Goal: Information Seeking & Learning: Learn about a topic

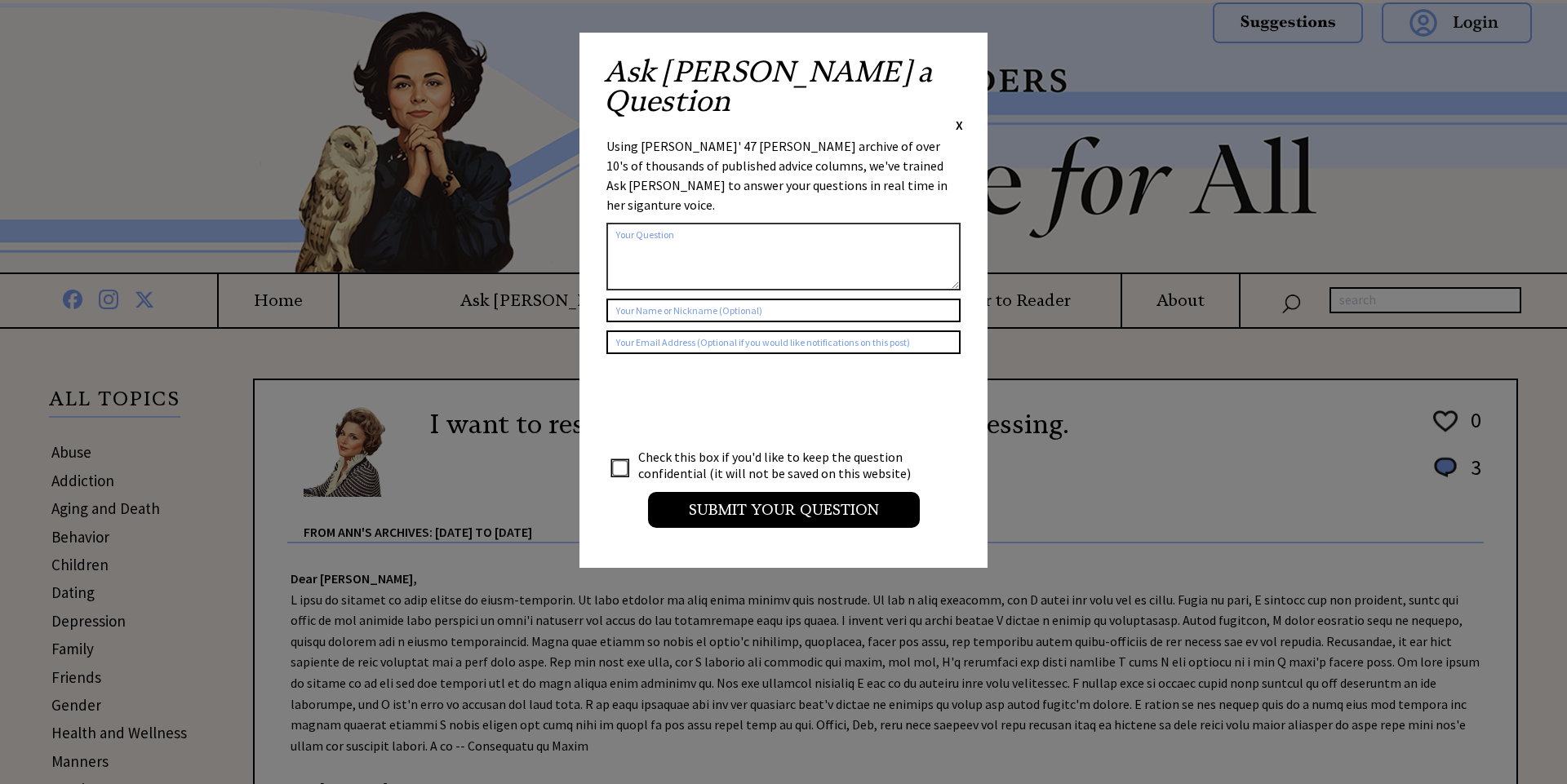
click at [956, 117] on span "X" at bounding box center [959, 125] width 7 height 16
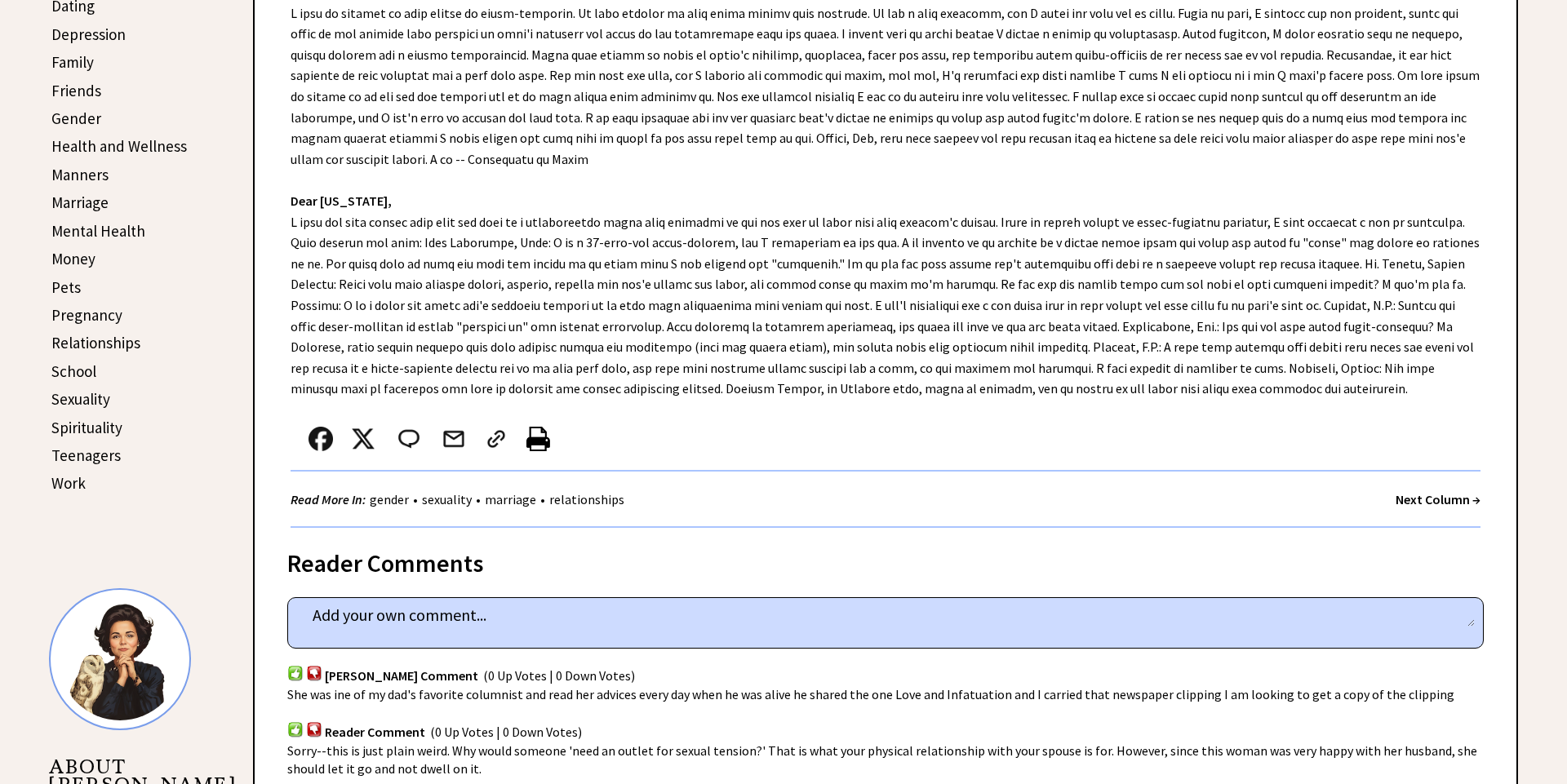
scroll to position [540, 0]
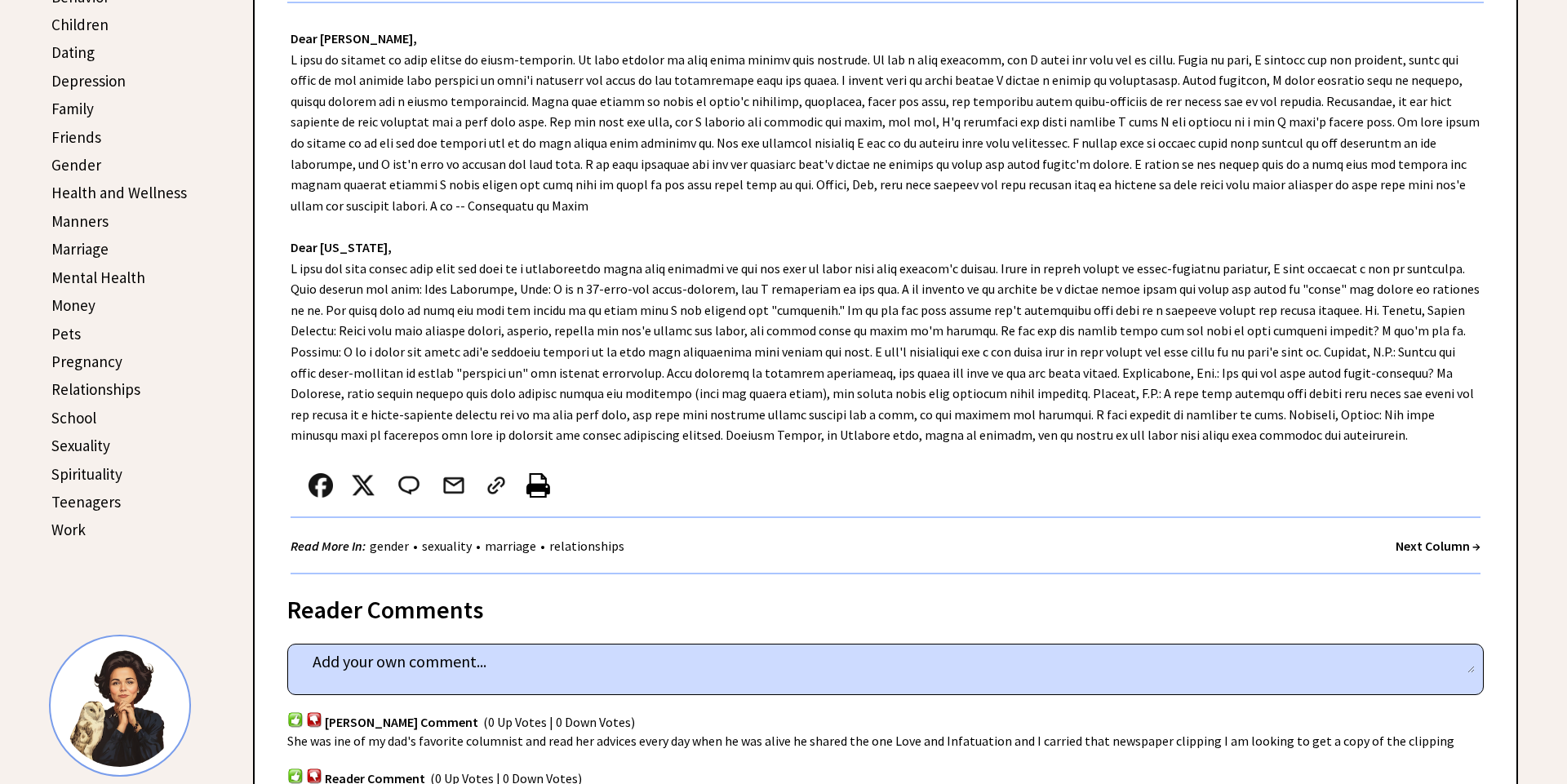
click at [76, 472] on link "Spirituality" at bounding box center [87, 474] width 71 height 20
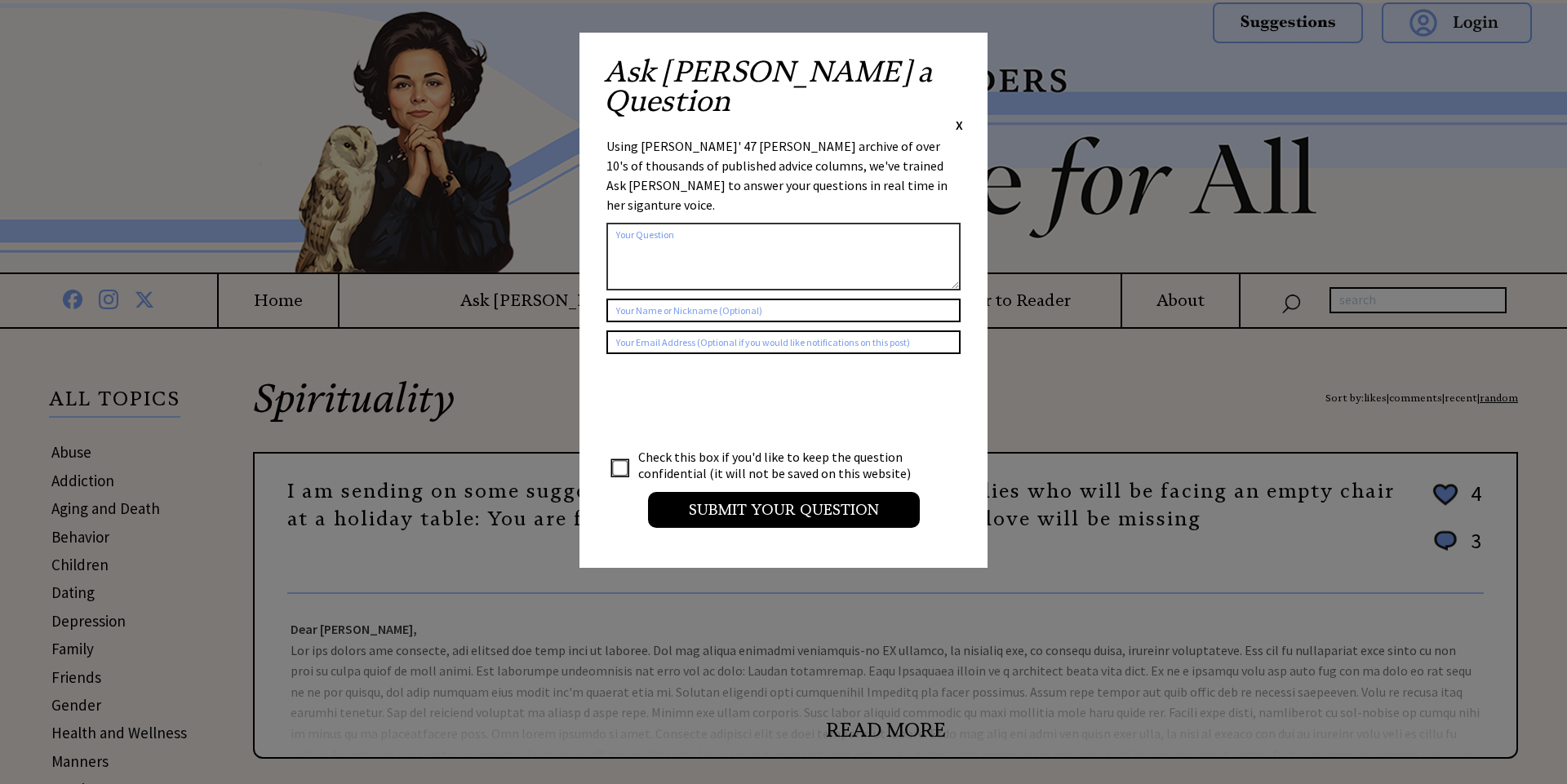
click at [961, 117] on span "X" at bounding box center [959, 125] width 7 height 16
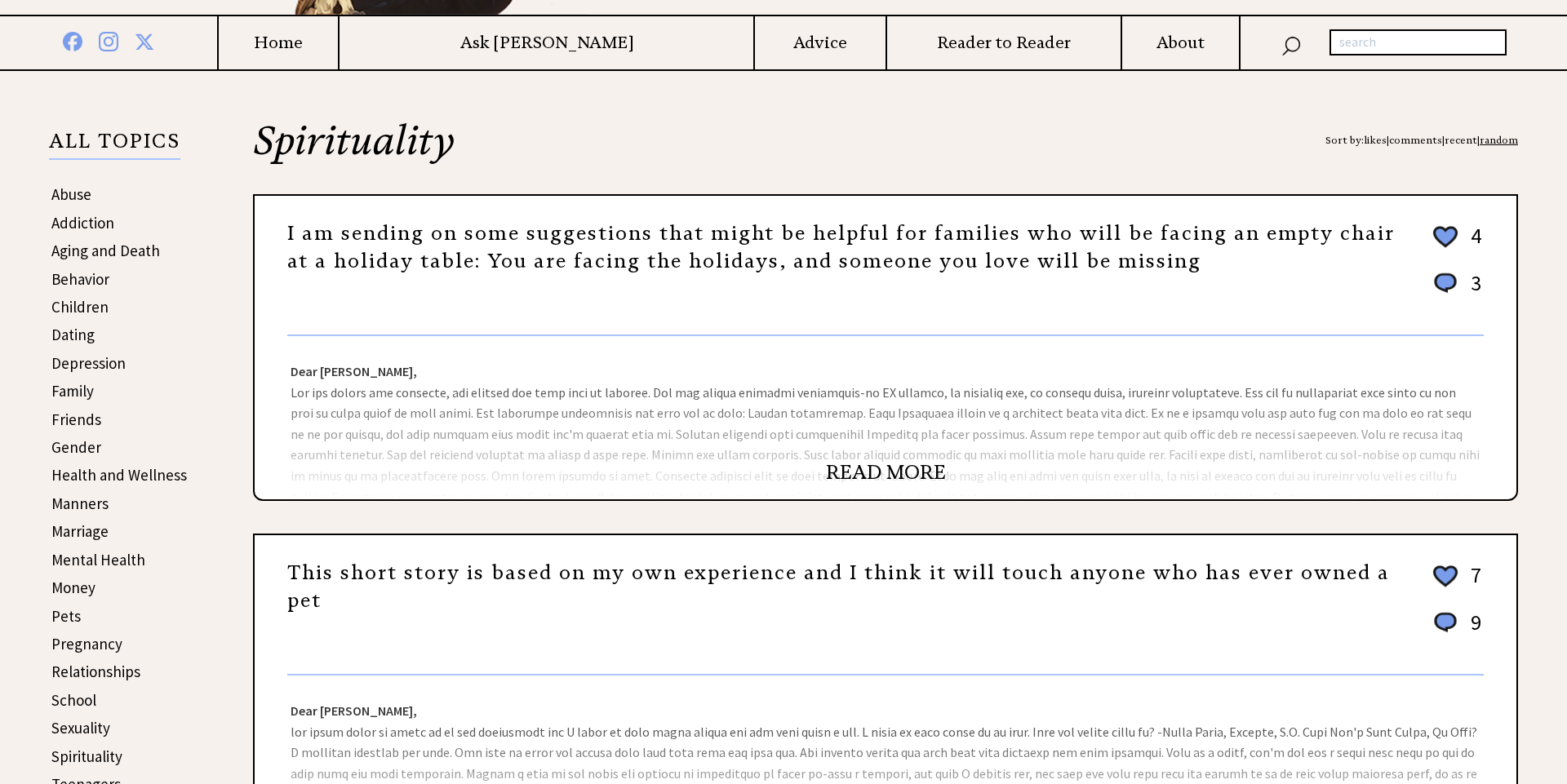
scroll to position [278, 0]
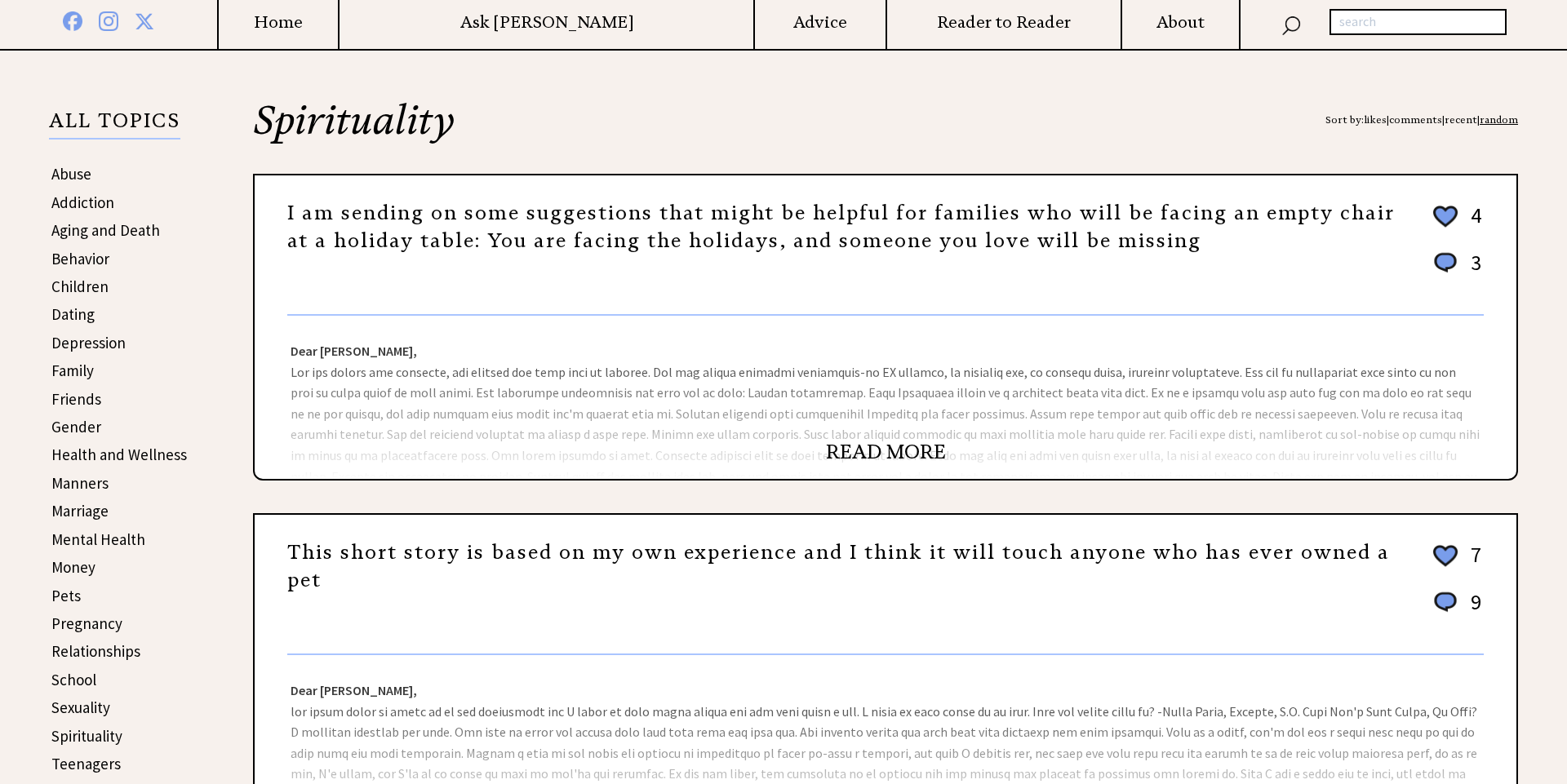
click at [908, 451] on link "READ MORE" at bounding box center [886, 452] width 120 height 24
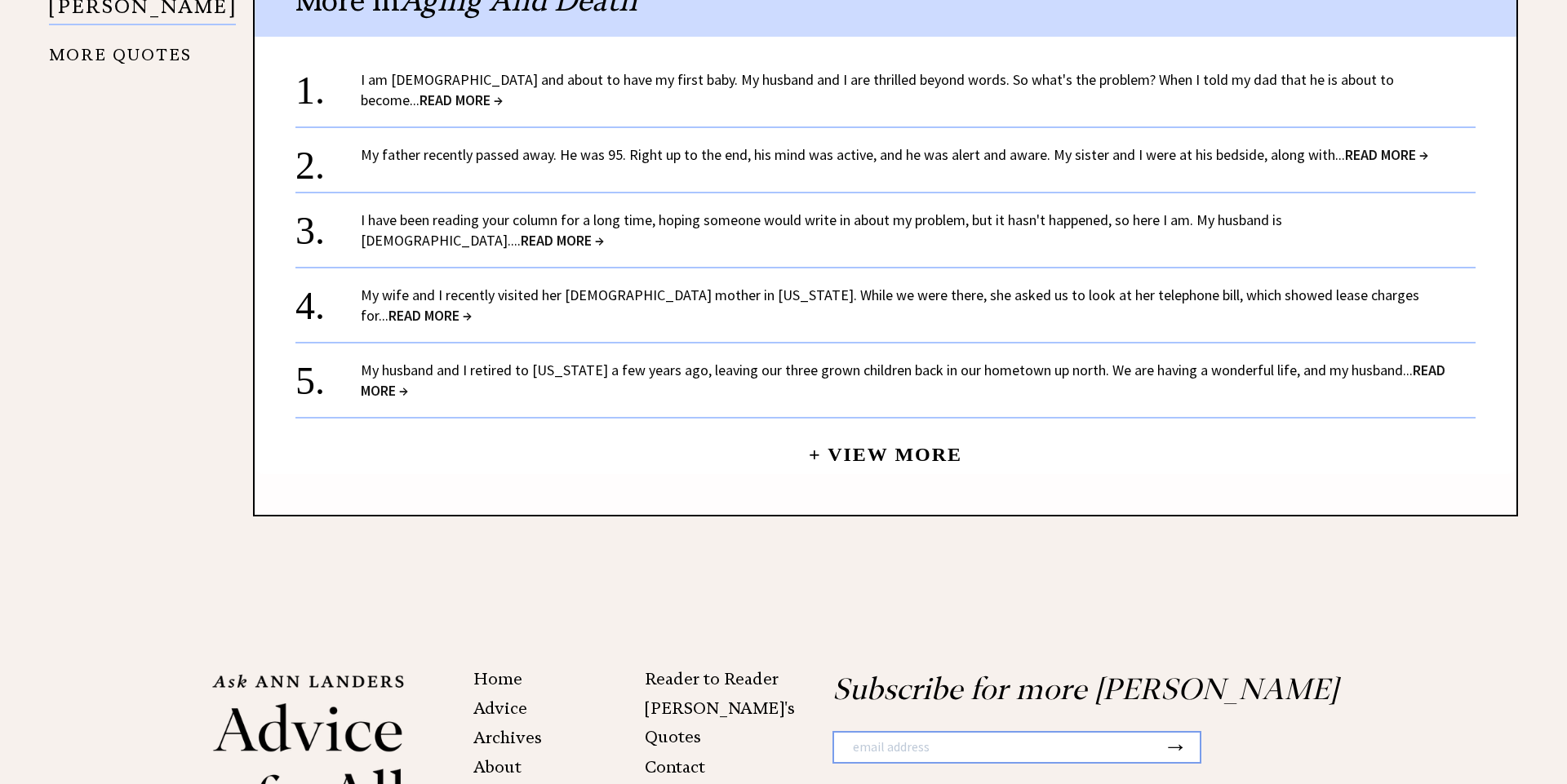
scroll to position [1681, 0]
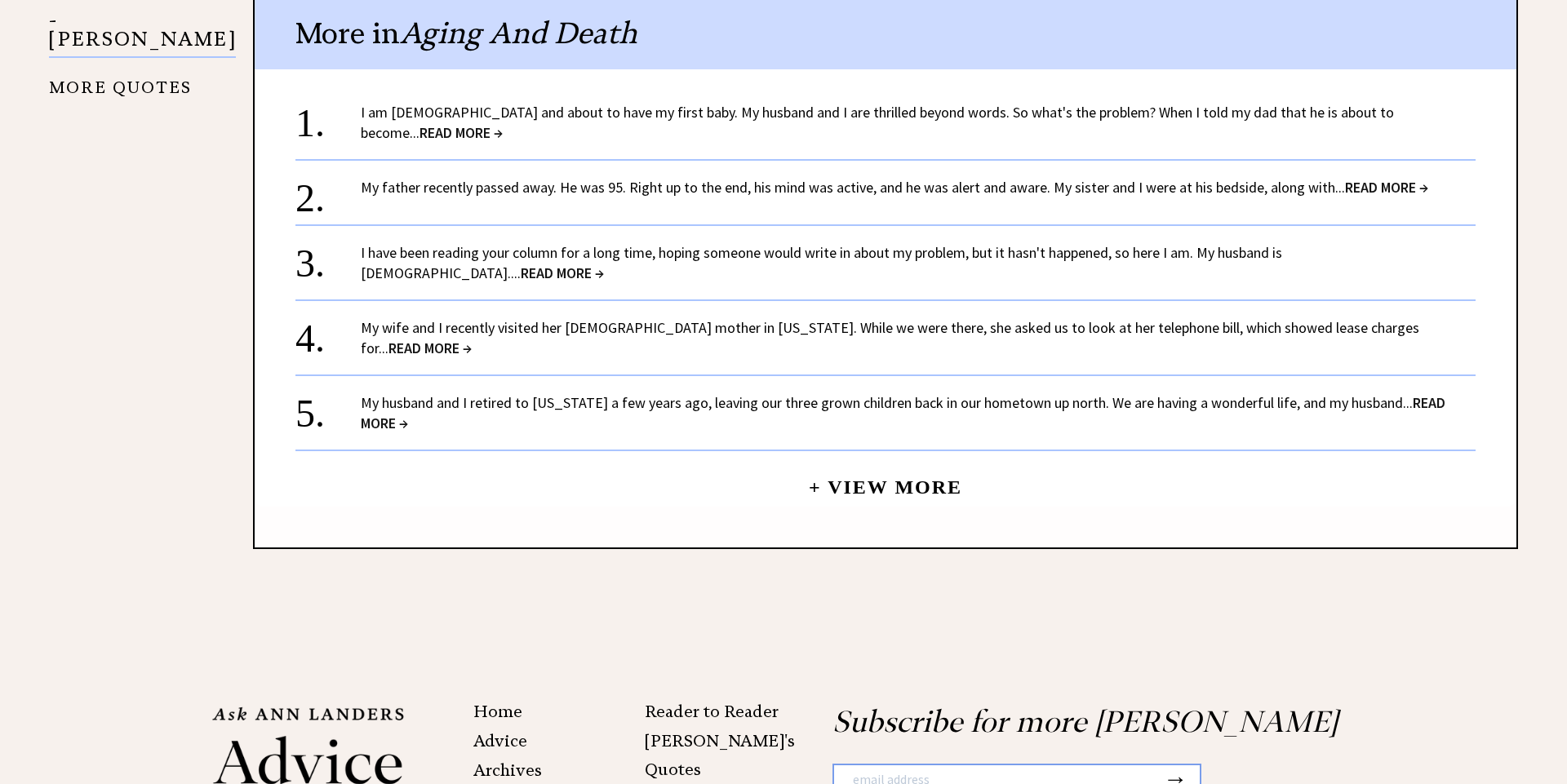
click at [472, 339] on span "READ MORE →" at bounding box center [430, 348] width 83 height 19
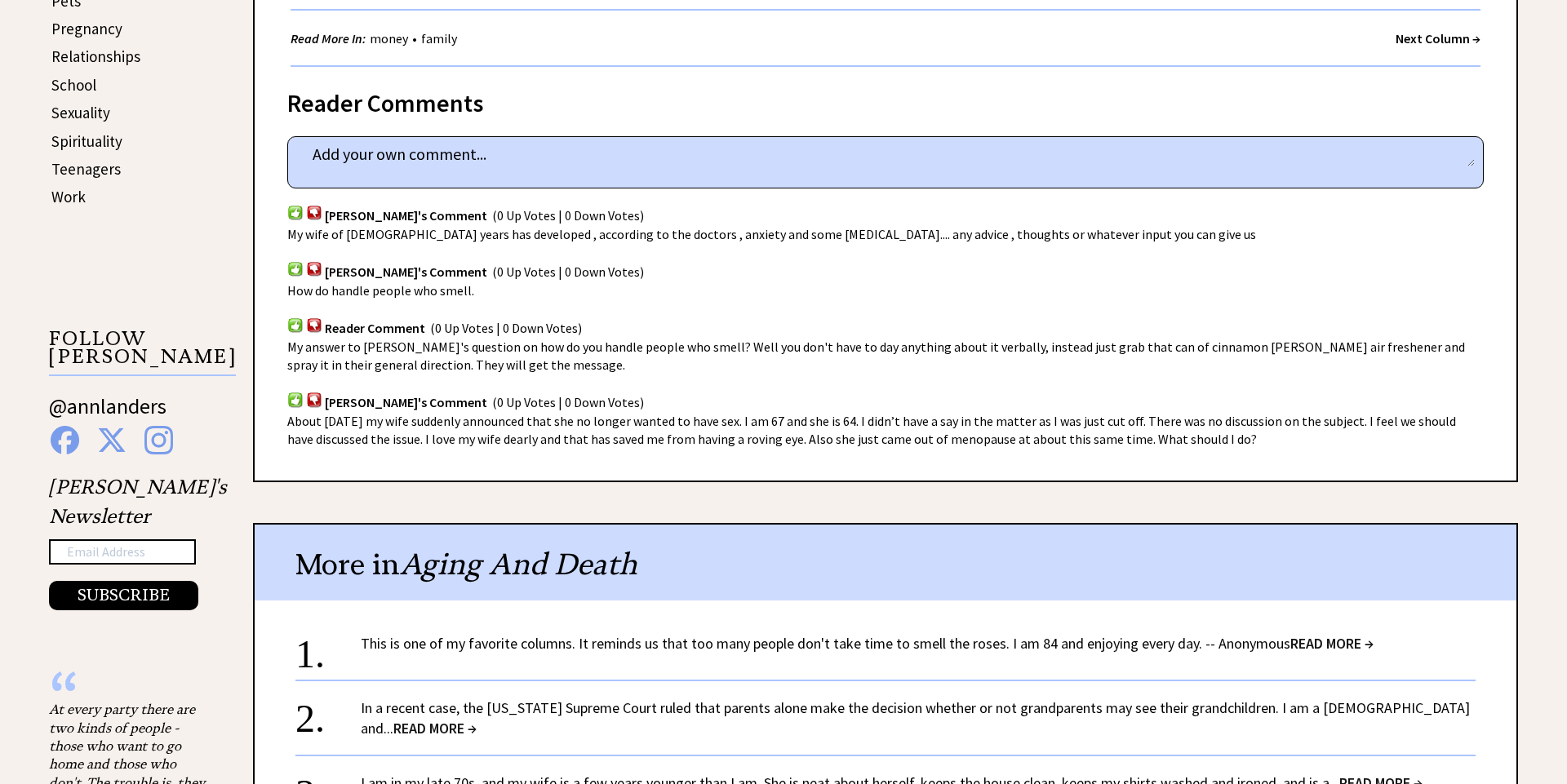
scroll to position [1548, 0]
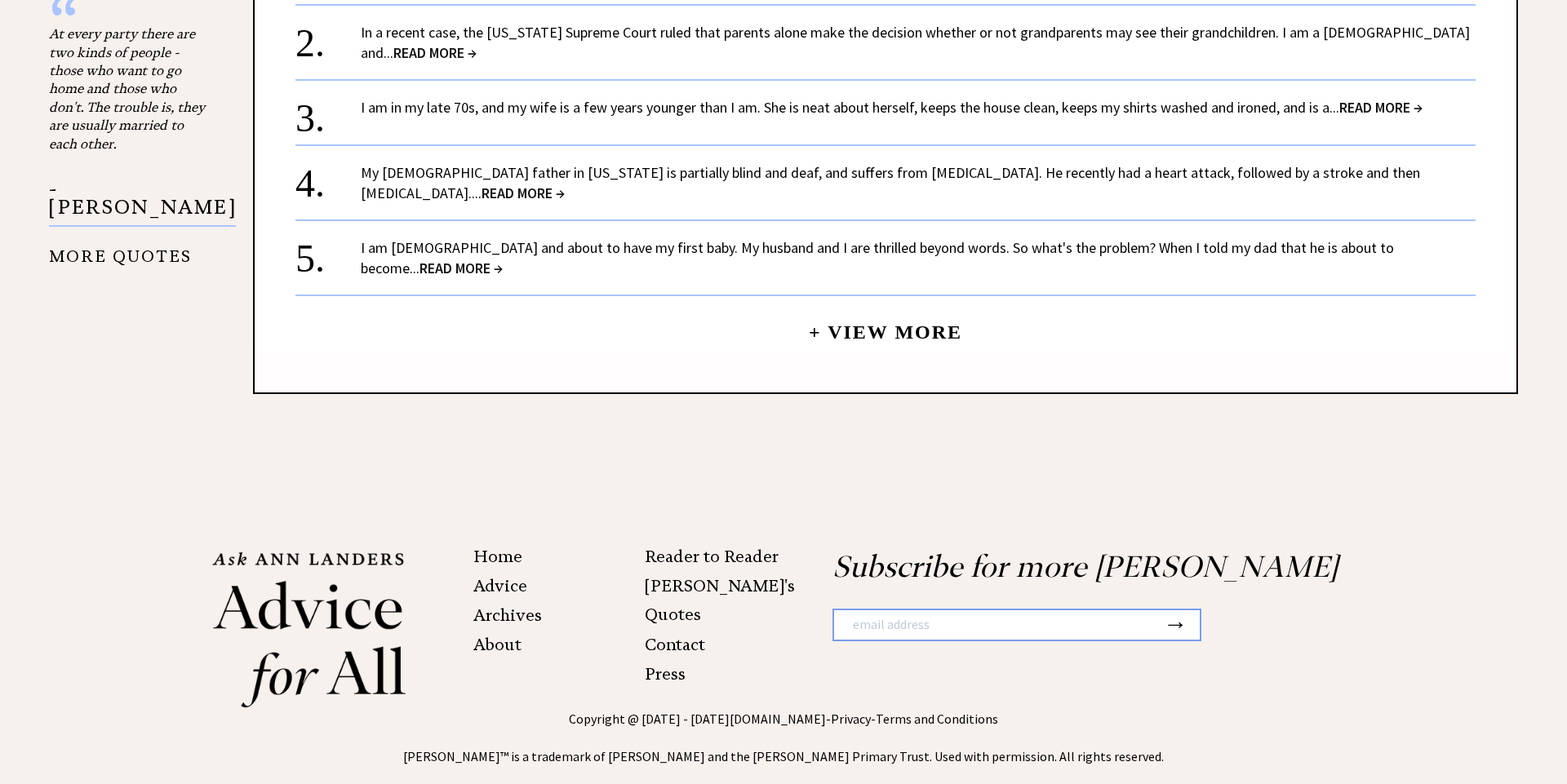
click at [503, 259] on span "READ MORE →" at bounding box center [461, 268] width 83 height 19
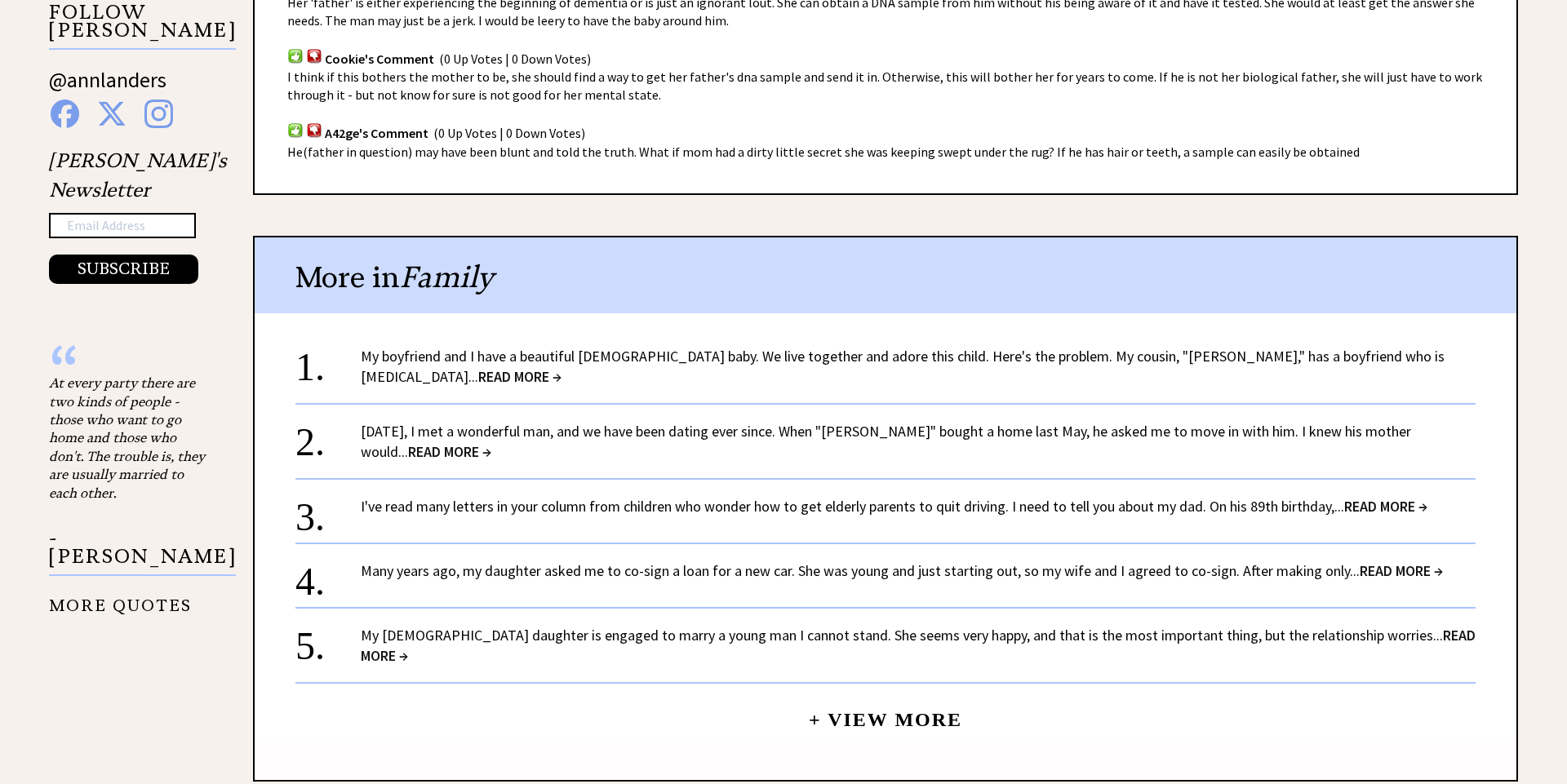
scroll to position [1207, 0]
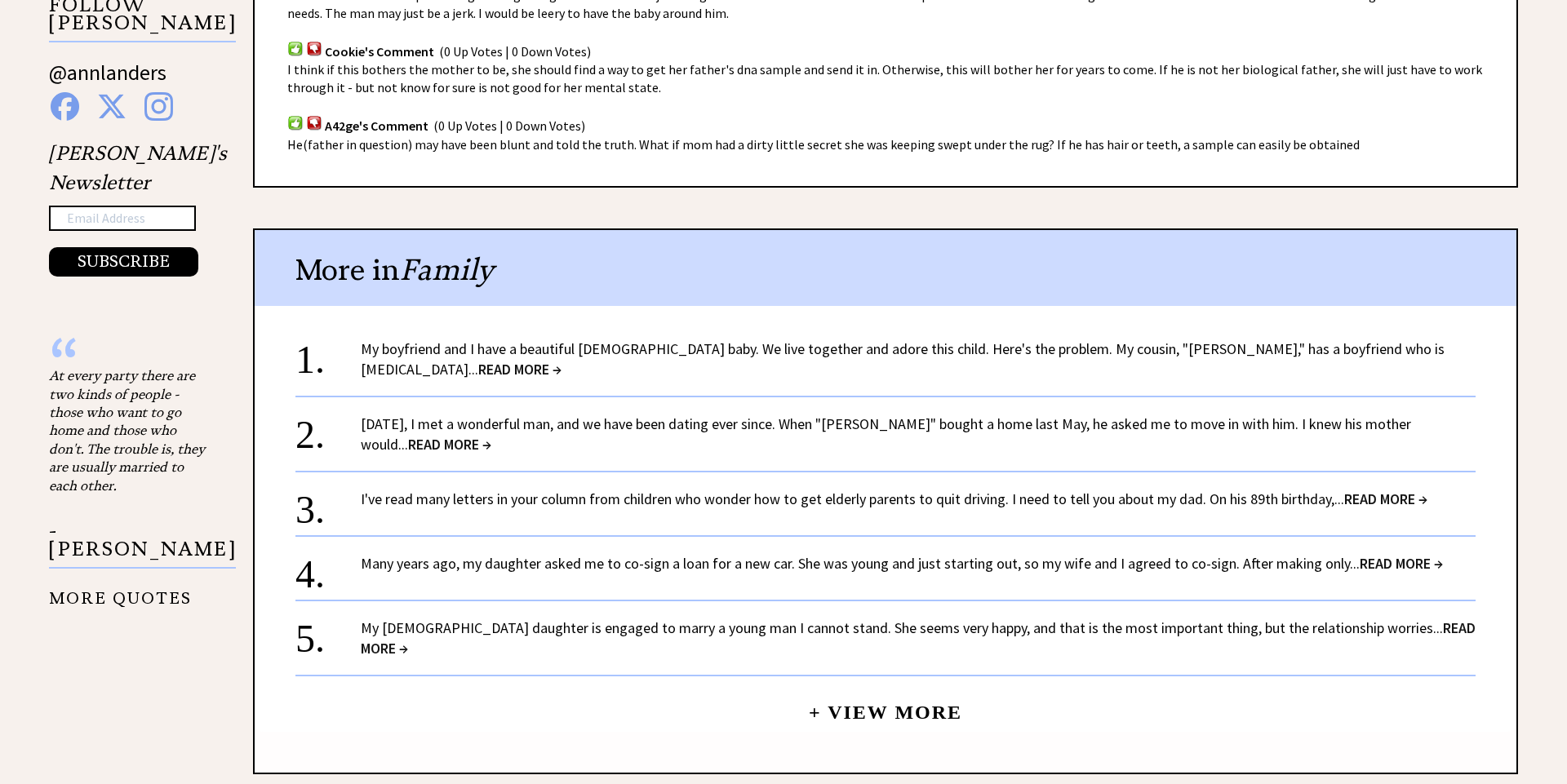
click at [562, 360] on span "READ MORE →" at bounding box center [520, 369] width 83 height 19
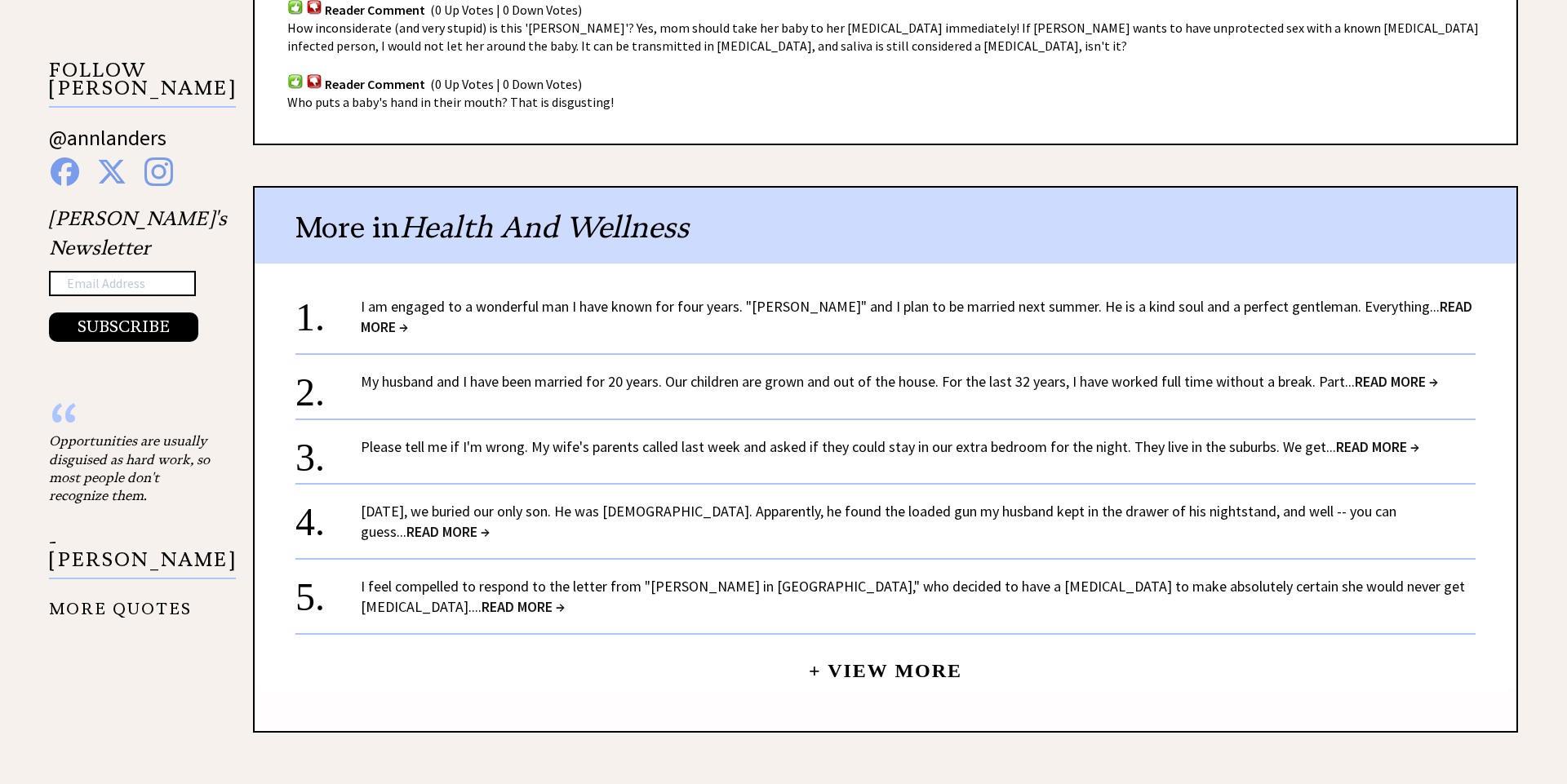
scroll to position [1234, 0]
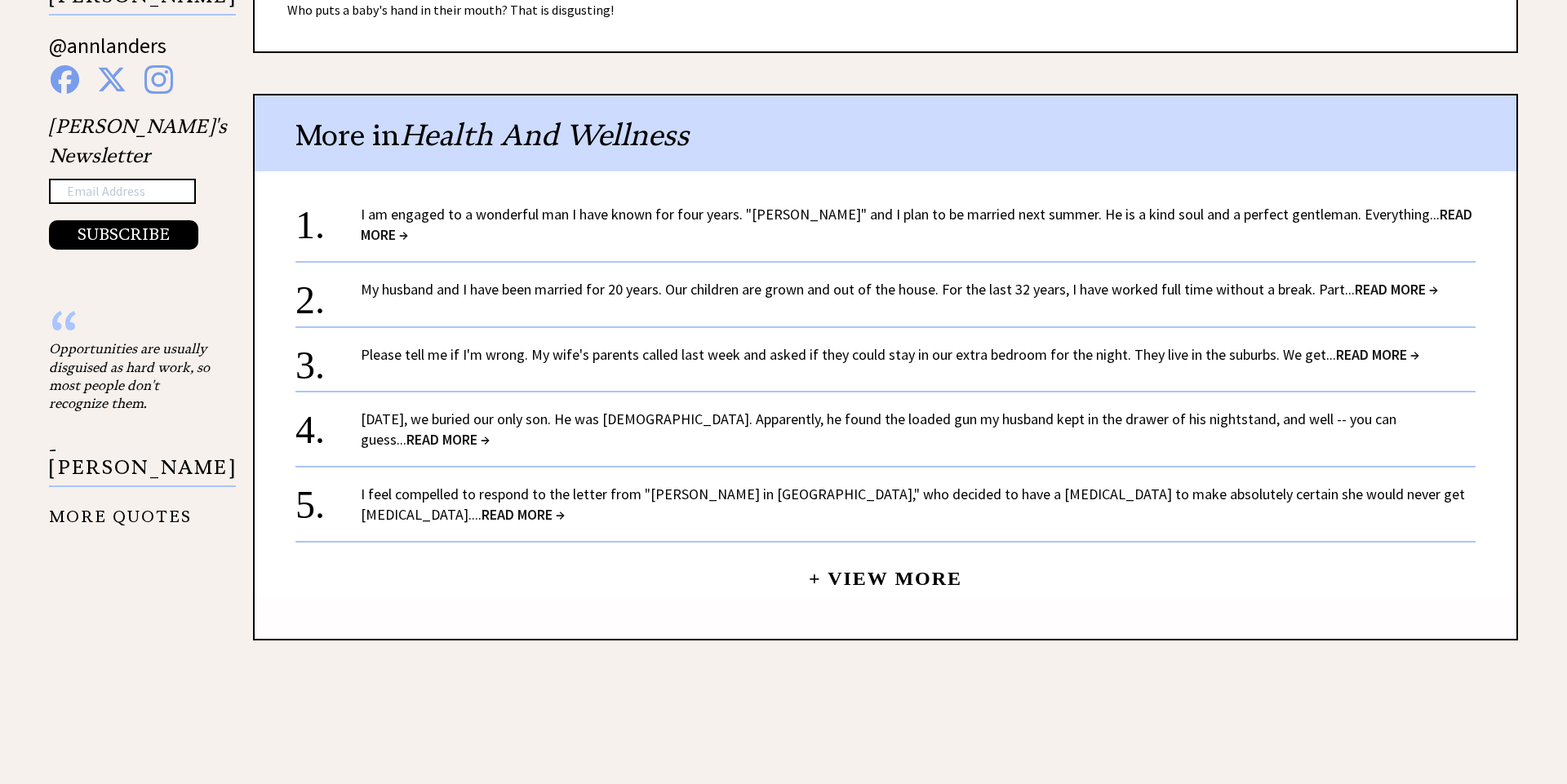
click at [1392, 280] on span "READ MORE →" at bounding box center [1396, 289] width 83 height 19
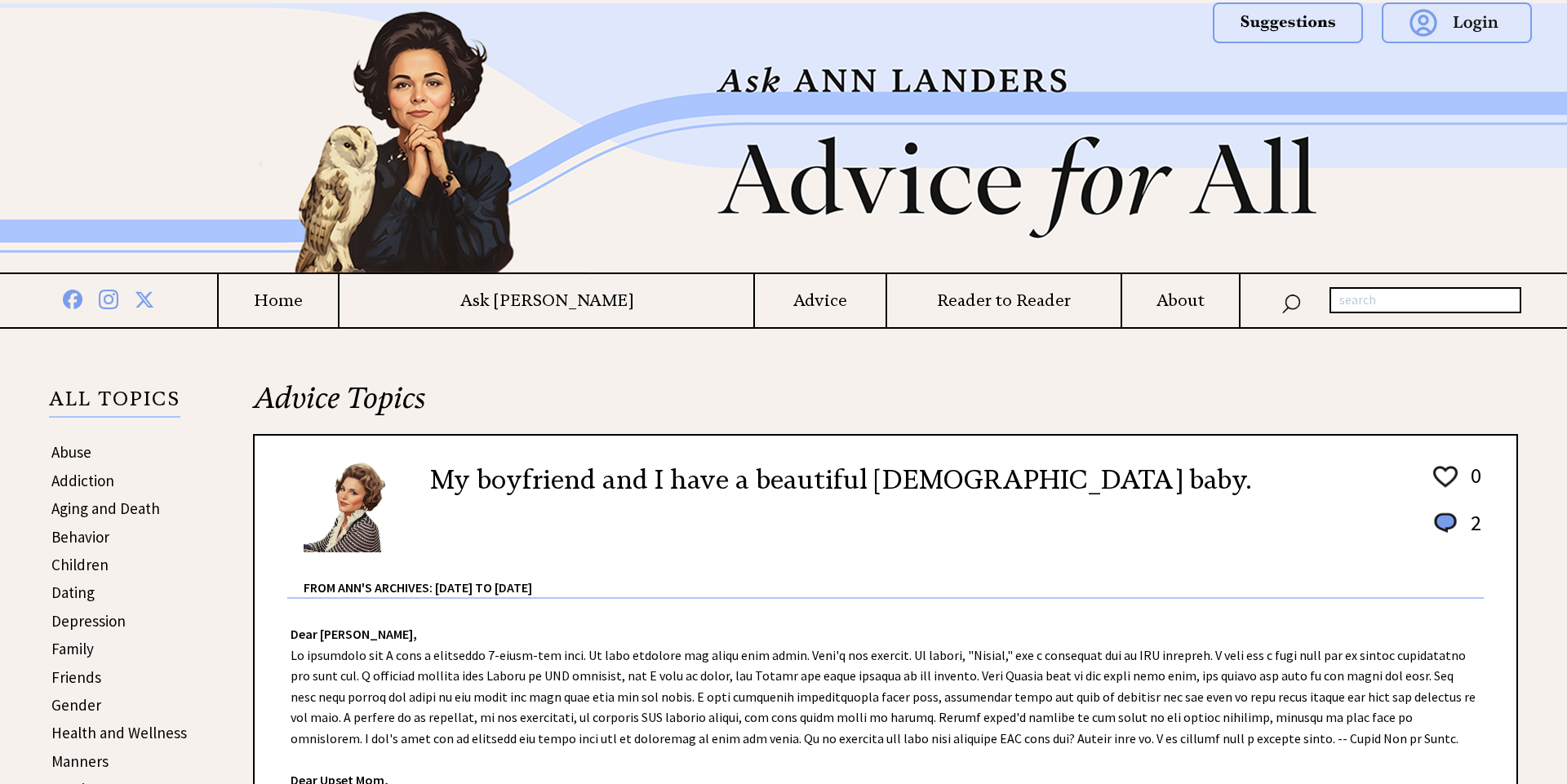
scroll to position [1234, 0]
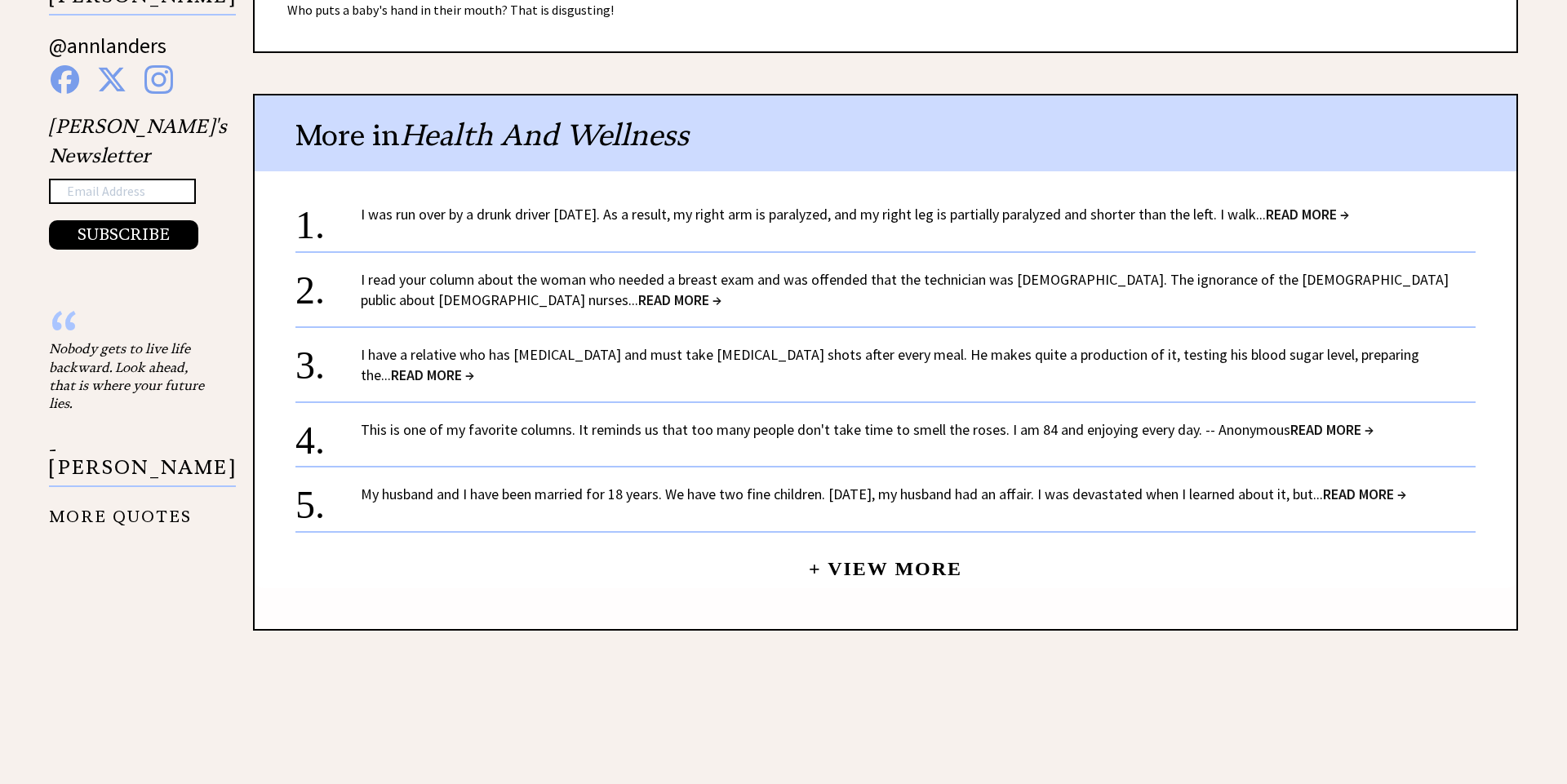
click at [1406, 485] on span "READ MORE →" at bounding box center [1365, 494] width 83 height 19
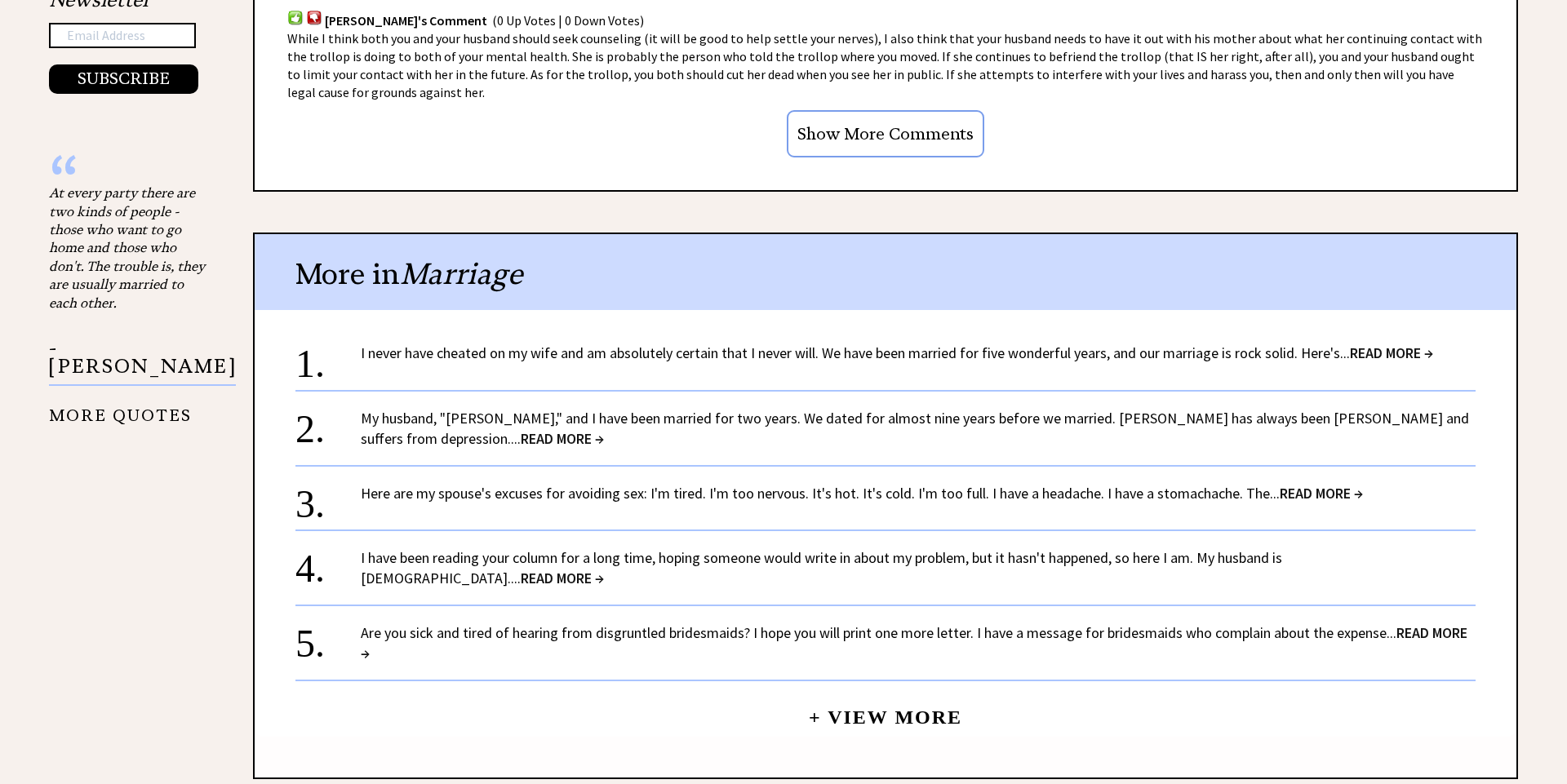
scroll to position [1406, 0]
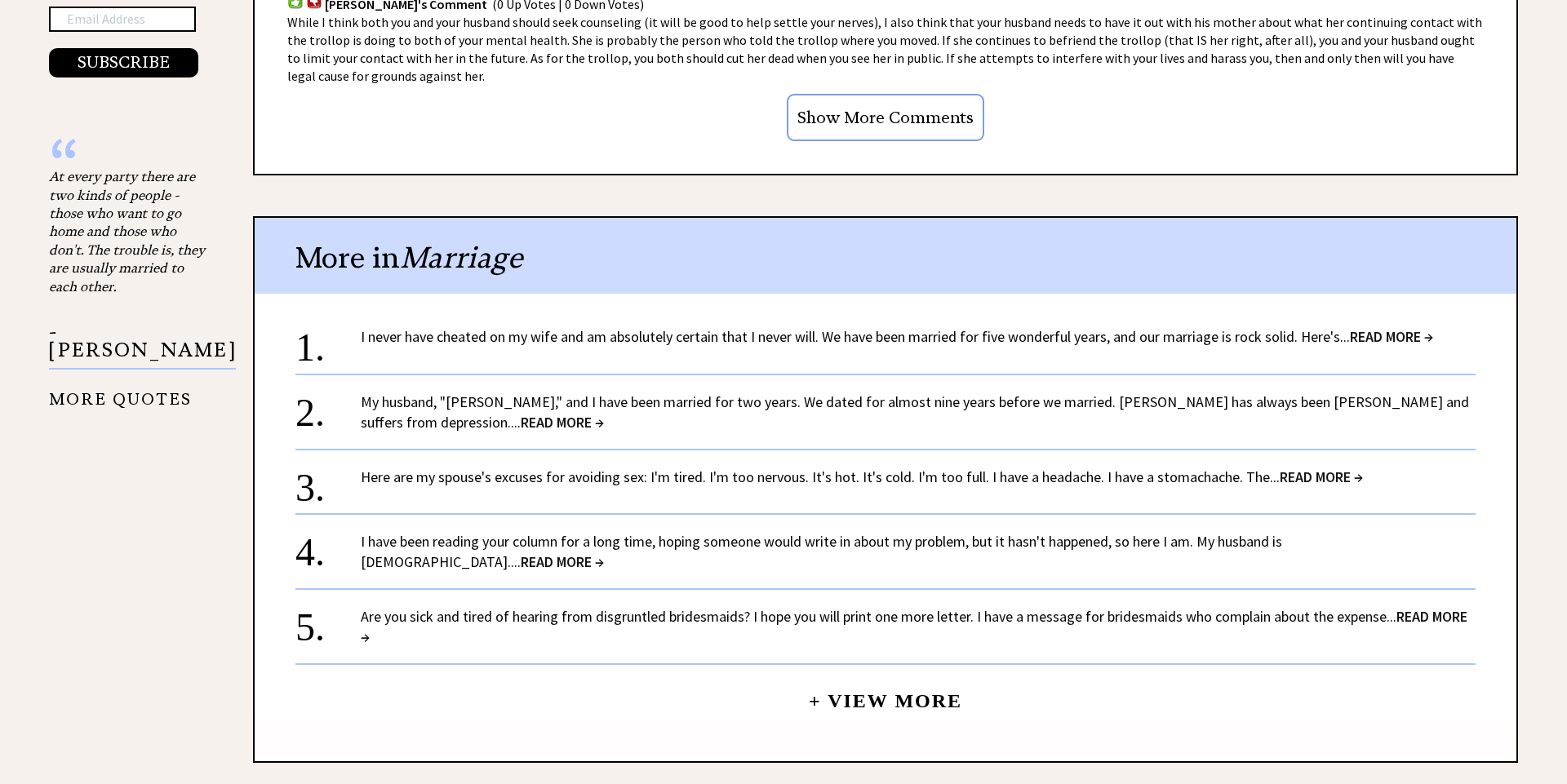
click at [1304, 467] on span "READ MORE →" at bounding box center [1321, 476] width 83 height 19
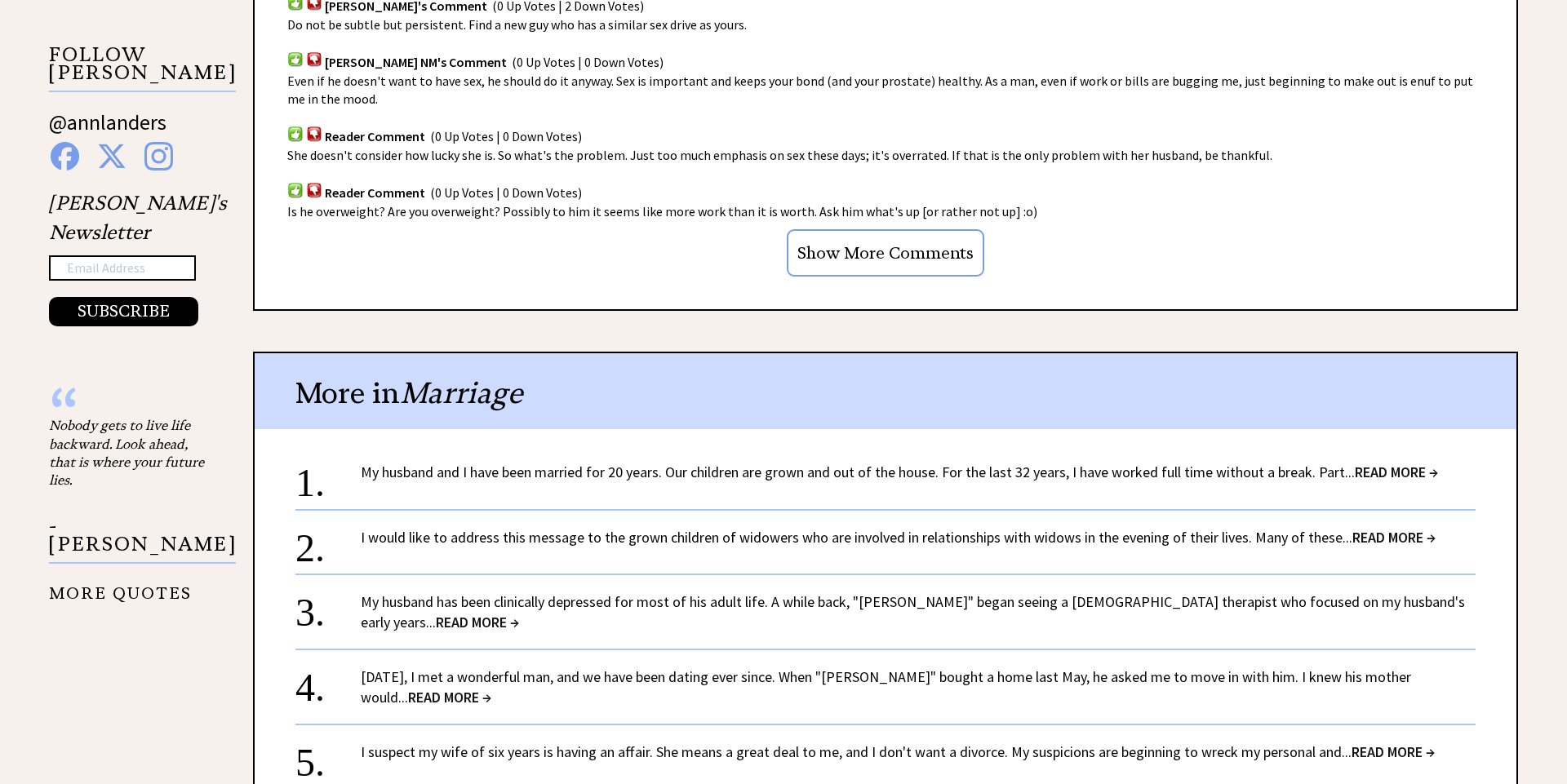
scroll to position [1250, 0]
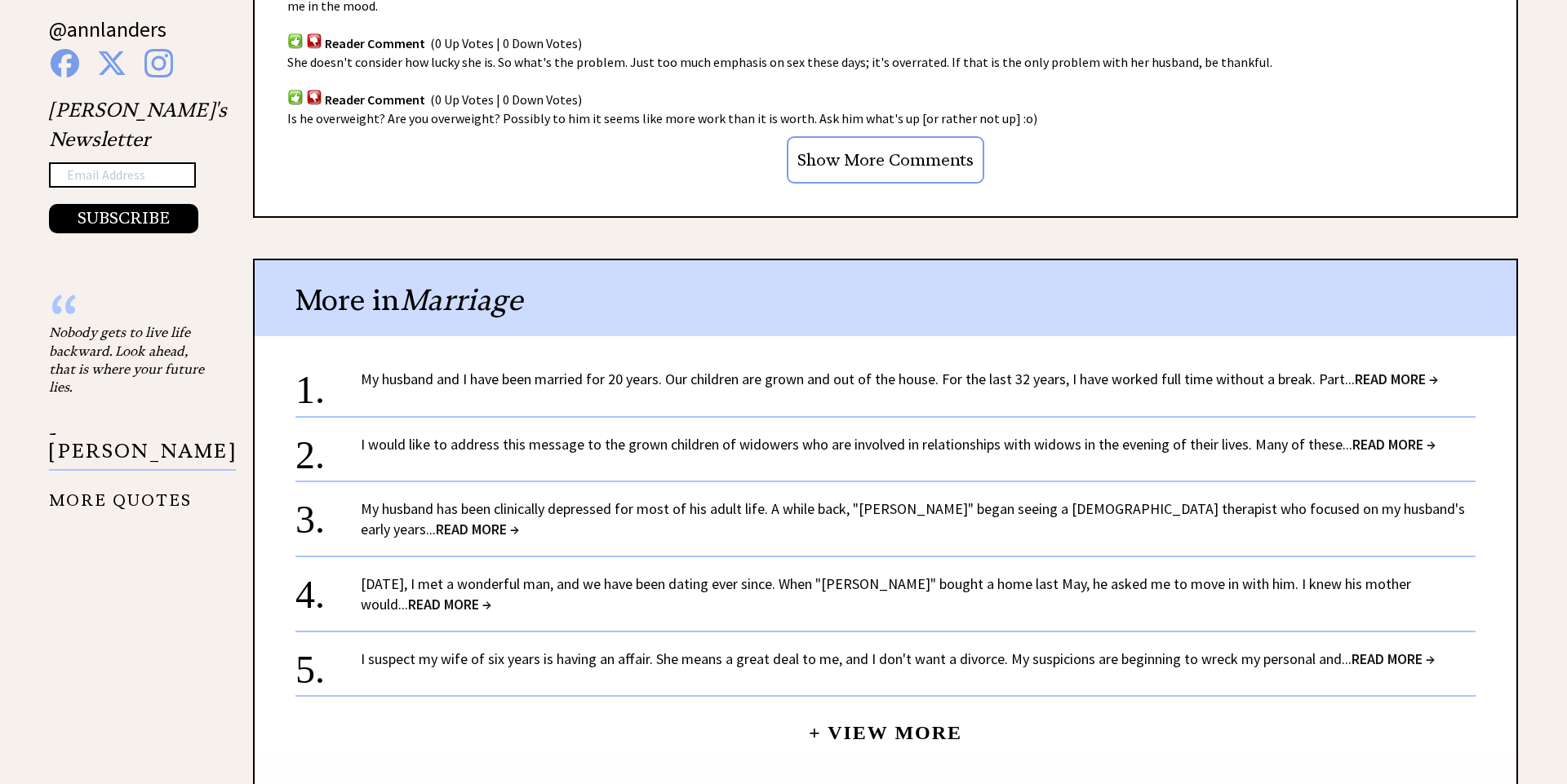
click at [1211, 649] on link "I suspect my wife of six years is having an affair. She means a great deal to m…" at bounding box center [898, 658] width 1074 height 19
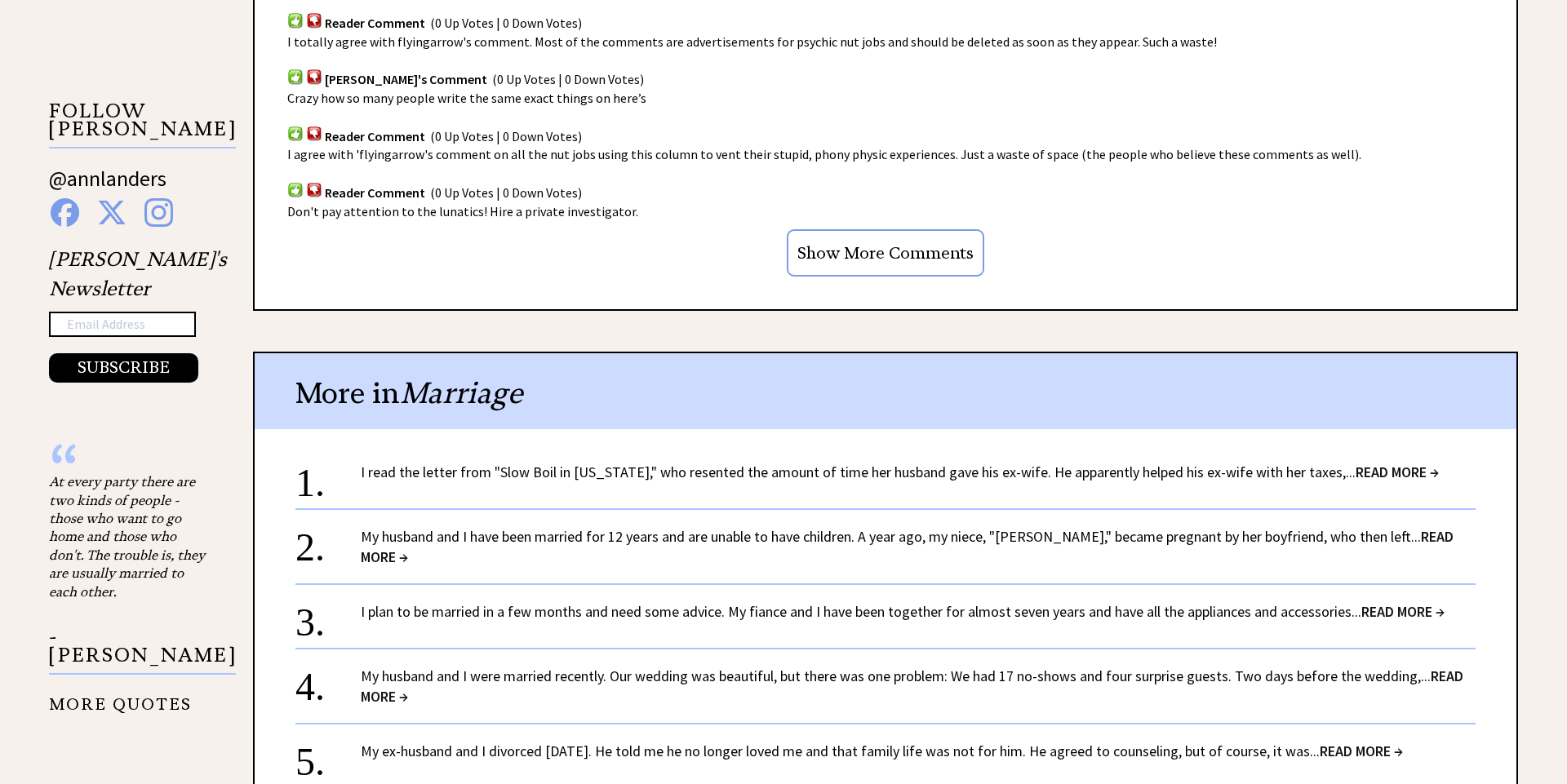
scroll to position [1102, 0]
click at [1365, 468] on span "READ MORE →" at bounding box center [1397, 470] width 83 height 19
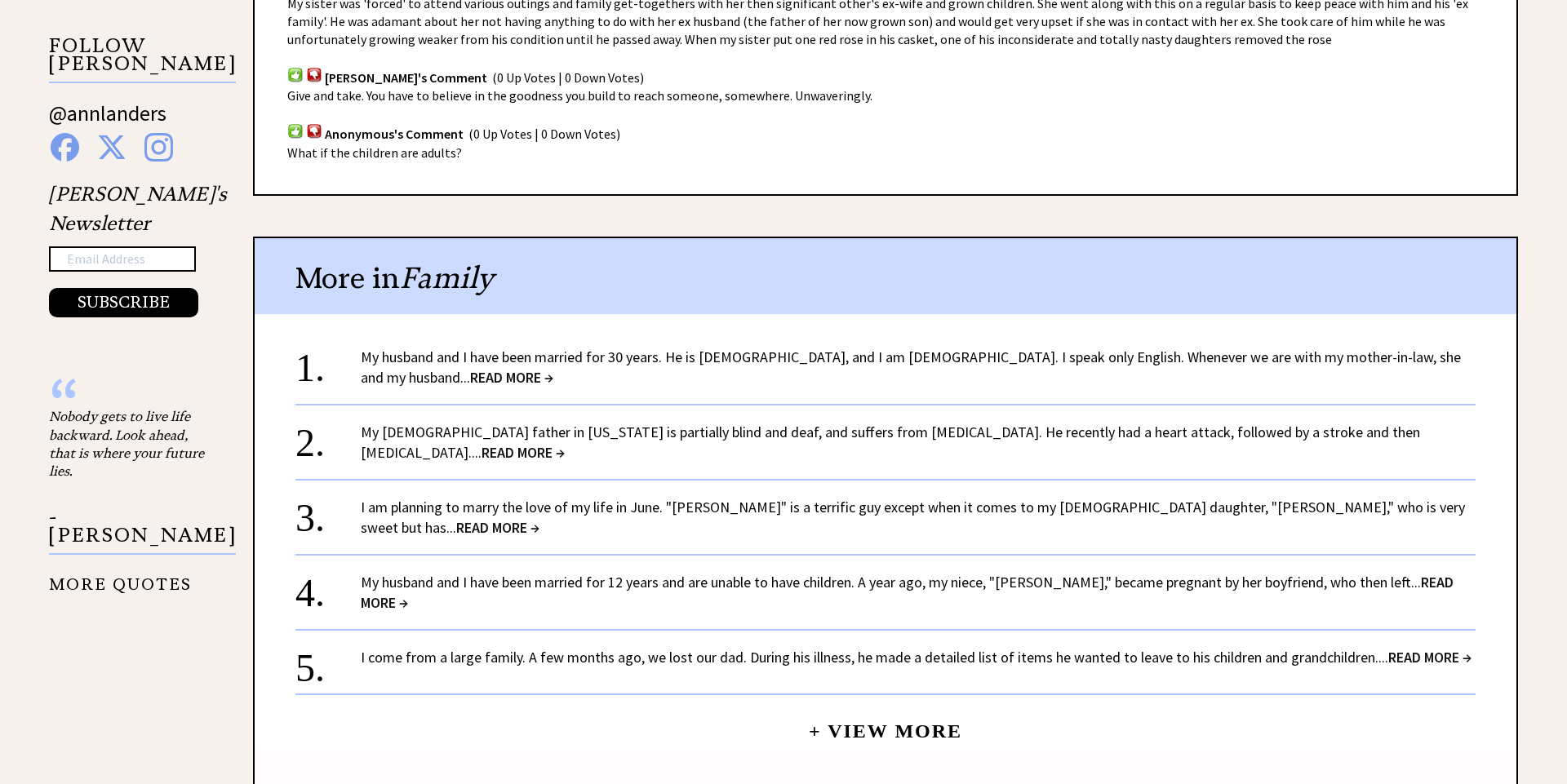
scroll to position [1190, 0]
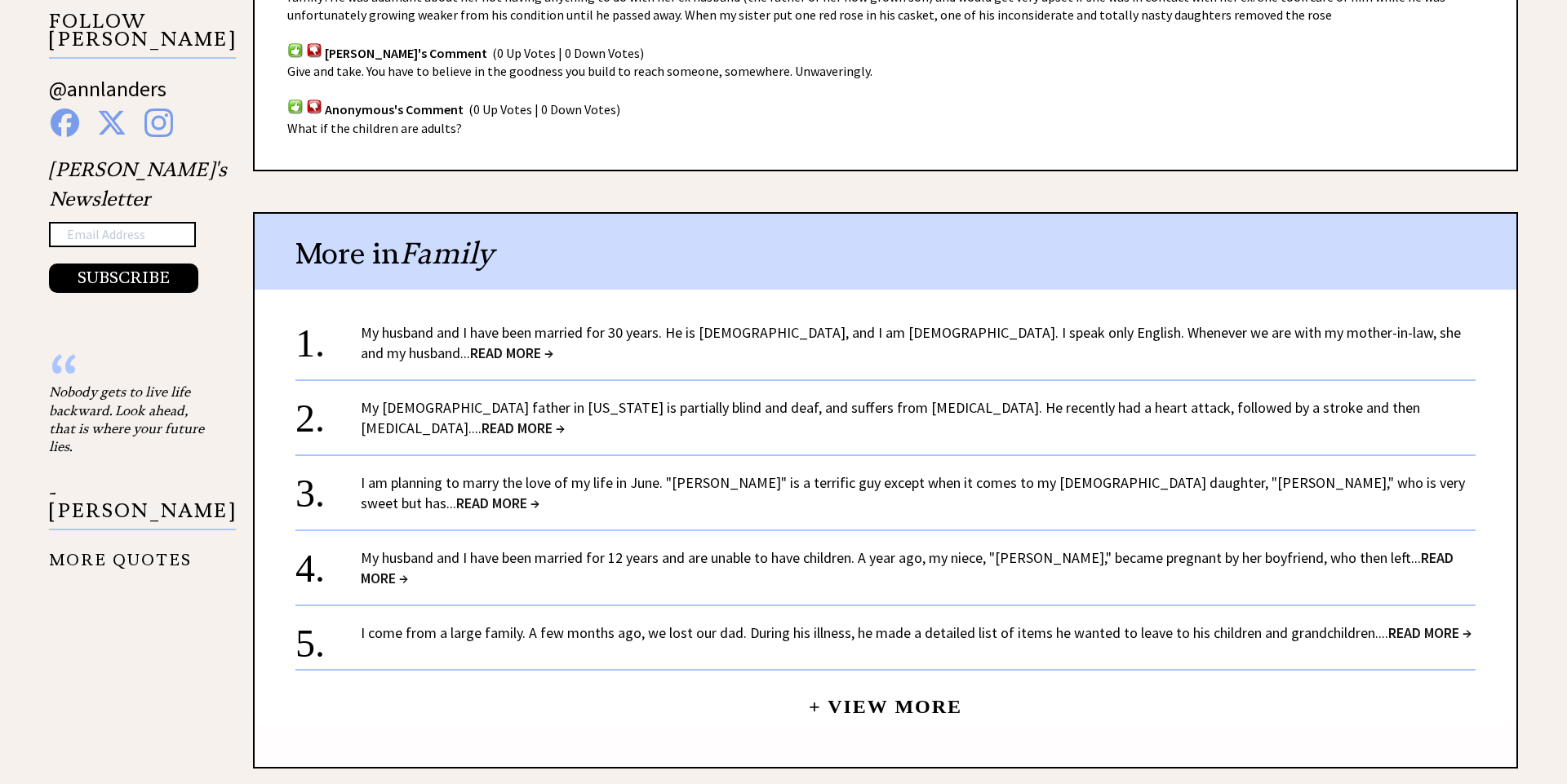
click at [553, 343] on span "READ MORE →" at bounding box center [512, 352] width 83 height 19
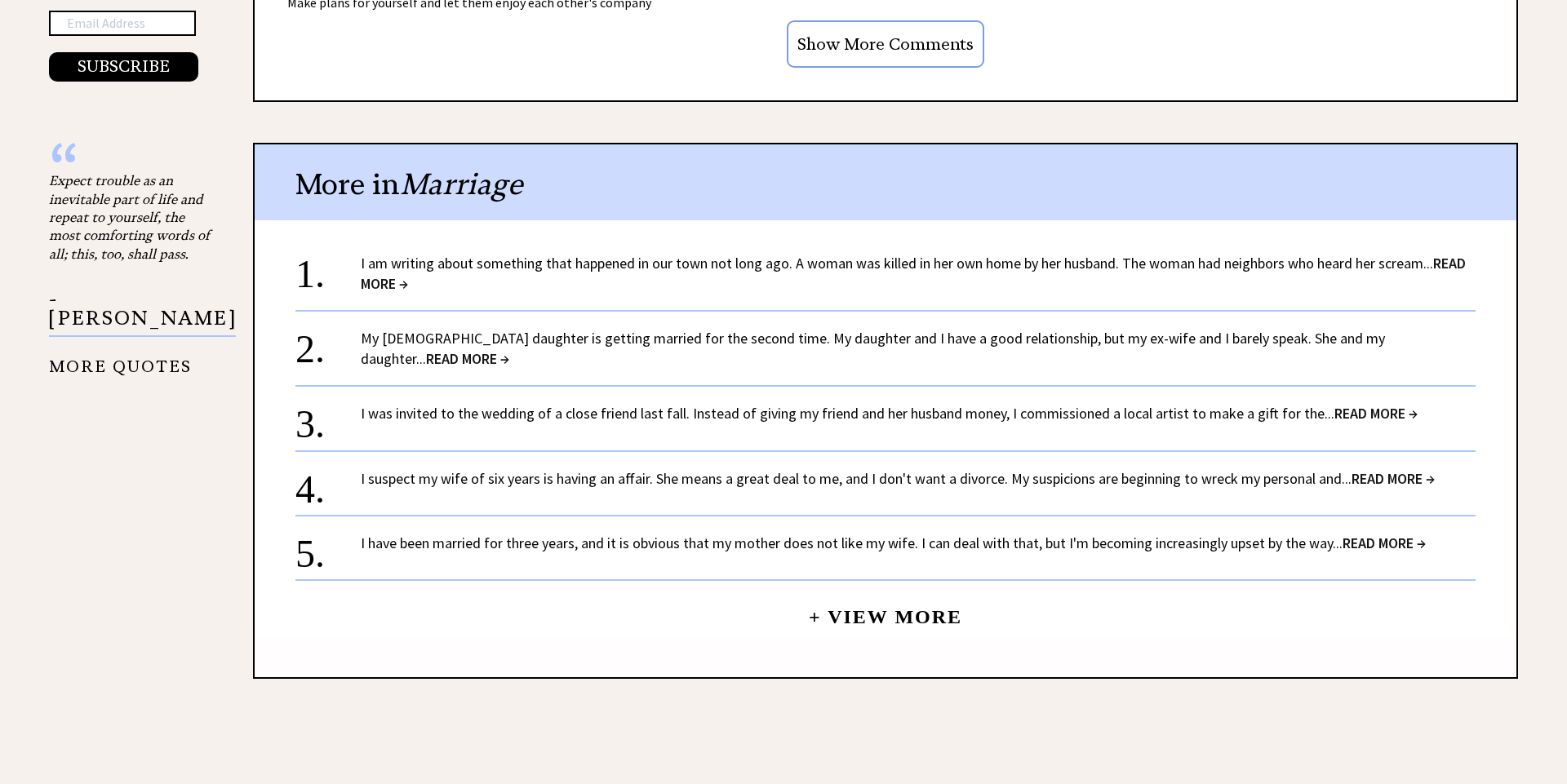
scroll to position [1478, 0]
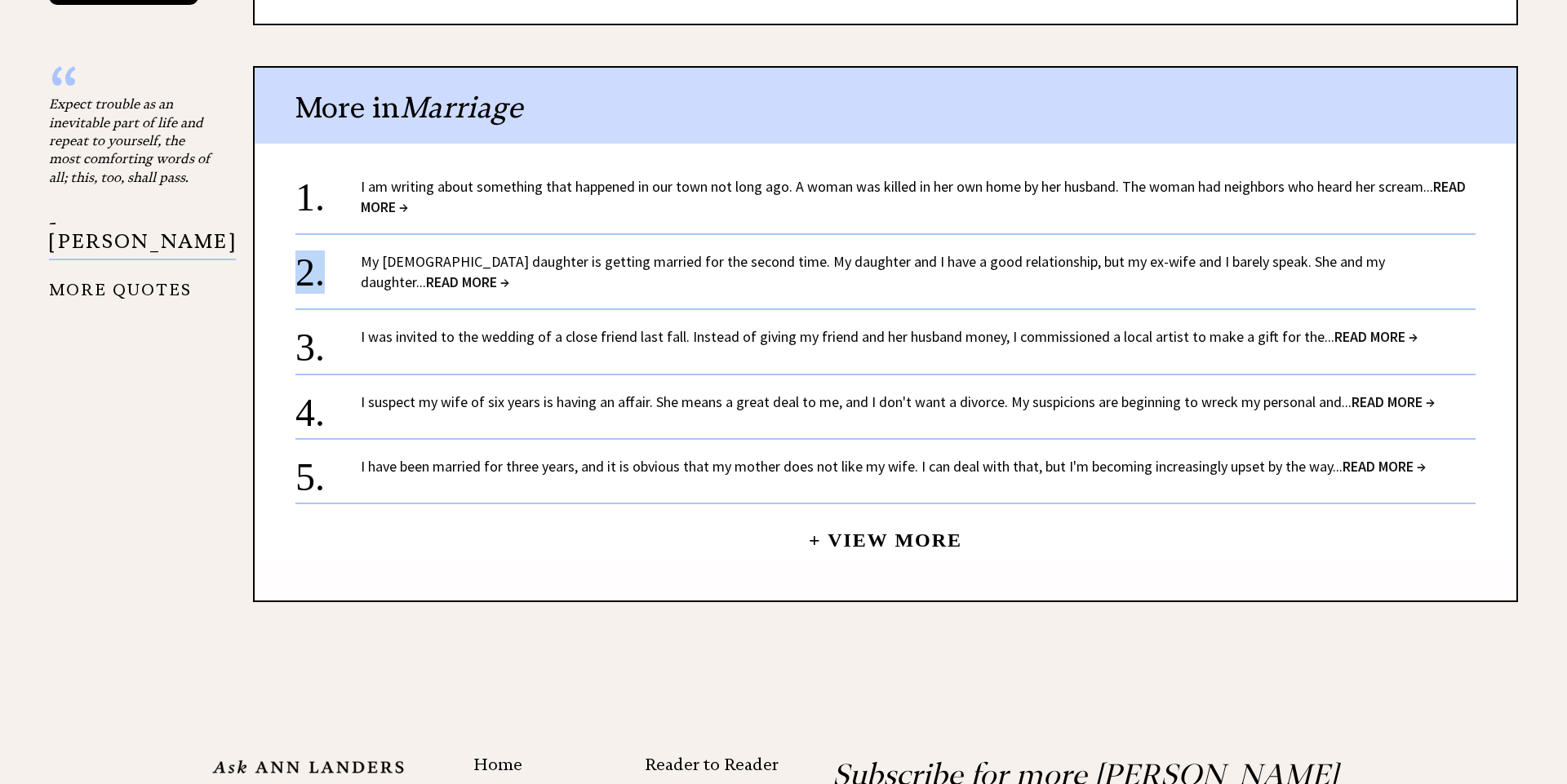
click at [1393, 233] on div "2. My 32-year-old daughter is getting married for the second time. My daughter …" at bounding box center [886, 263] width 1180 height 59
click at [1343, 252] on link "My 32-year-old daughter is getting married for the second time. My daughter and…" at bounding box center [872, 272] width 1024 height 39
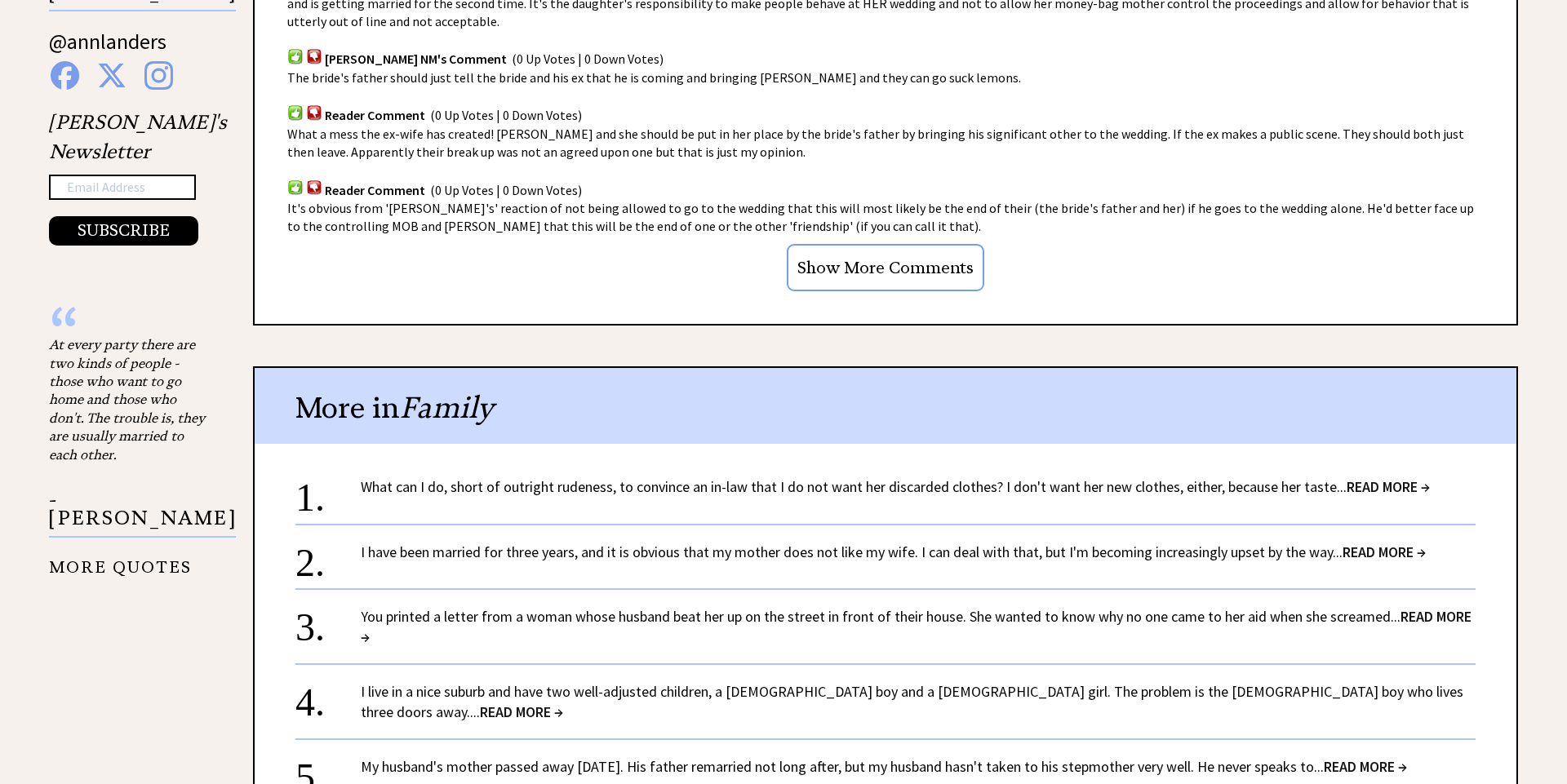
scroll to position [1274, 0]
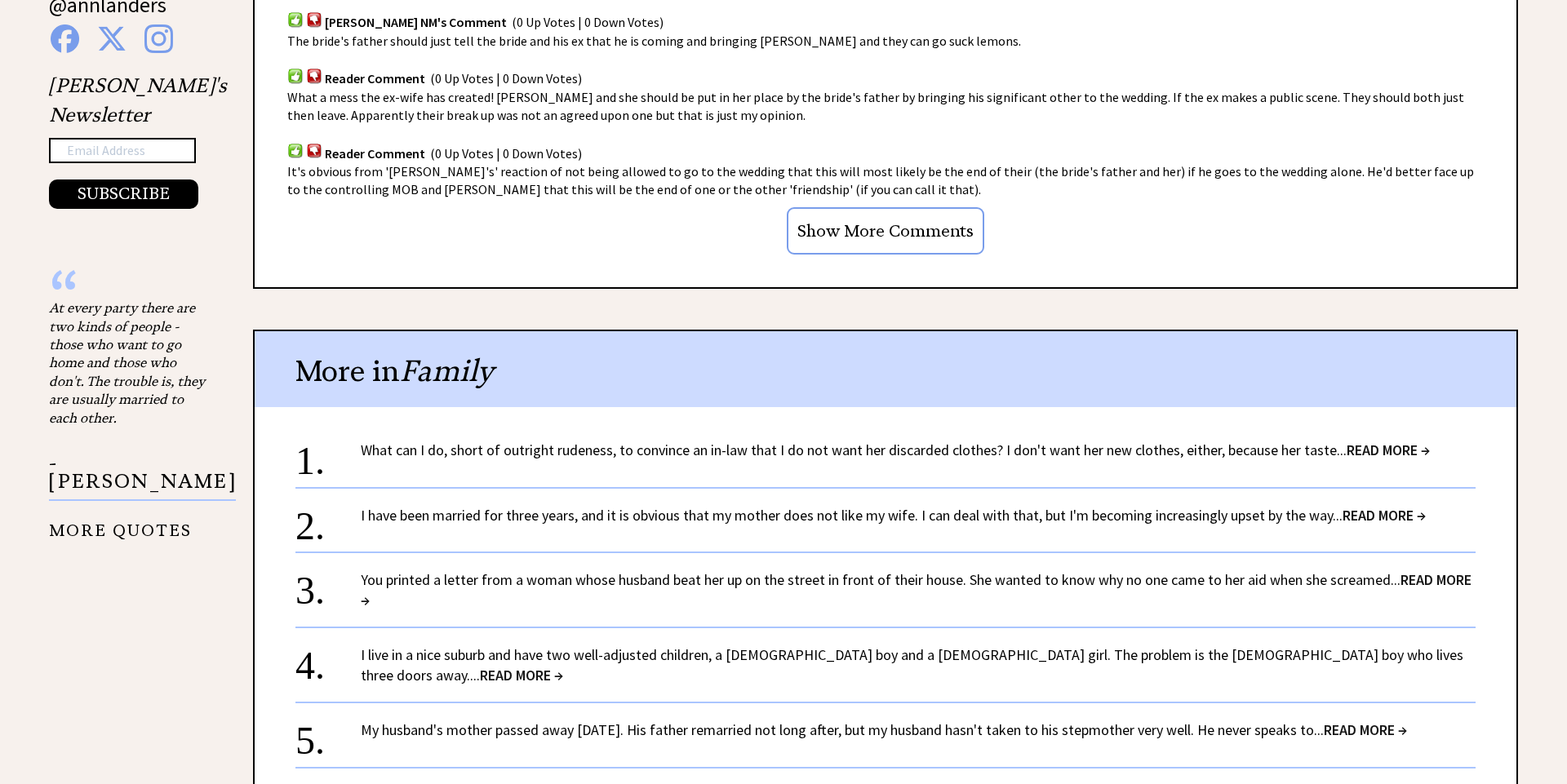
click at [1407, 720] on span "READ MORE →" at bounding box center [1365, 729] width 83 height 19
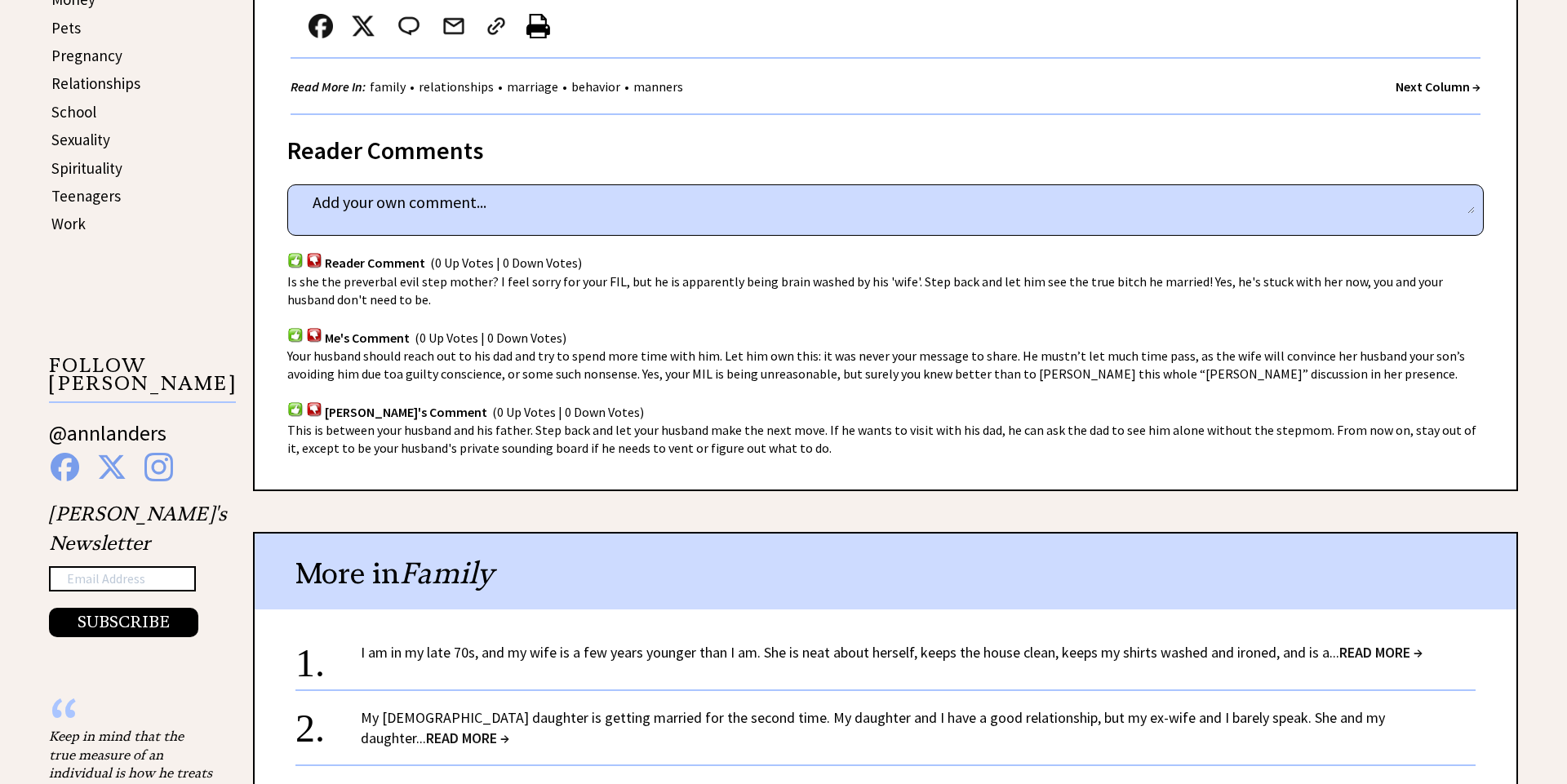
scroll to position [864, 0]
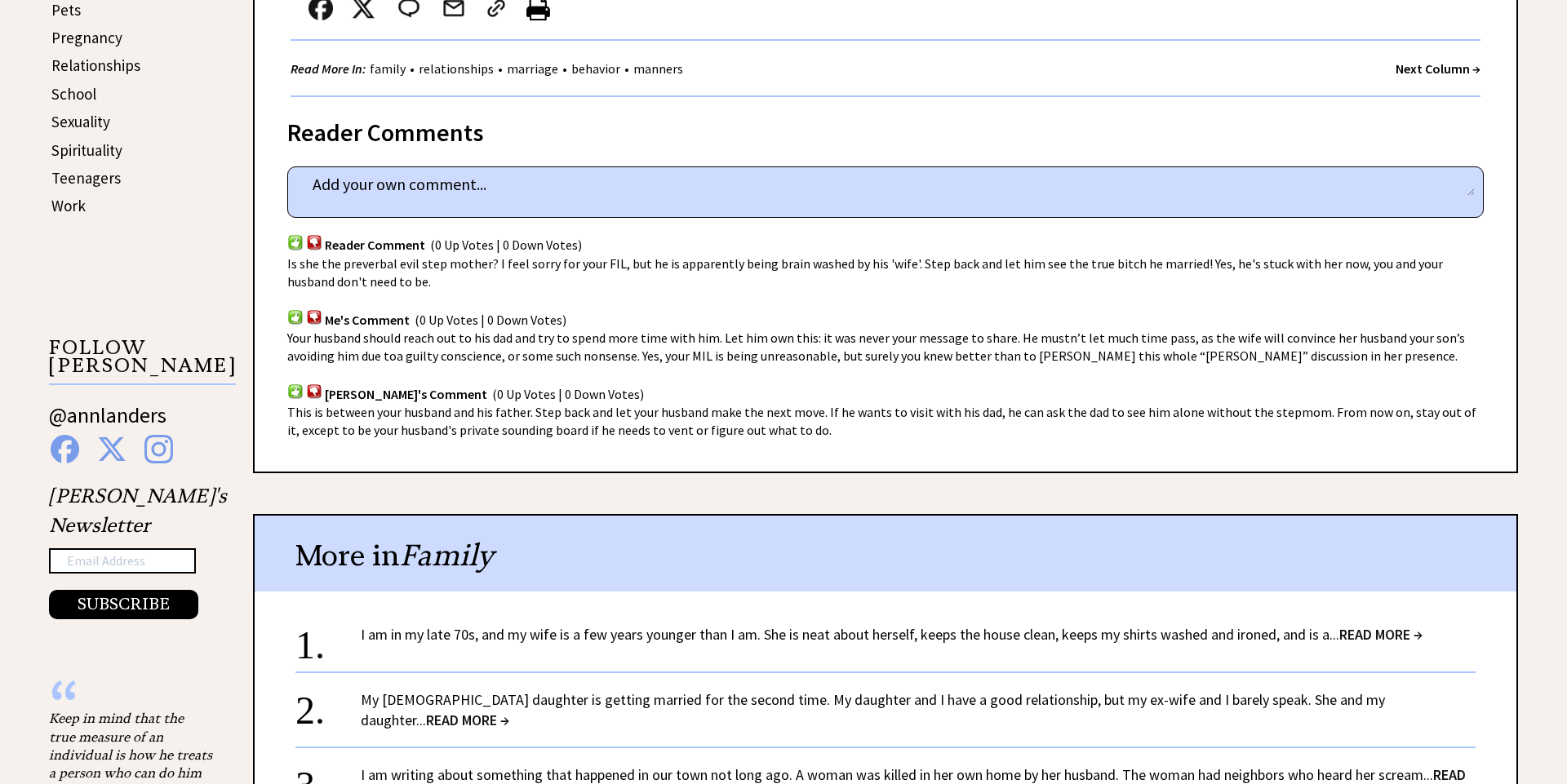
click at [1395, 637] on span "READ MORE →" at bounding box center [1381, 634] width 83 height 19
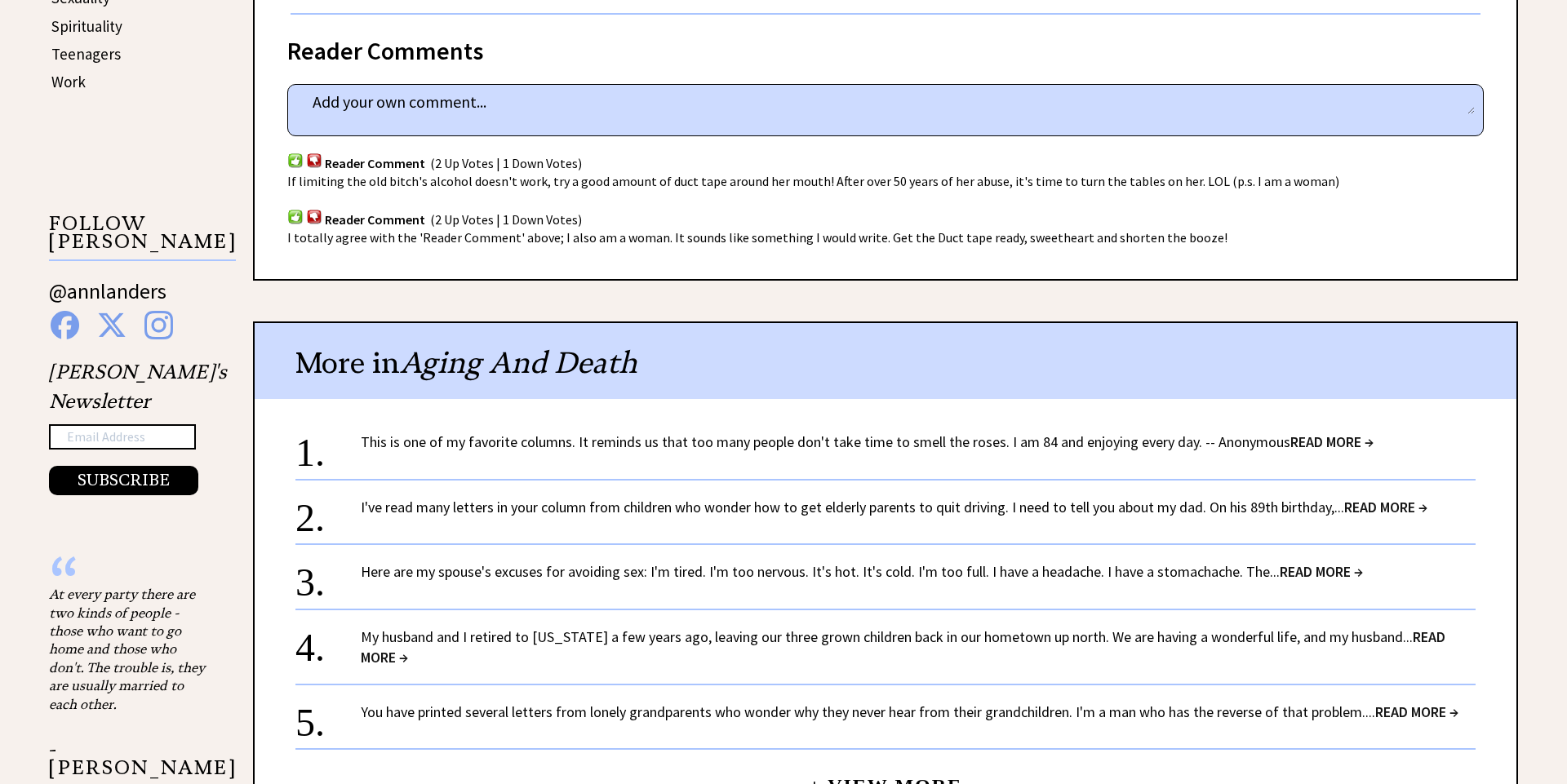
scroll to position [989, 0]
click at [754, 432] on link "This is one of my favorite columns. It reminds us that too many people don't ta…" at bounding box center [867, 441] width 1013 height 19
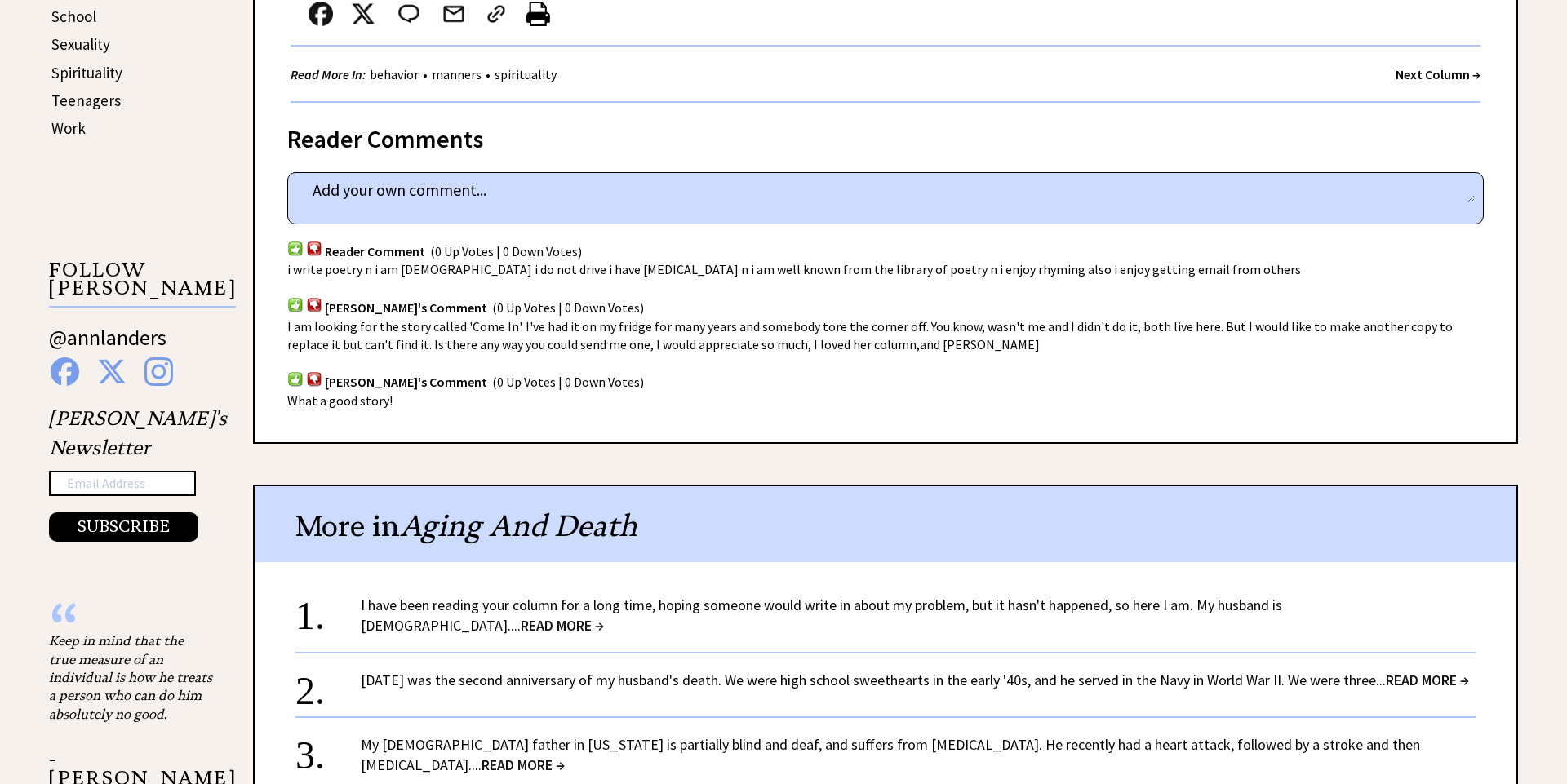
scroll to position [1066, 0]
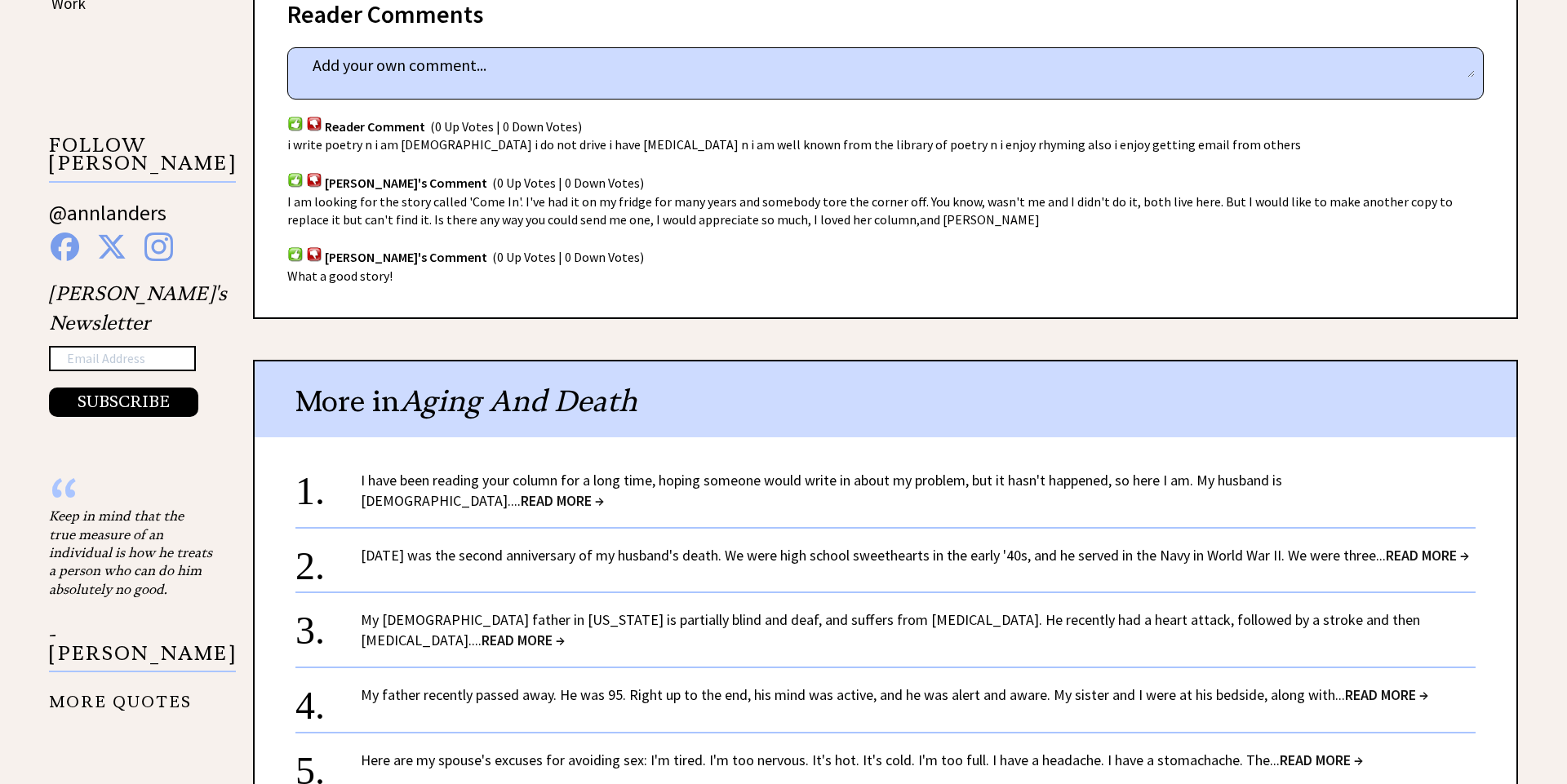
click at [537, 610] on link "My 89-year-old father in California is partially blind and deaf, and suffers fr…" at bounding box center [890, 630] width 1059 height 39
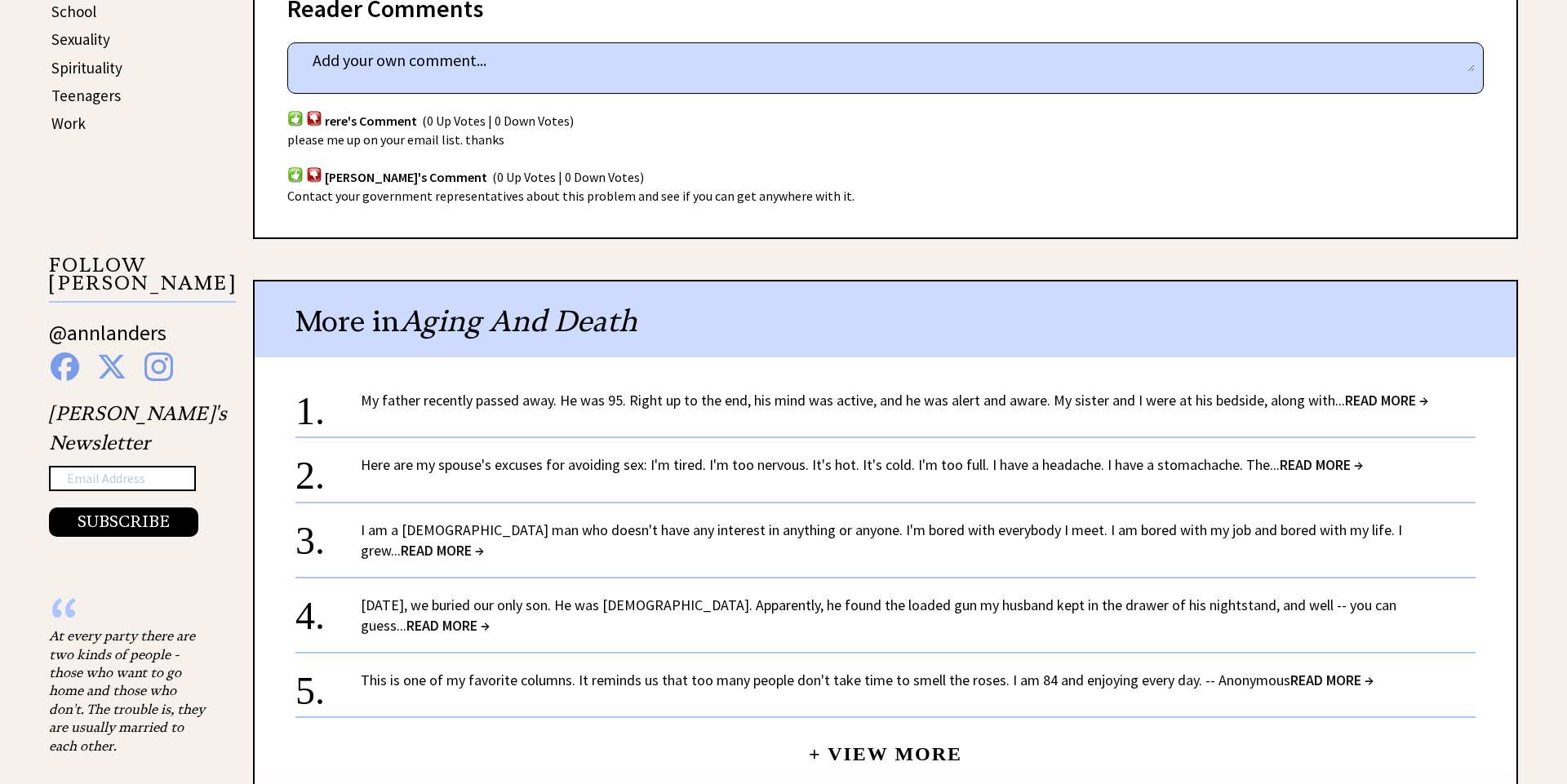
scroll to position [947, 0]
click at [484, 540] on span "READ MORE →" at bounding box center [442, 549] width 83 height 19
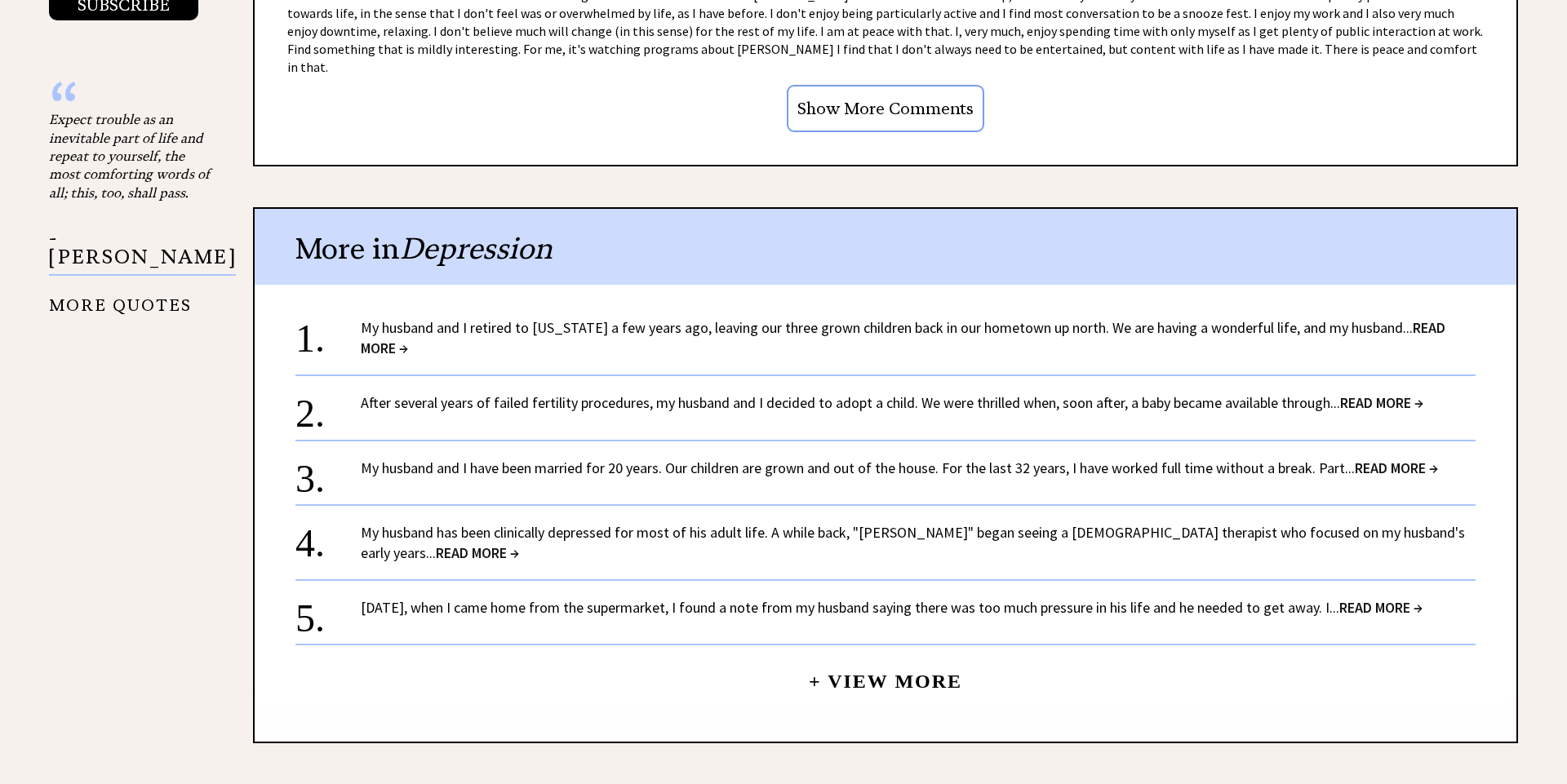
scroll to position [1461, 0]
click at [1423, 320] on span "READ MORE →" at bounding box center [903, 339] width 1085 height 39
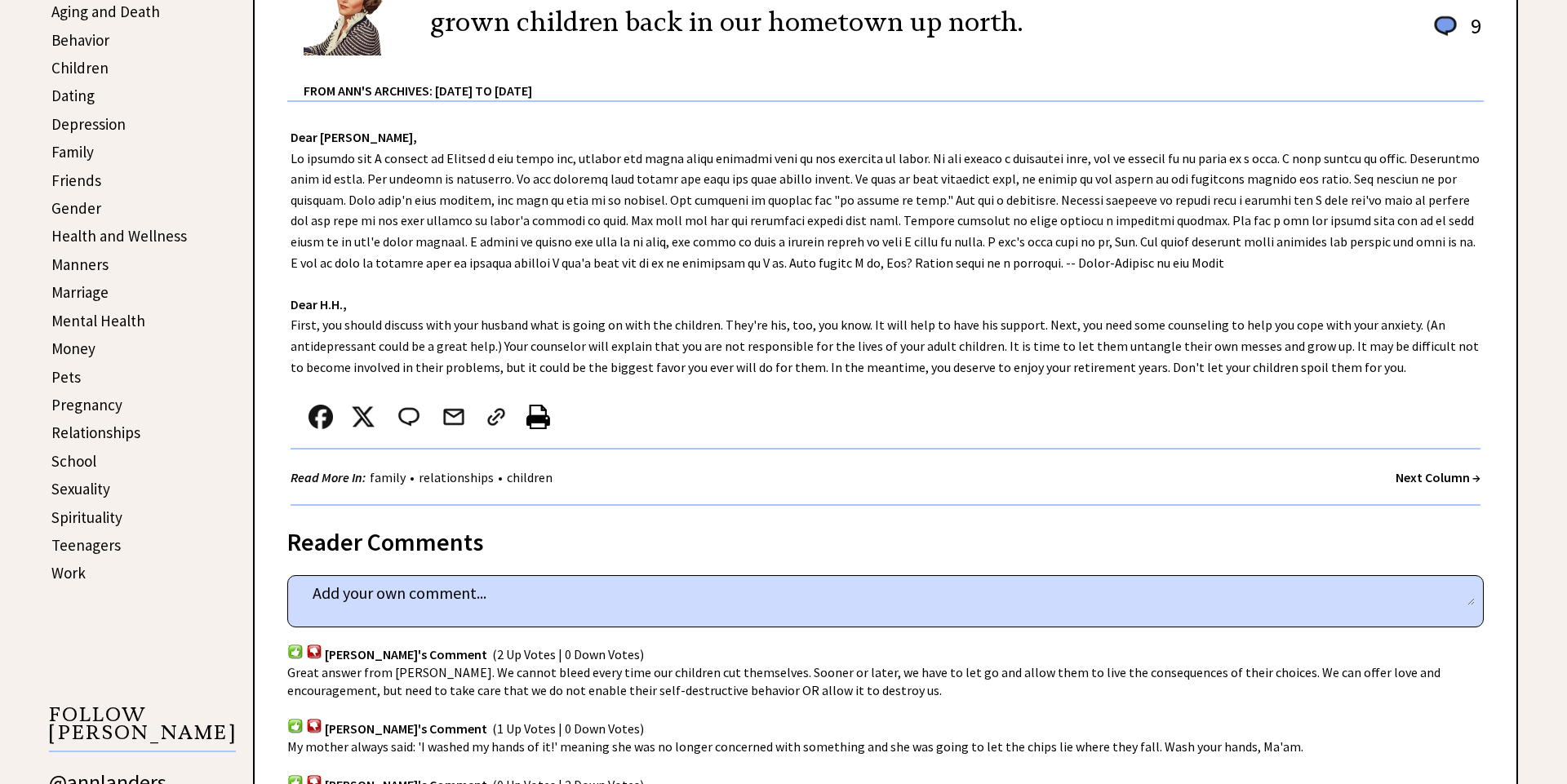
scroll to position [392, 0]
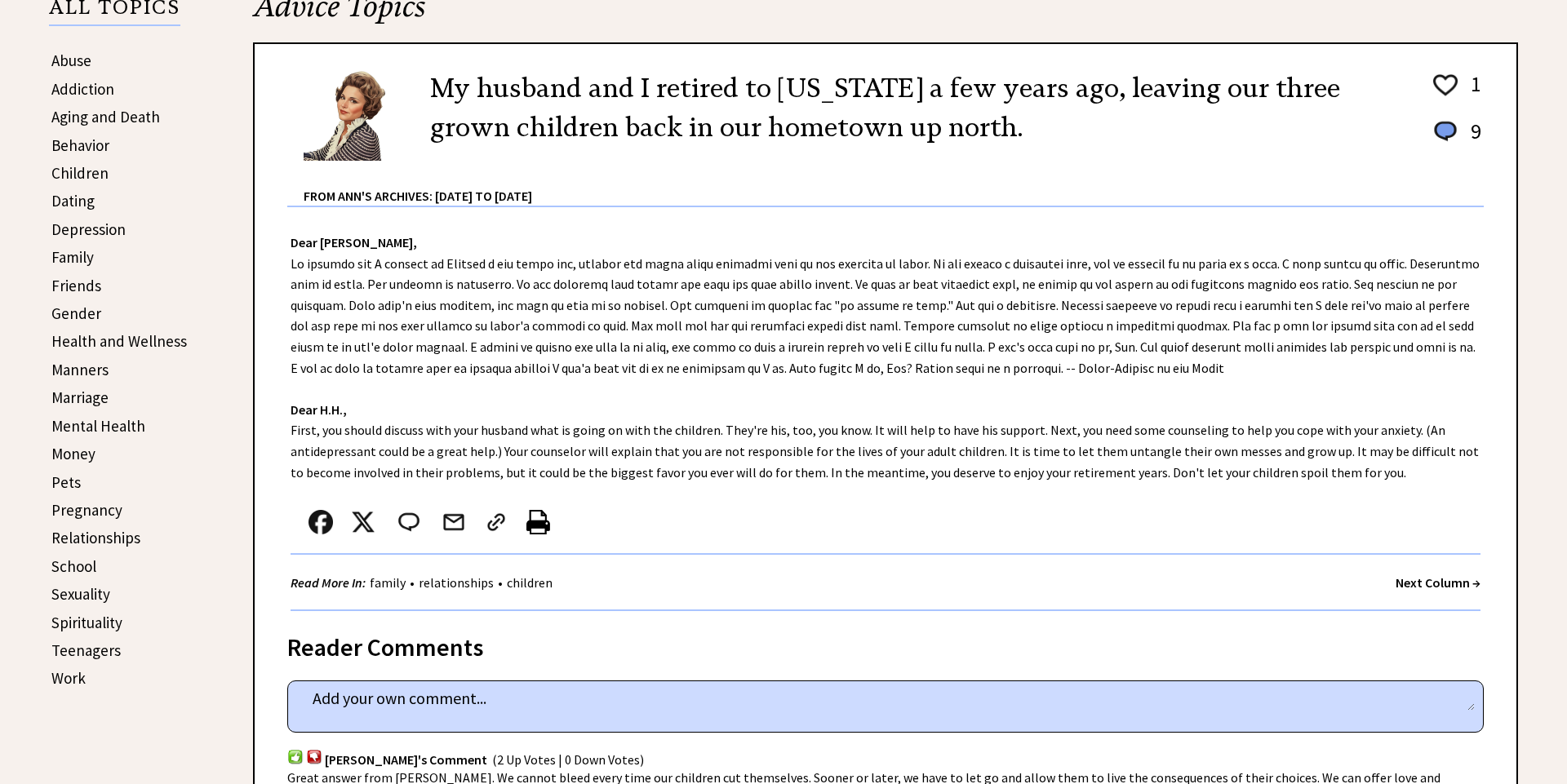
click at [74, 591] on link "Sexuality" at bounding box center [81, 594] width 59 height 20
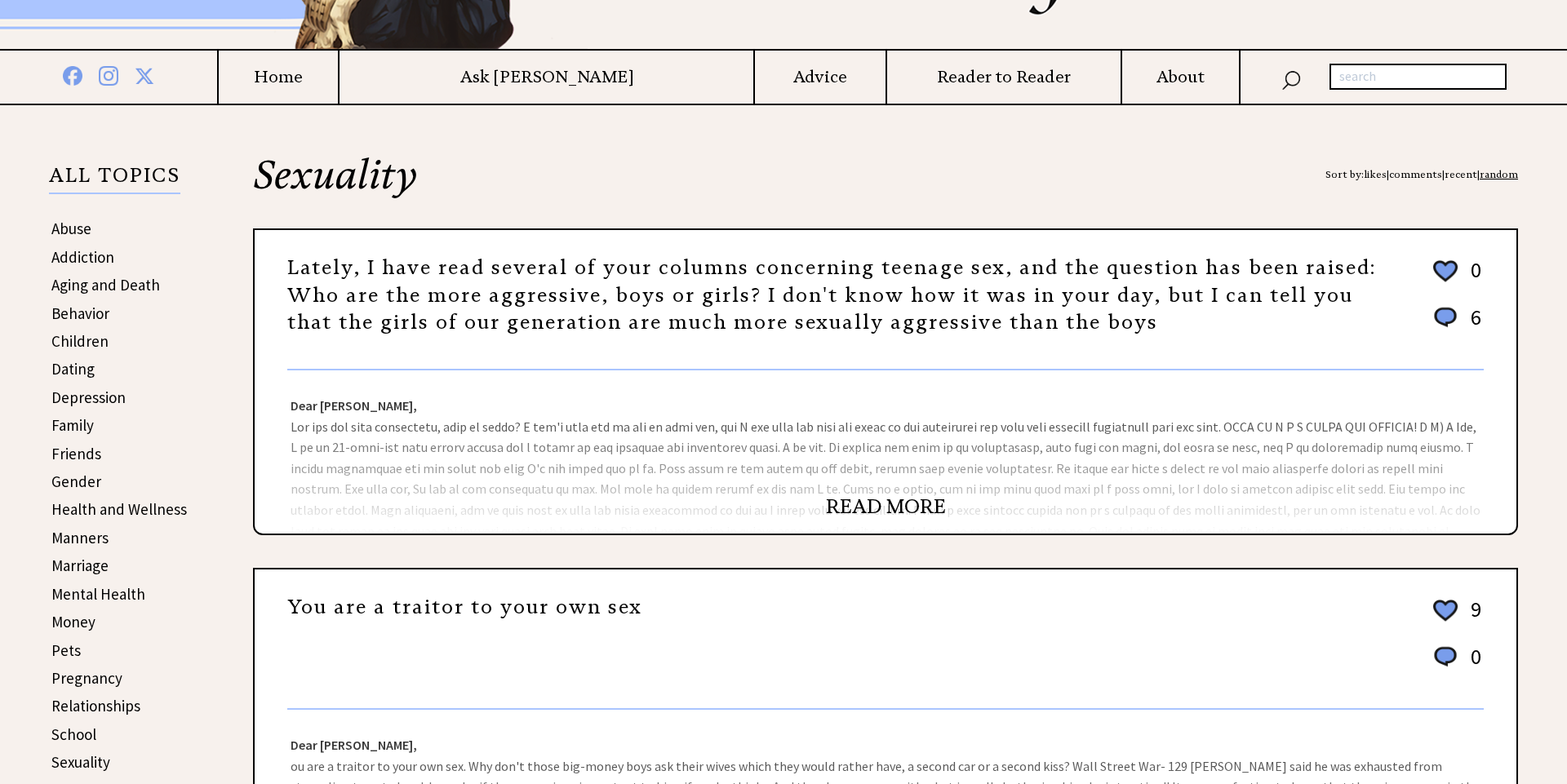
scroll to position [226, 0]
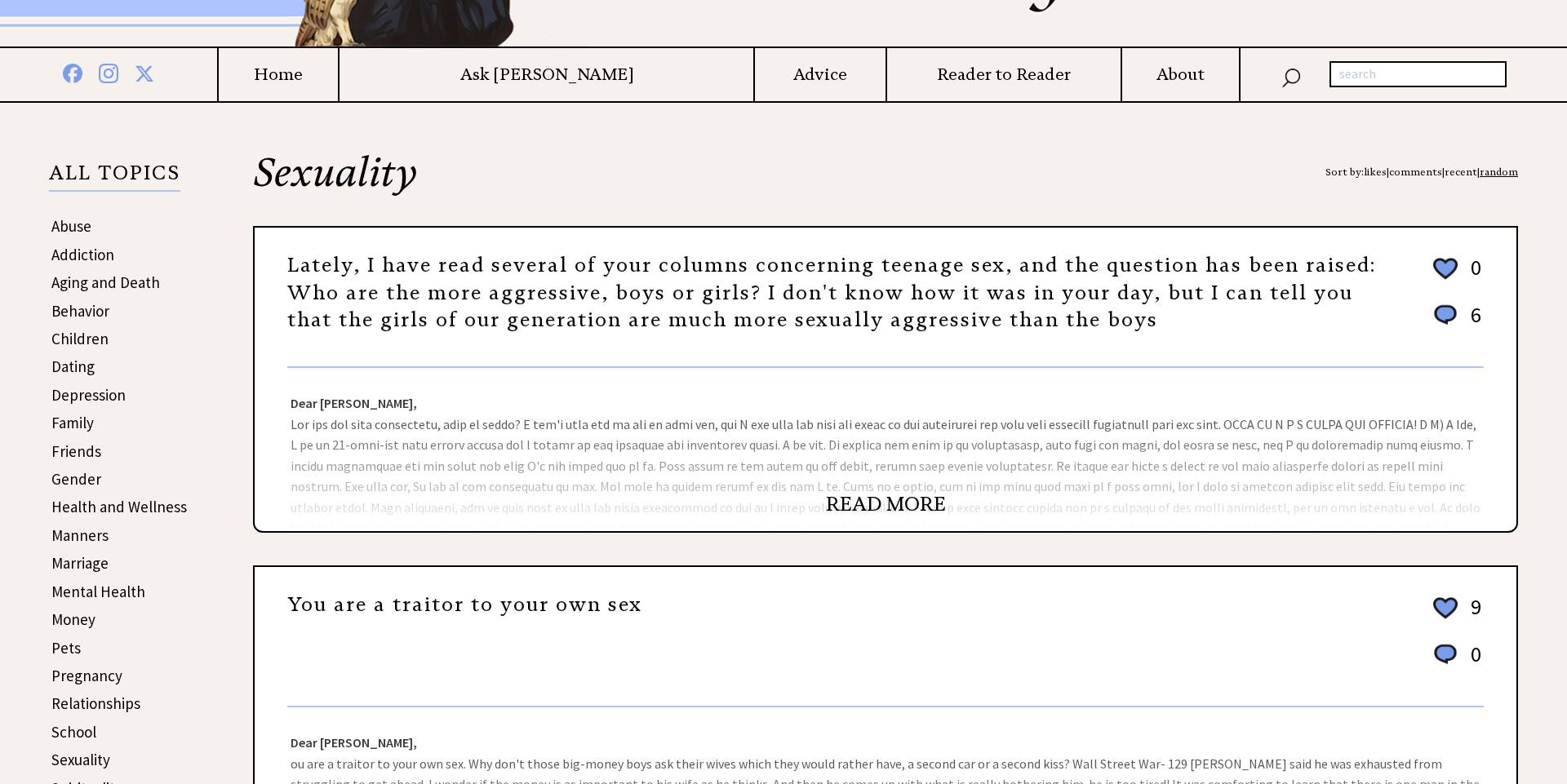
click at [875, 500] on link "READ MORE" at bounding box center [886, 504] width 120 height 24
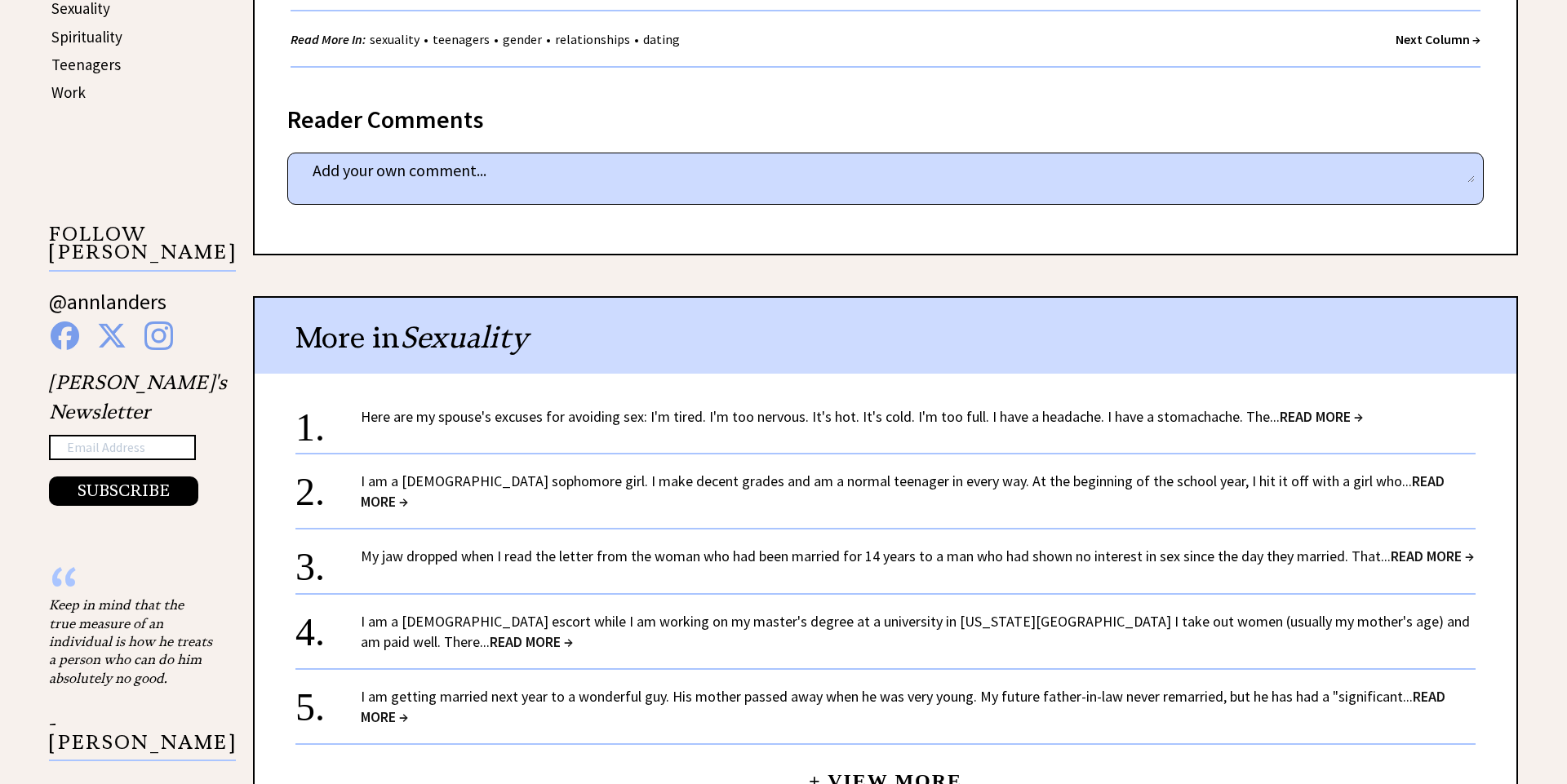
scroll to position [981, 0]
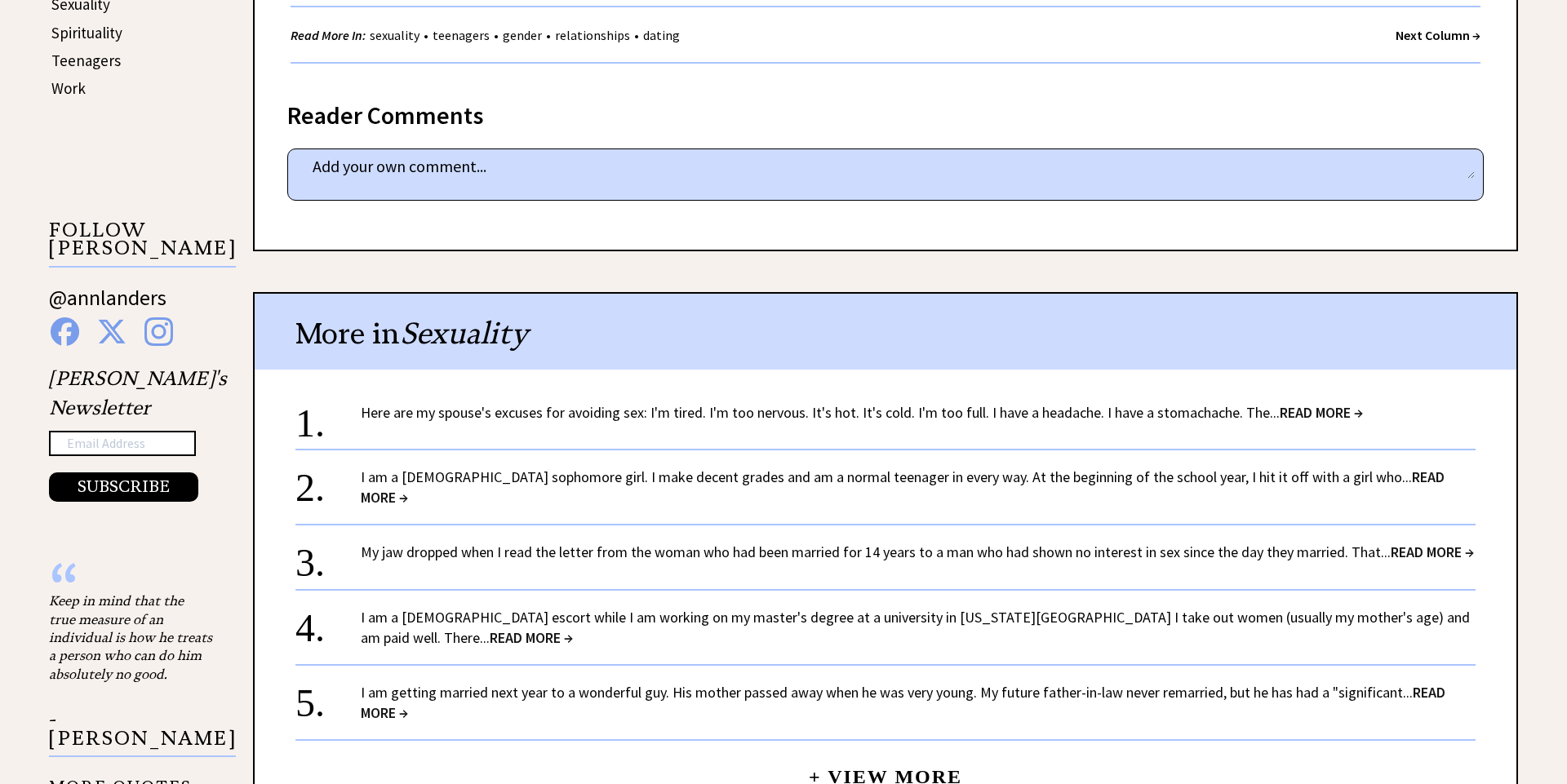
click at [573, 628] on span "READ MORE →" at bounding box center [531, 637] width 83 height 19
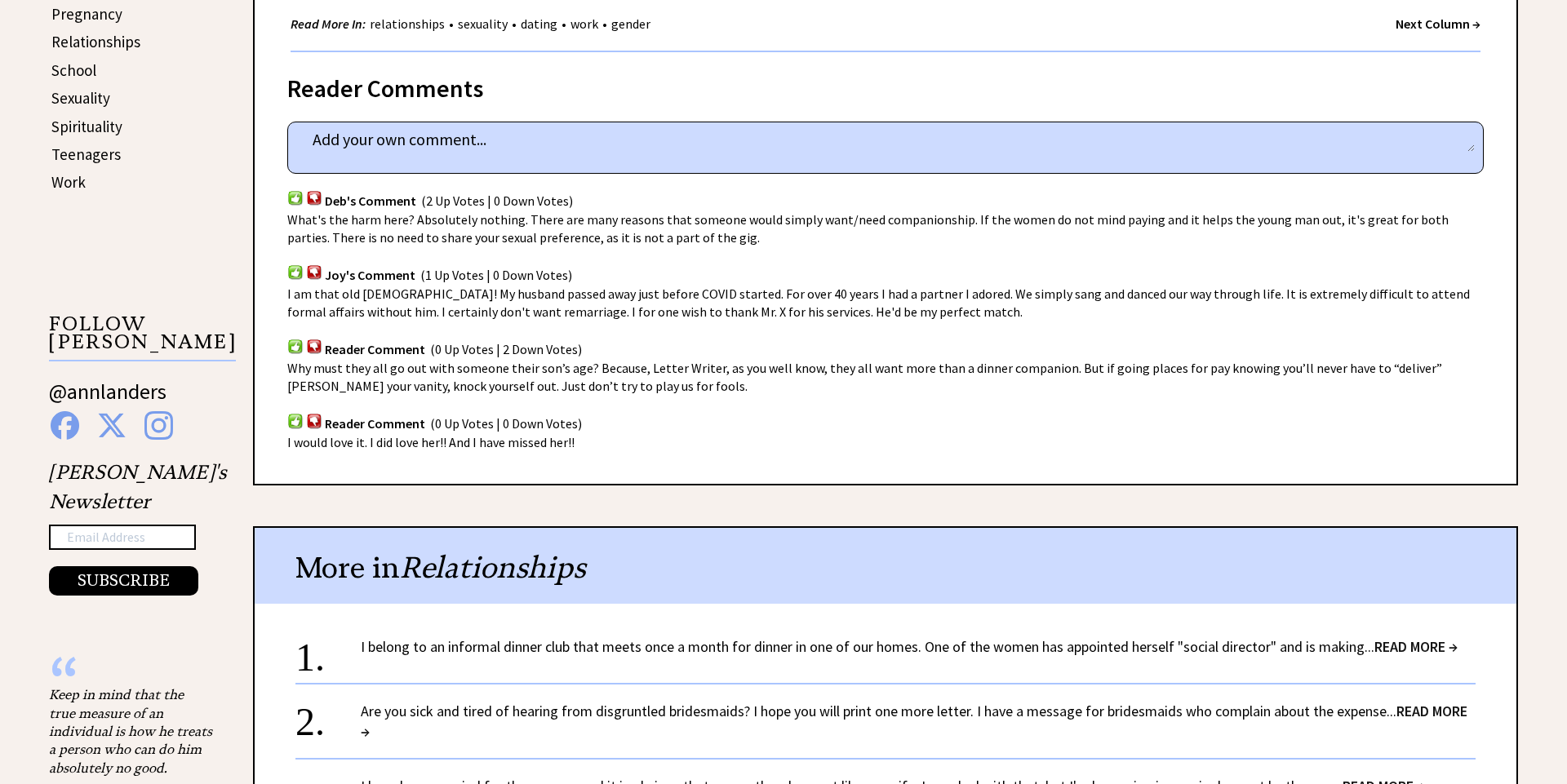
scroll to position [1074, 0]
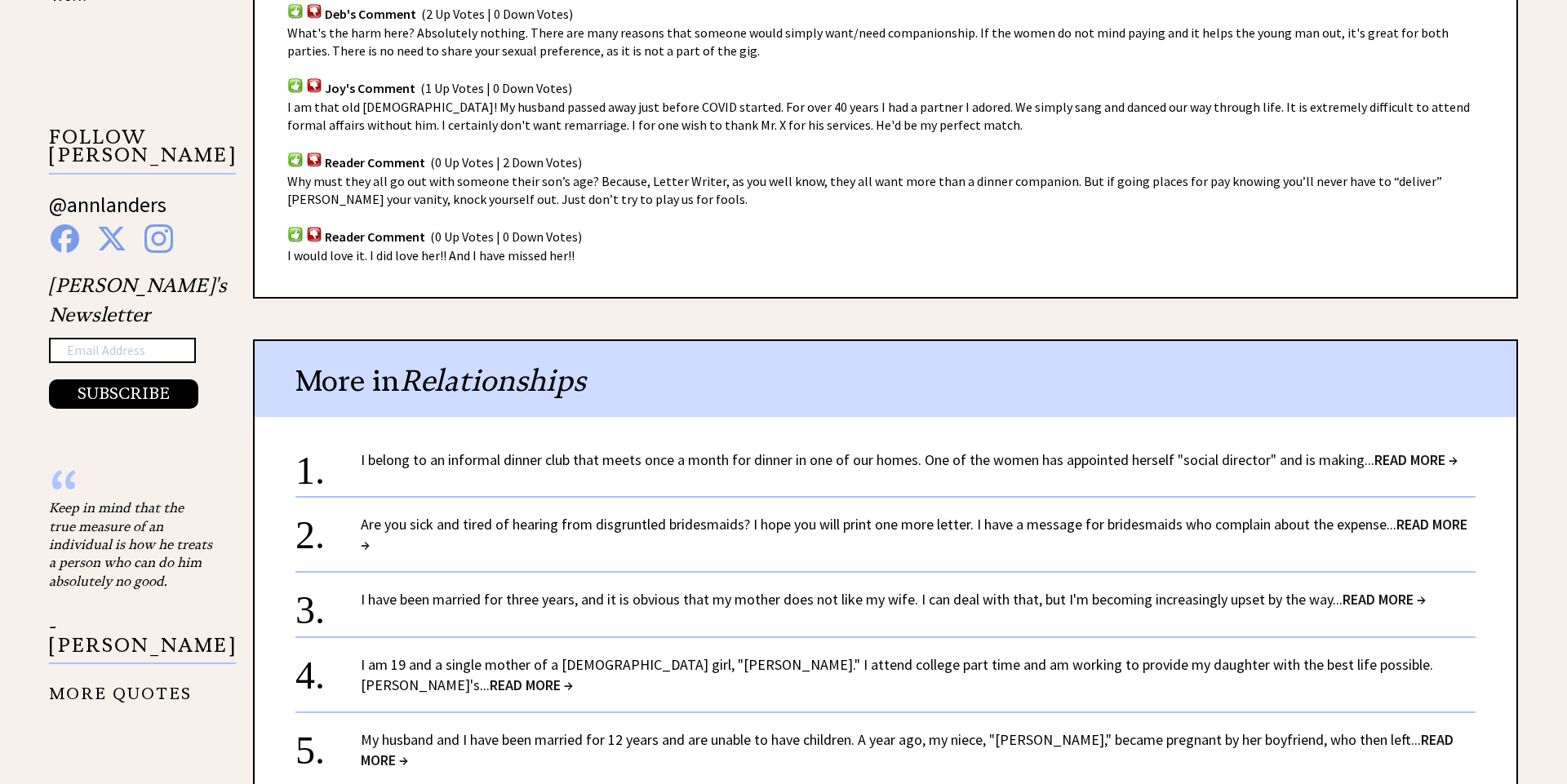
click at [1418, 455] on span "READ MORE →" at bounding box center [1416, 459] width 83 height 19
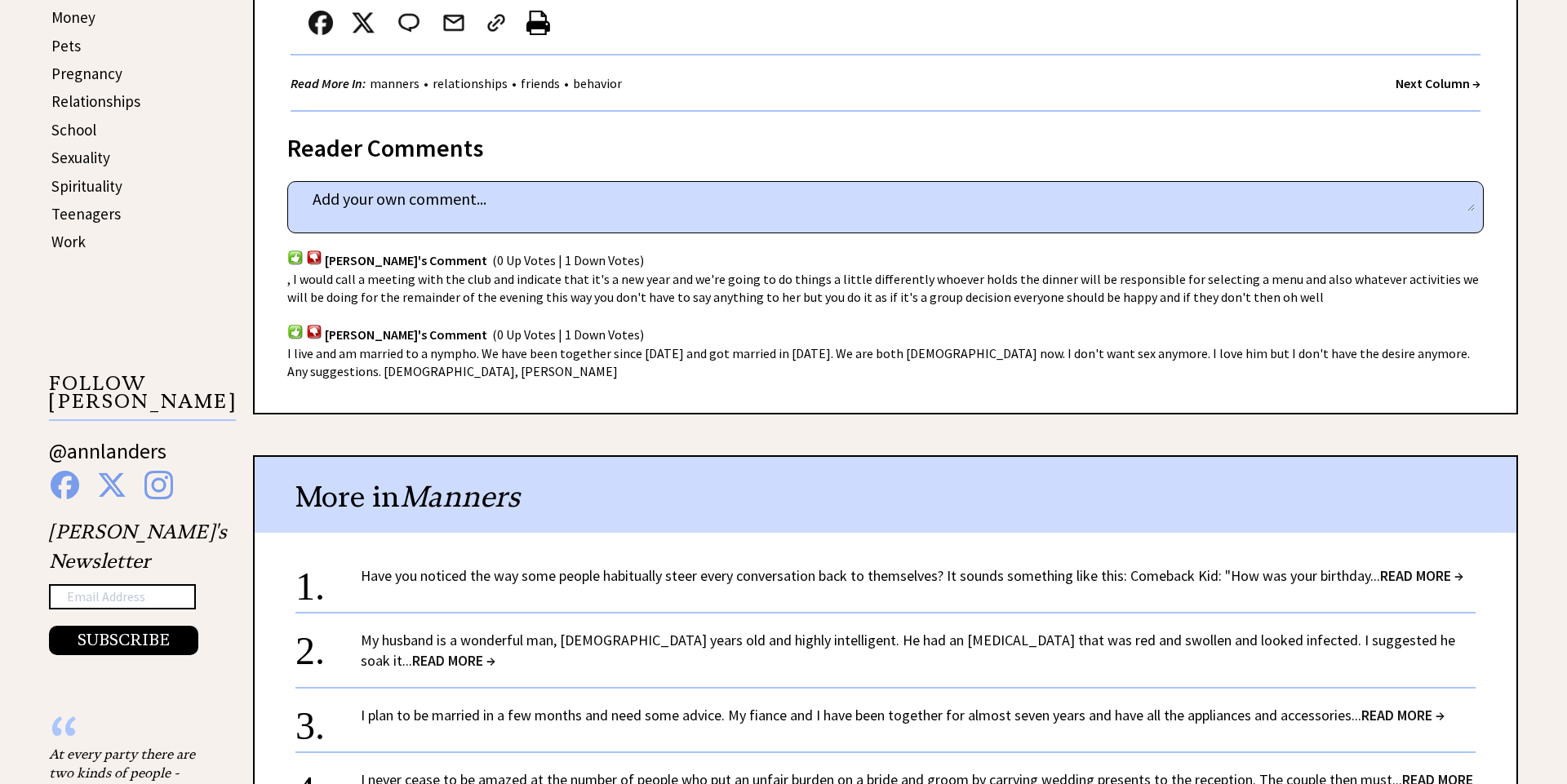
scroll to position [831, 0]
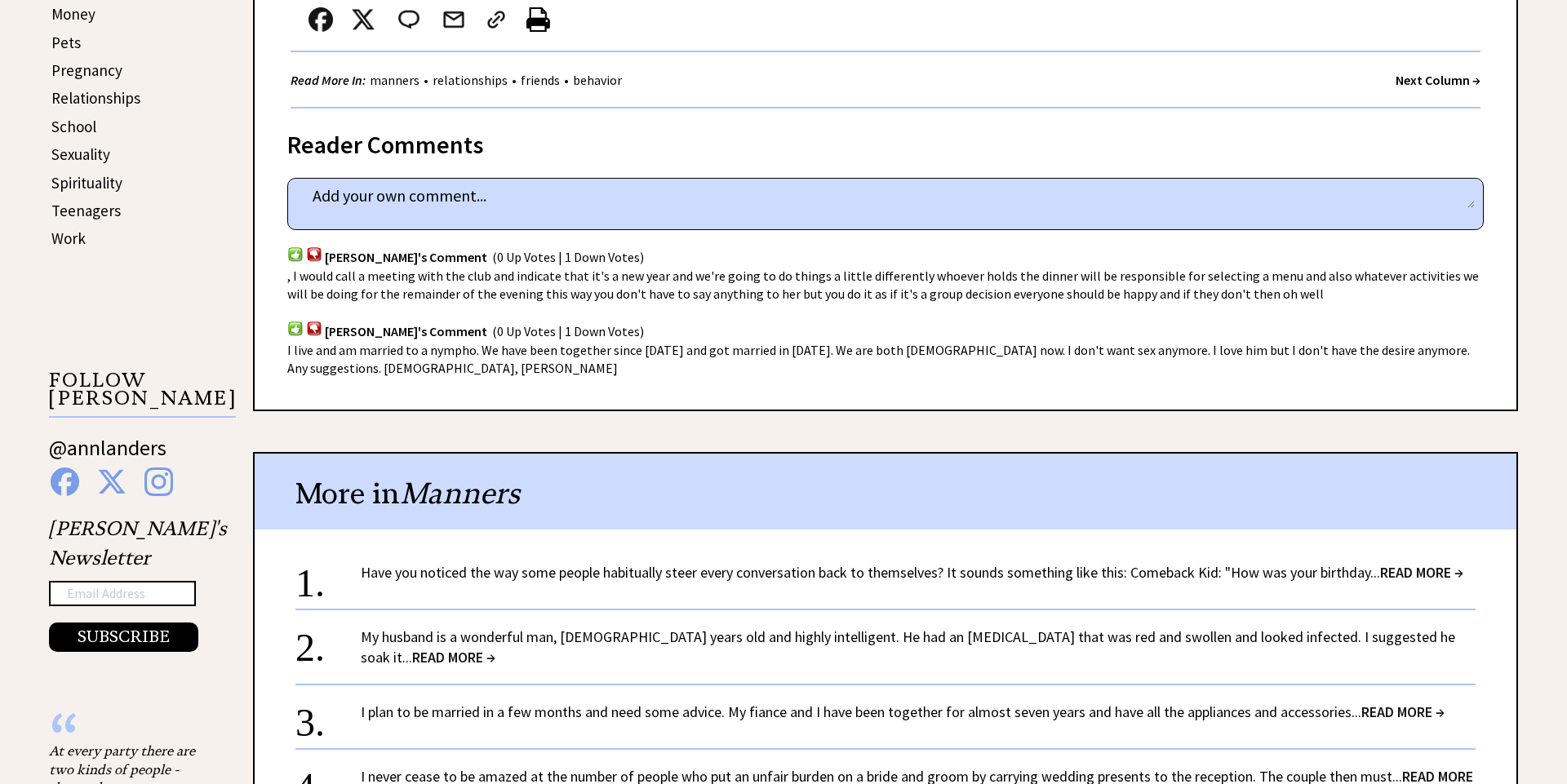
click at [406, 339] on span "[PERSON_NAME]'s Comment" at bounding box center [406, 331] width 162 height 16
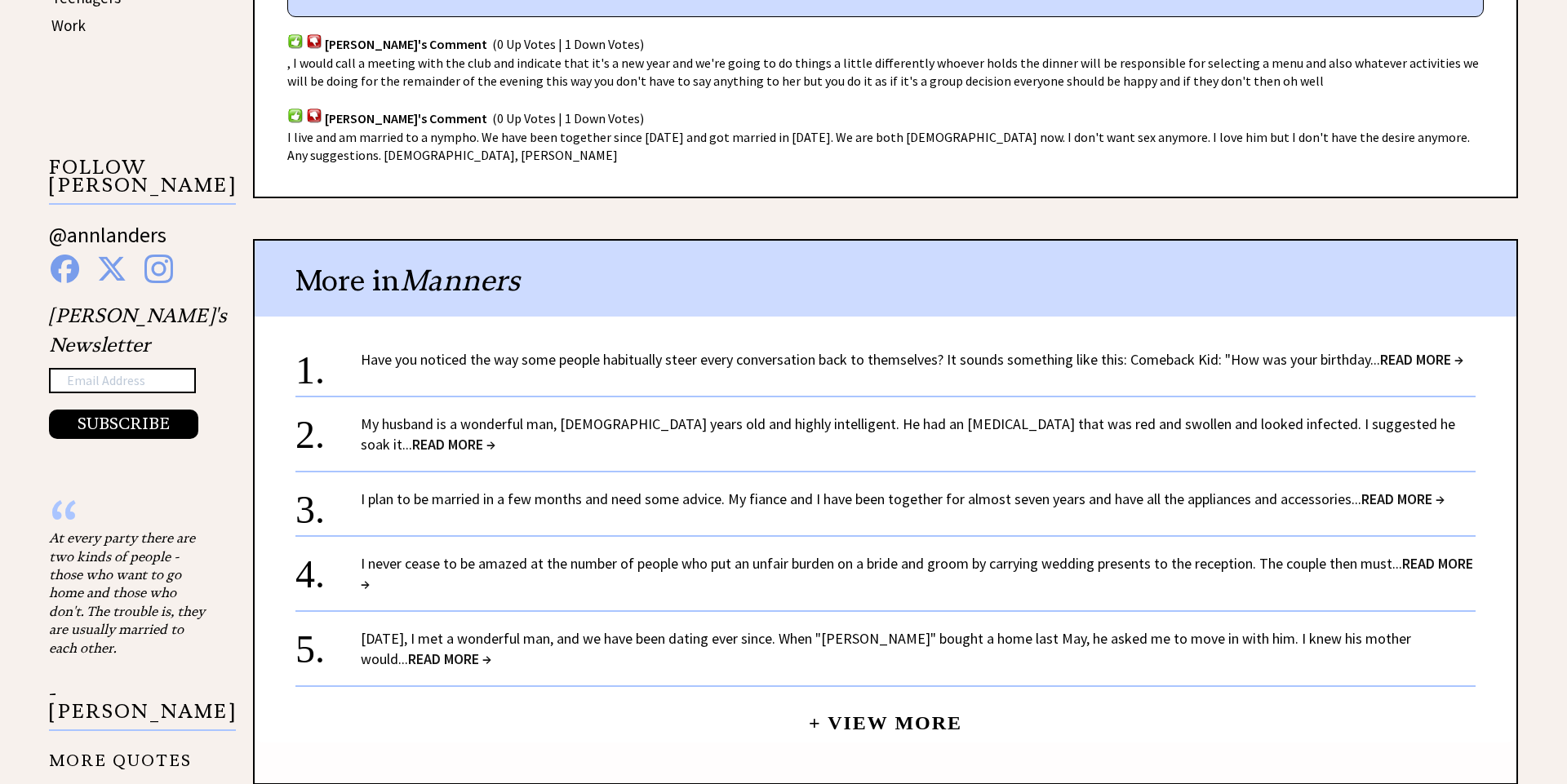
scroll to position [1049, 0]
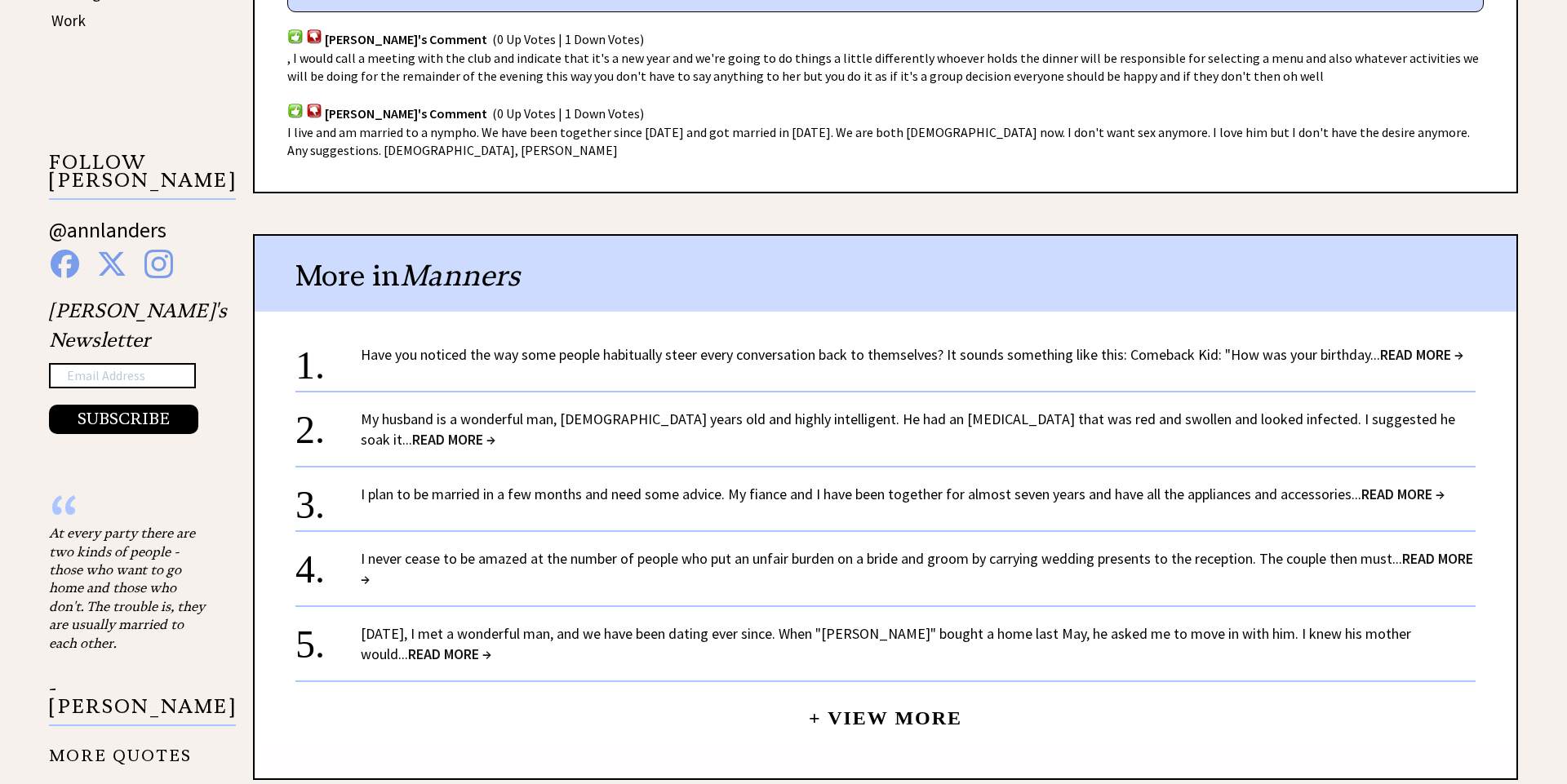
click at [495, 430] on span "READ MORE →" at bounding box center [454, 439] width 83 height 19
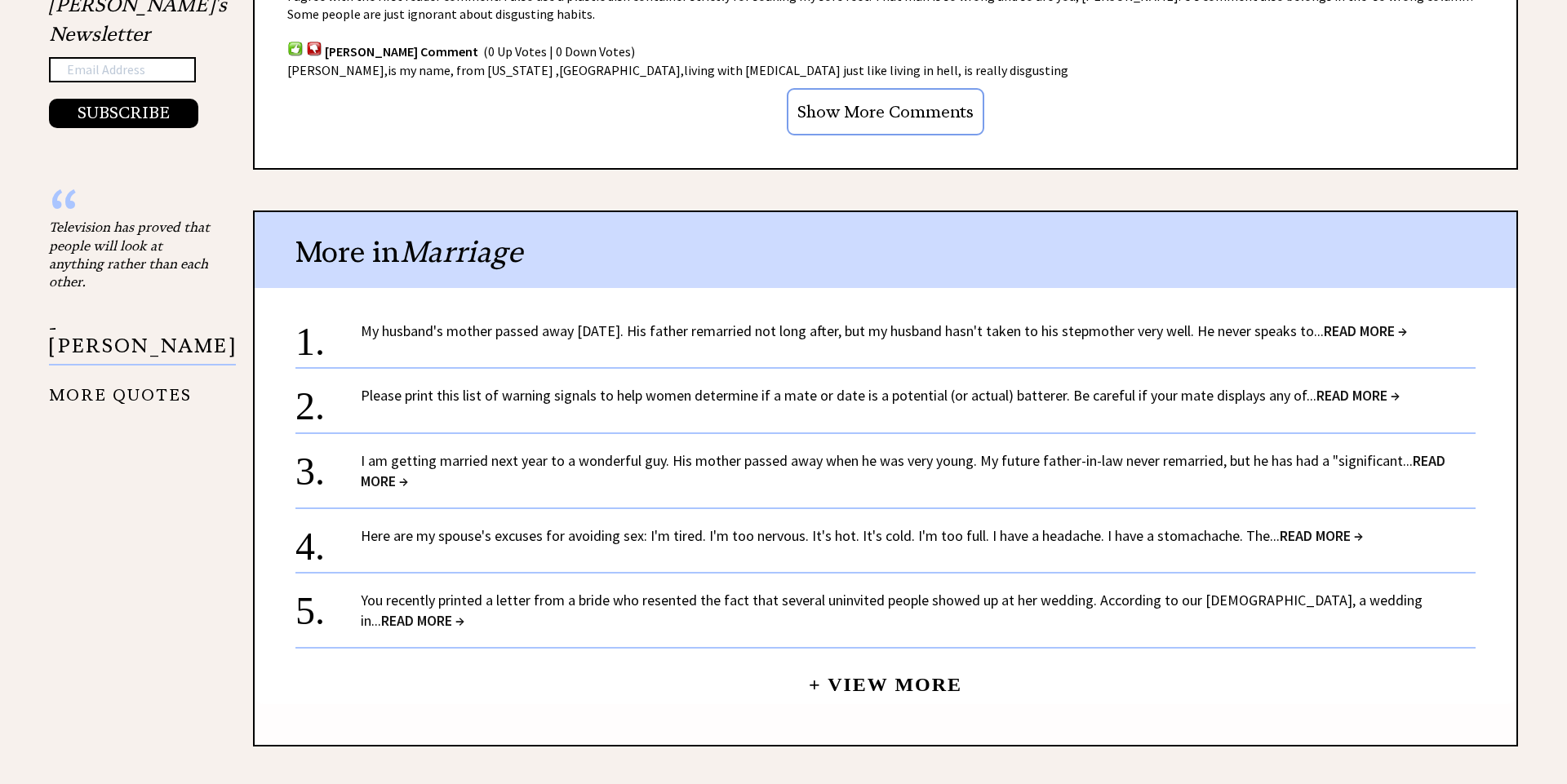
scroll to position [1409, 0]
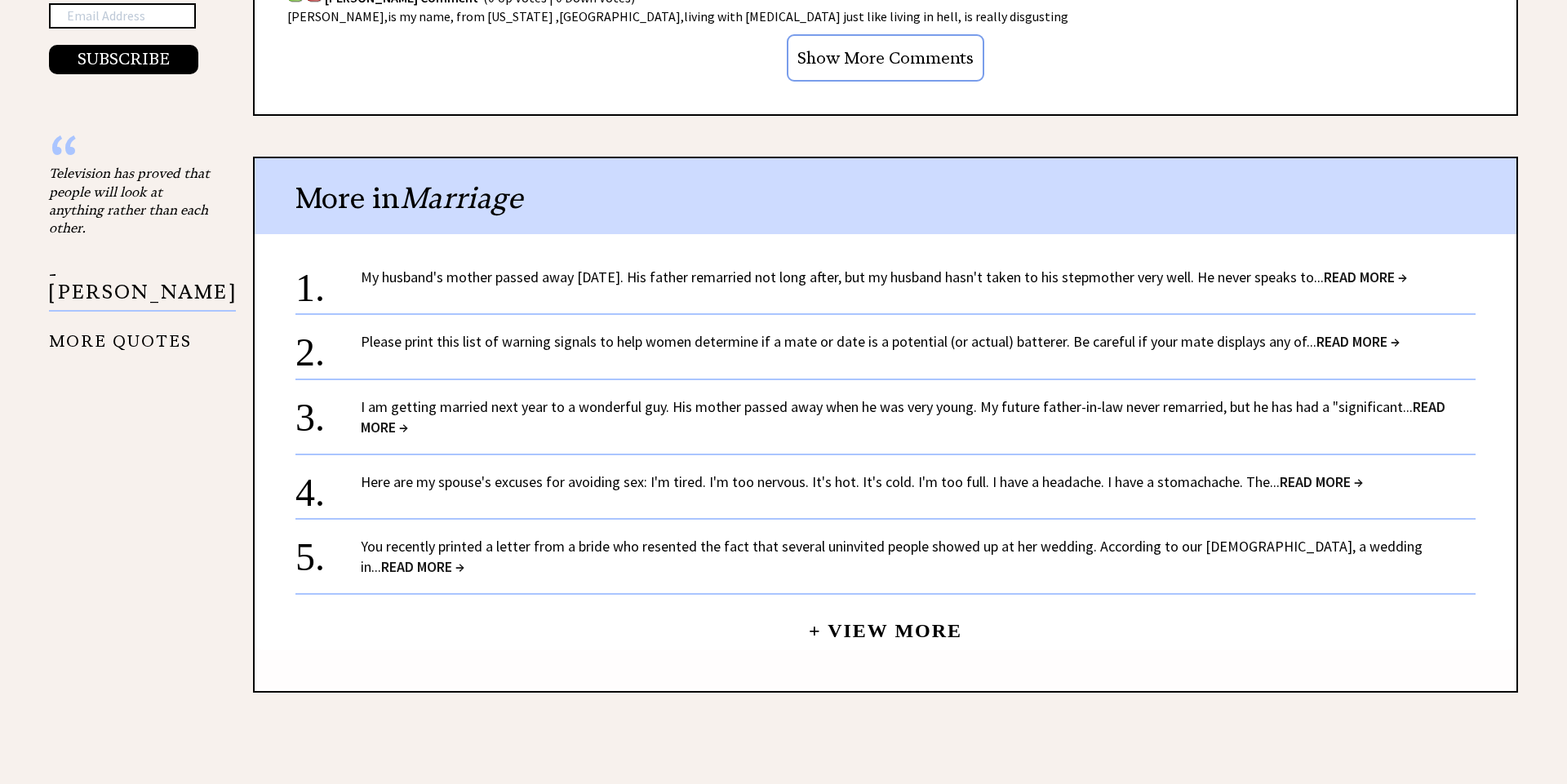
click at [983, 402] on link "I am getting married next year to a wonderful guy. His mother passed away when …" at bounding box center [903, 417] width 1085 height 39
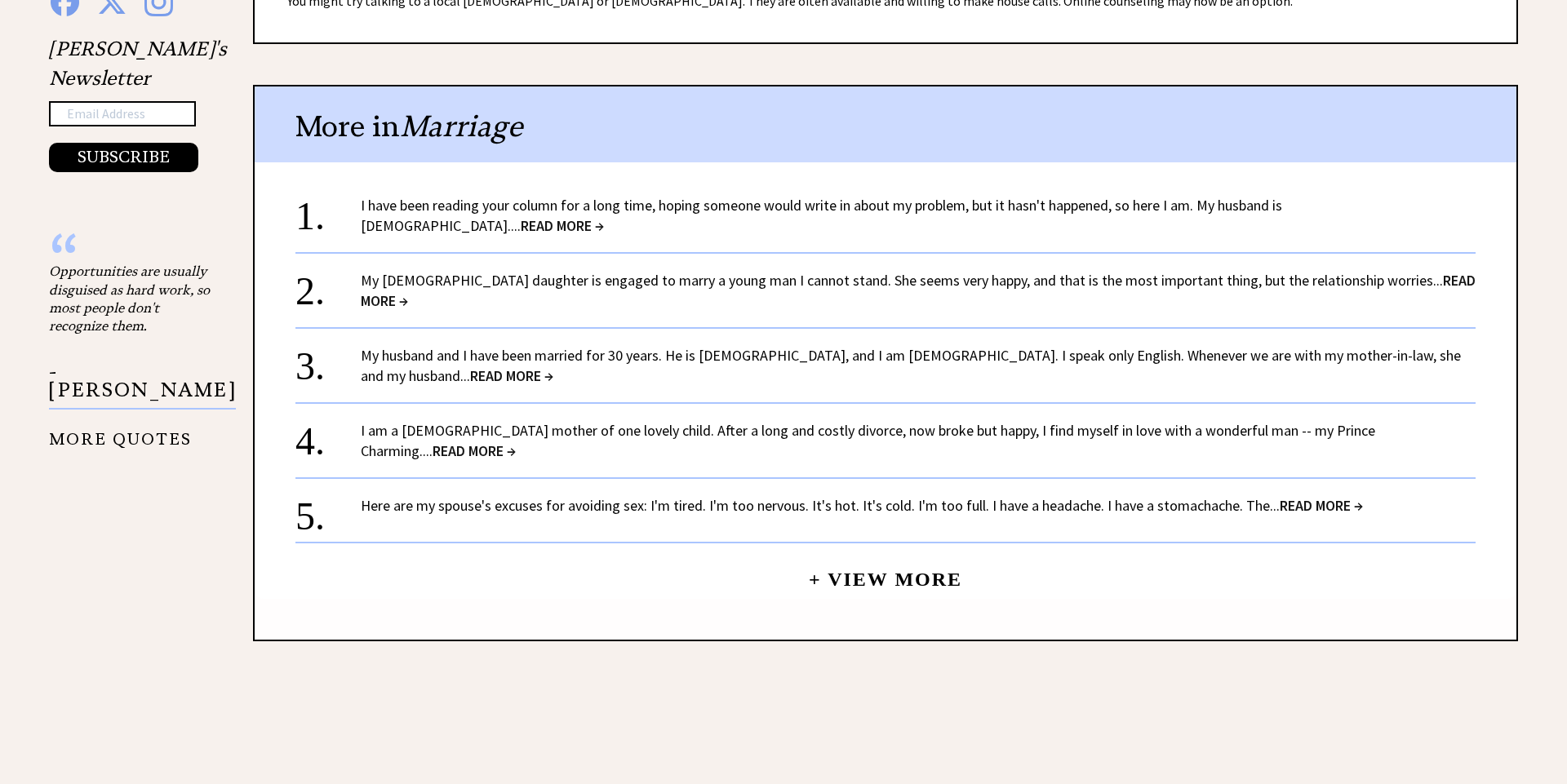
scroll to position [1388, 0]
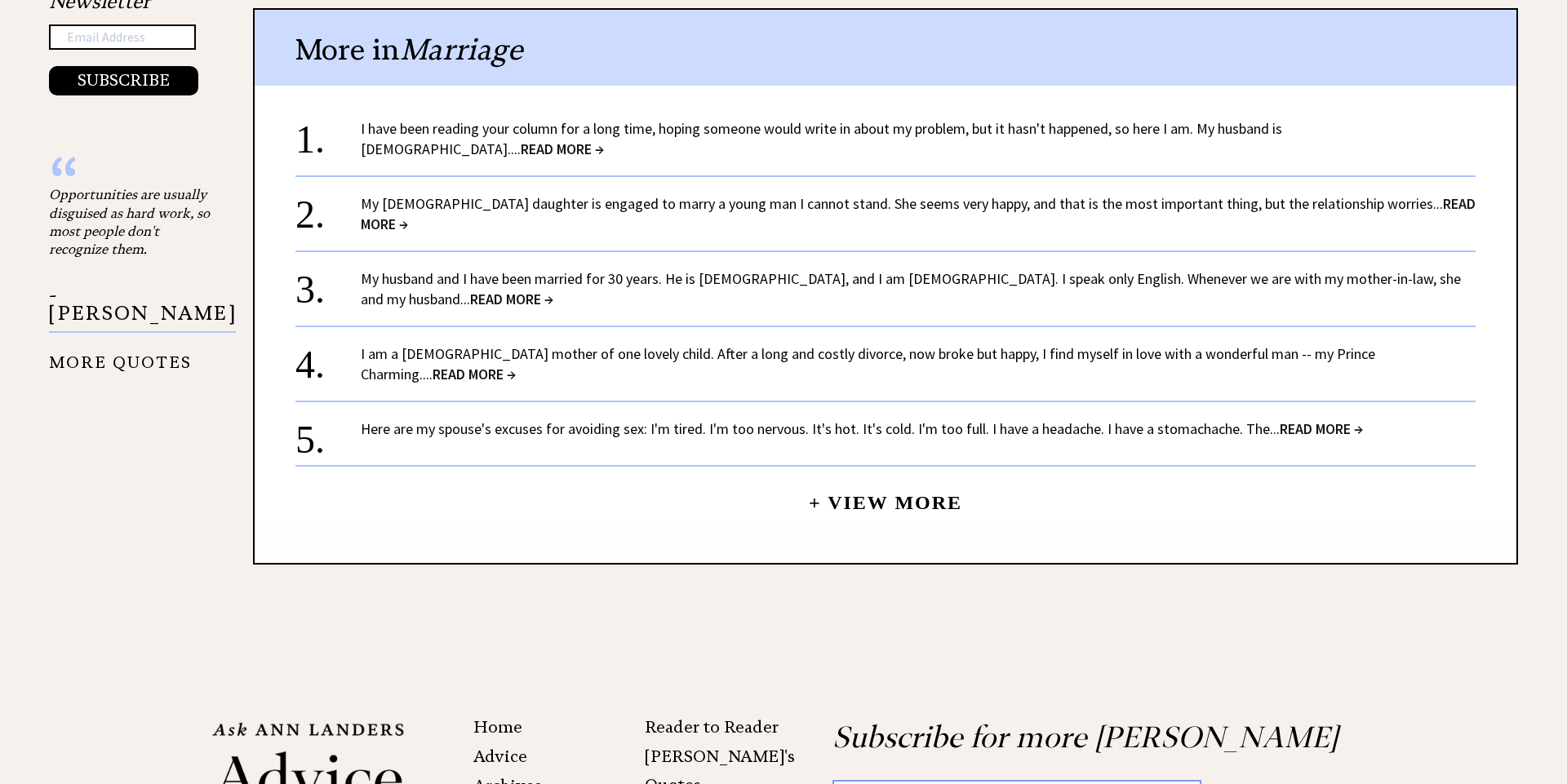
click at [516, 365] on span "READ MORE →" at bounding box center [474, 374] width 83 height 19
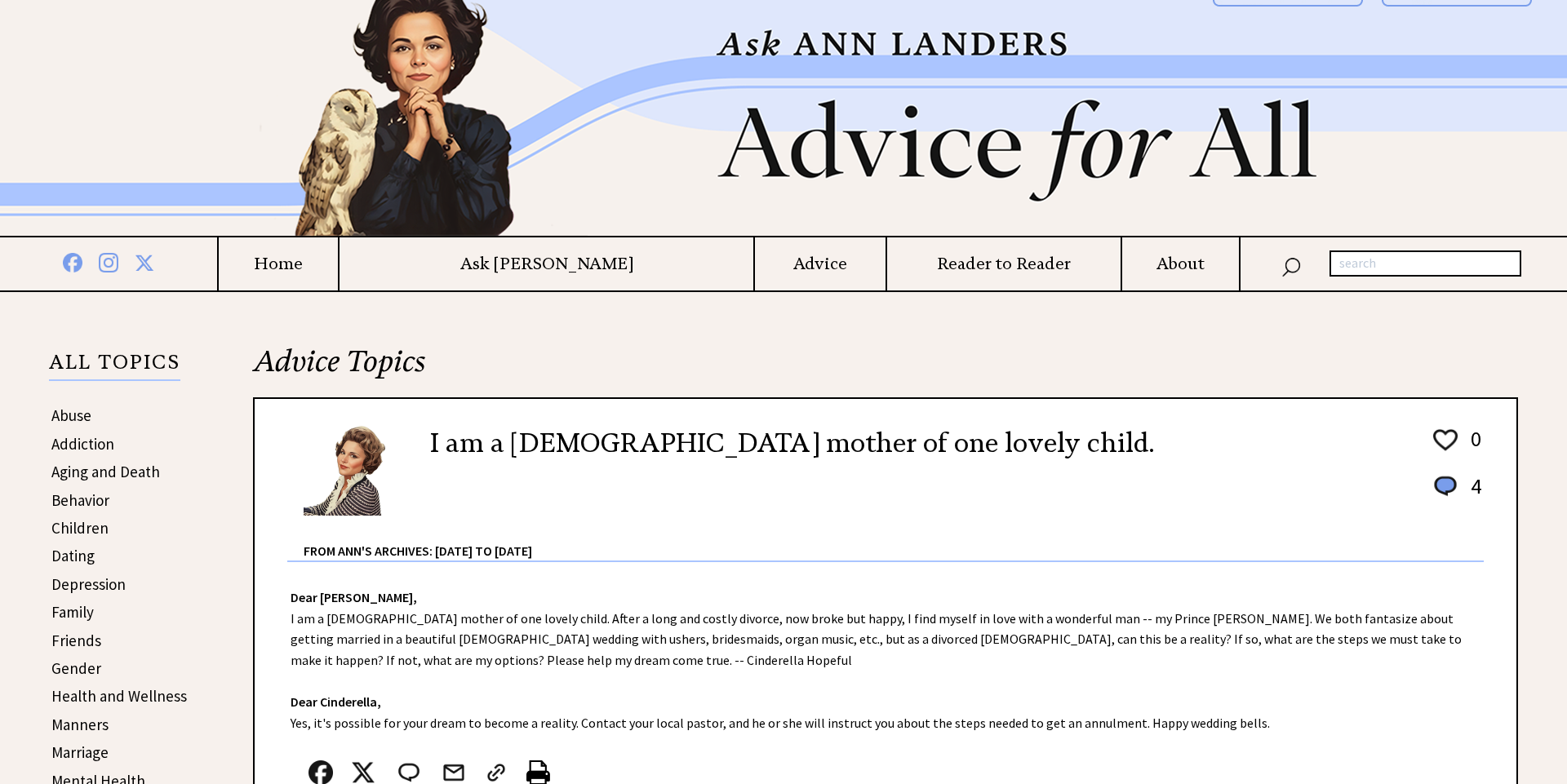
scroll to position [1001, 0]
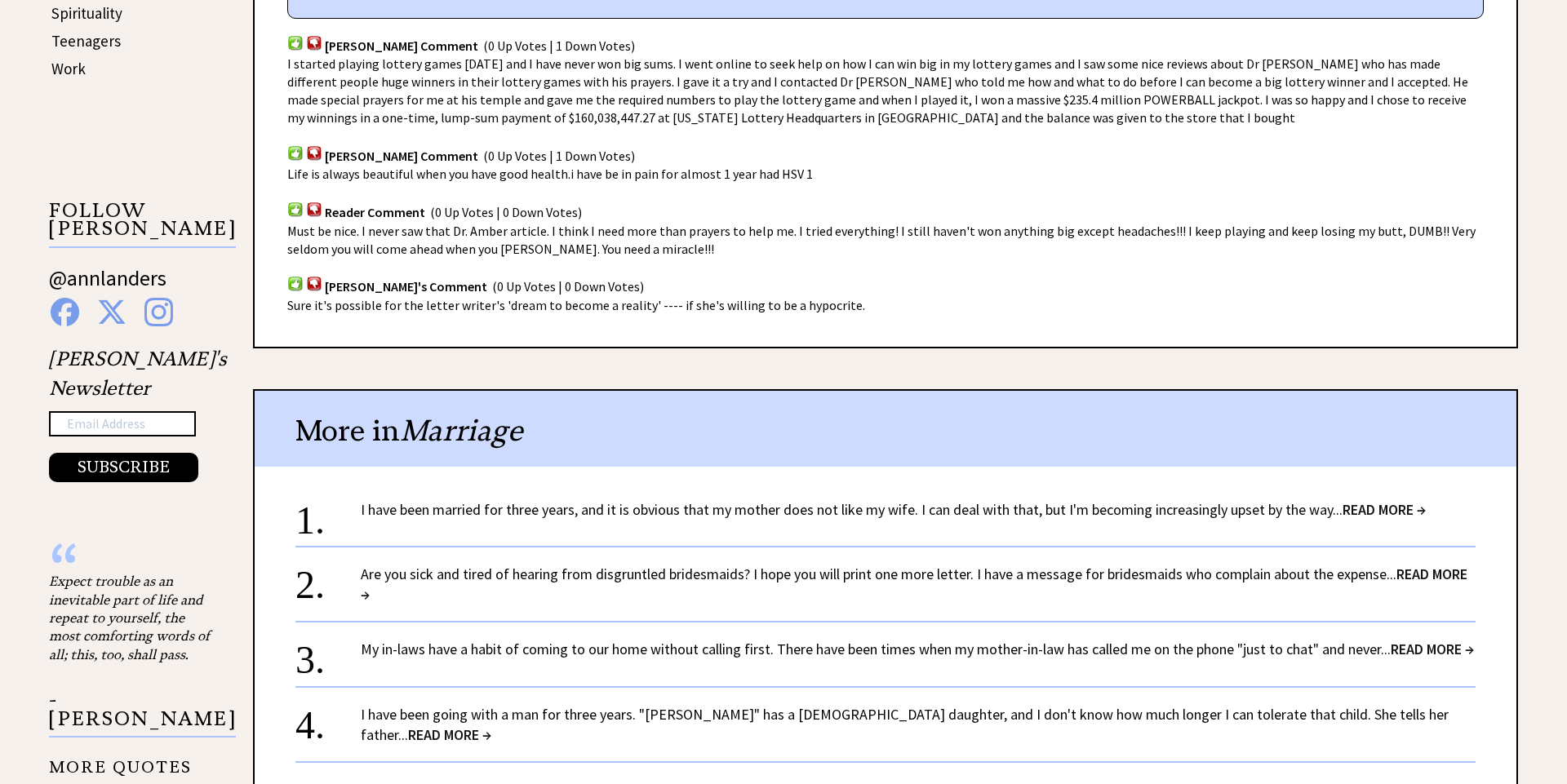
click at [1379, 510] on span "READ MORE →" at bounding box center [1384, 509] width 83 height 19
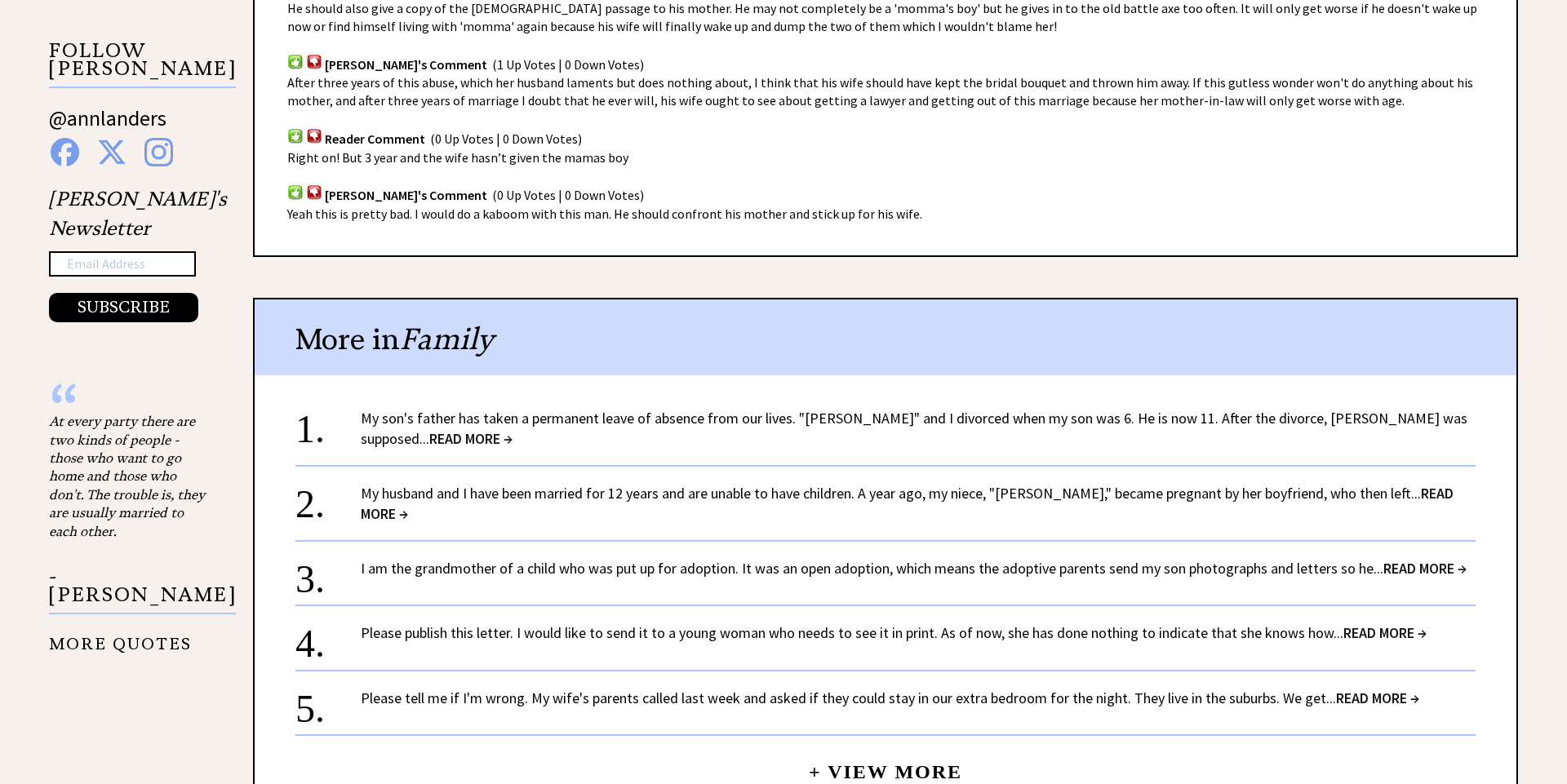
scroll to position [1163, 0]
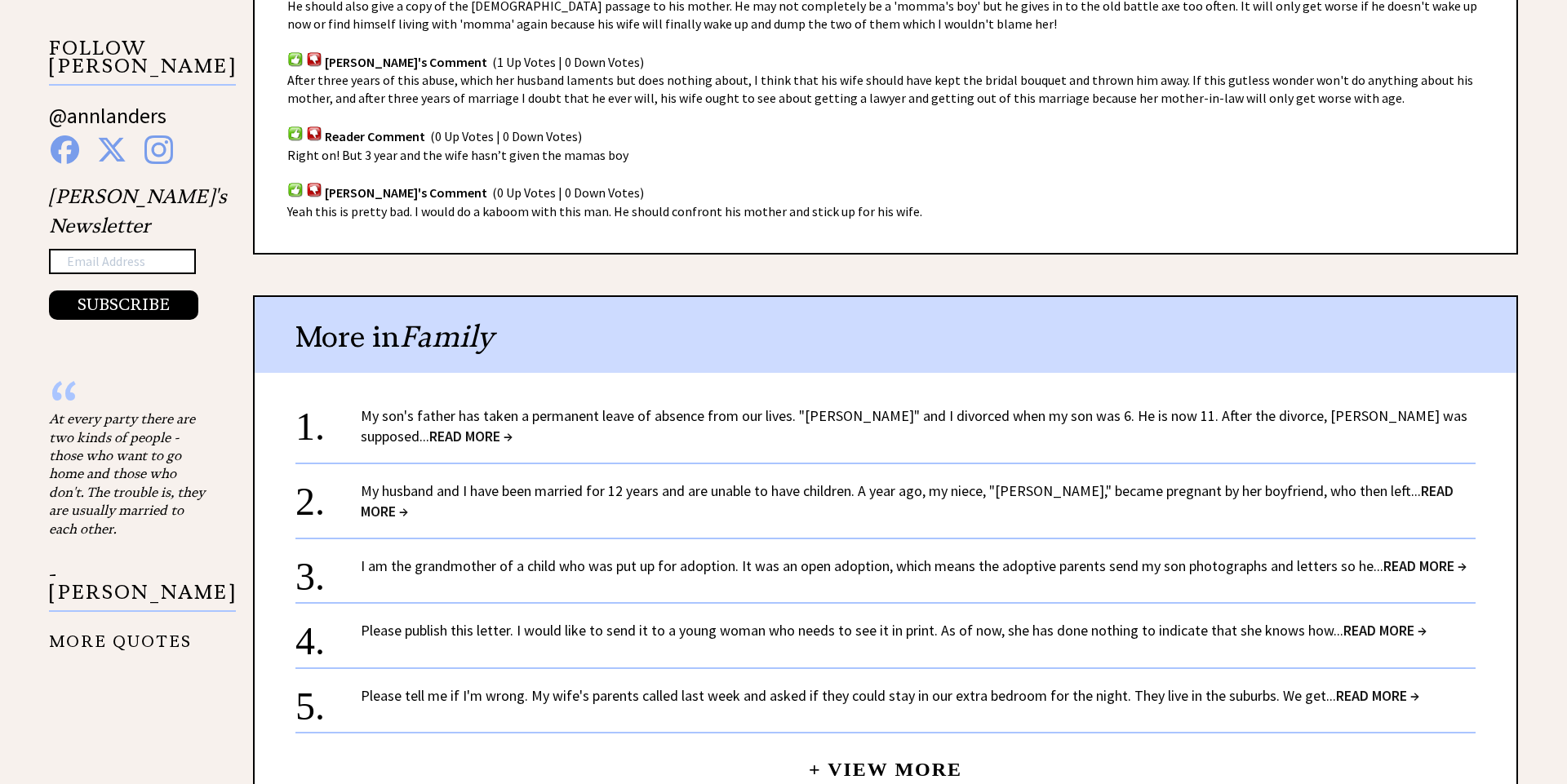
click at [513, 427] on span "READ MORE →" at bounding box center [471, 436] width 83 height 19
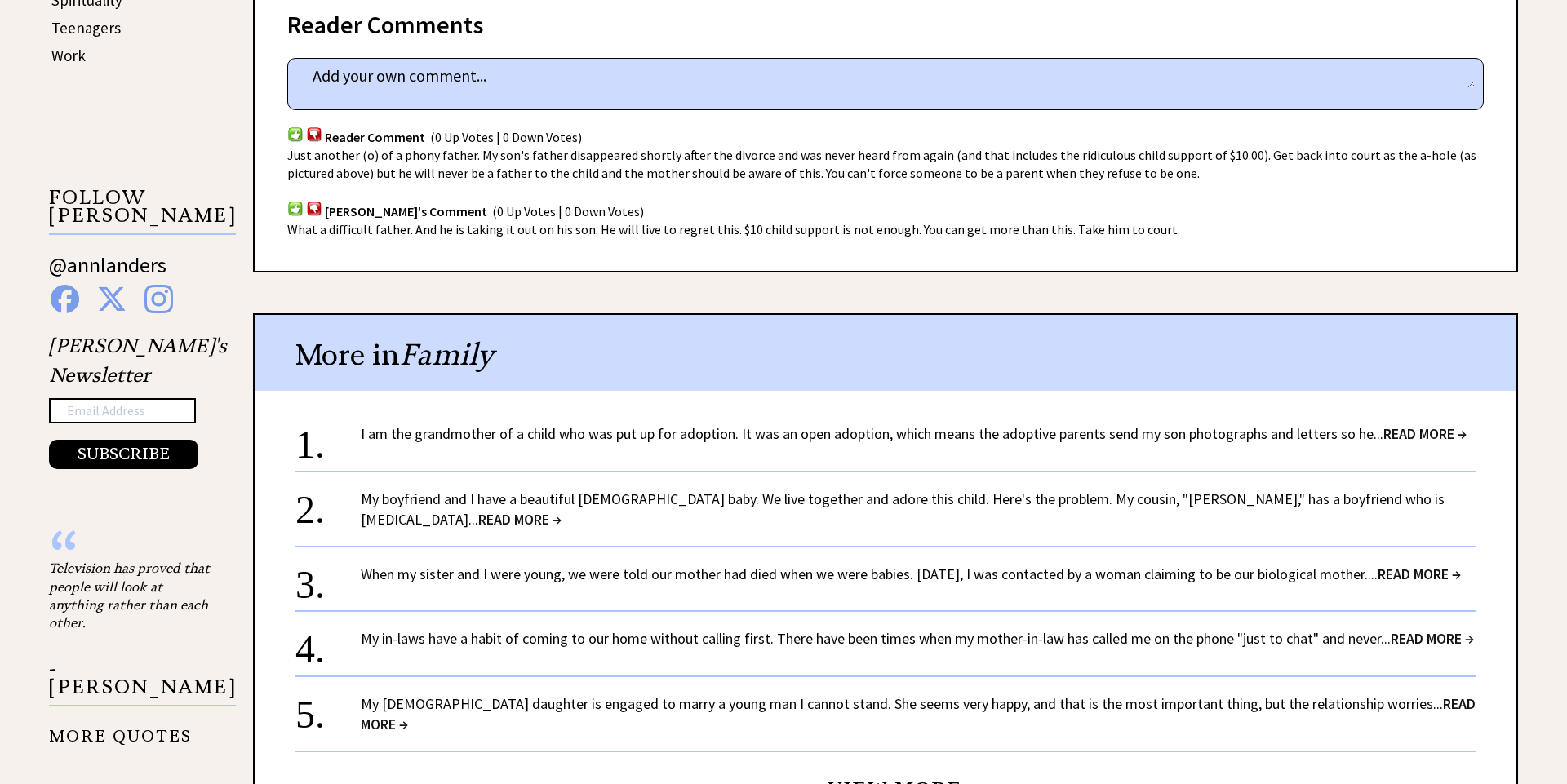
scroll to position [1015, 0]
click at [1440, 423] on span "READ MORE →" at bounding box center [1425, 432] width 83 height 19
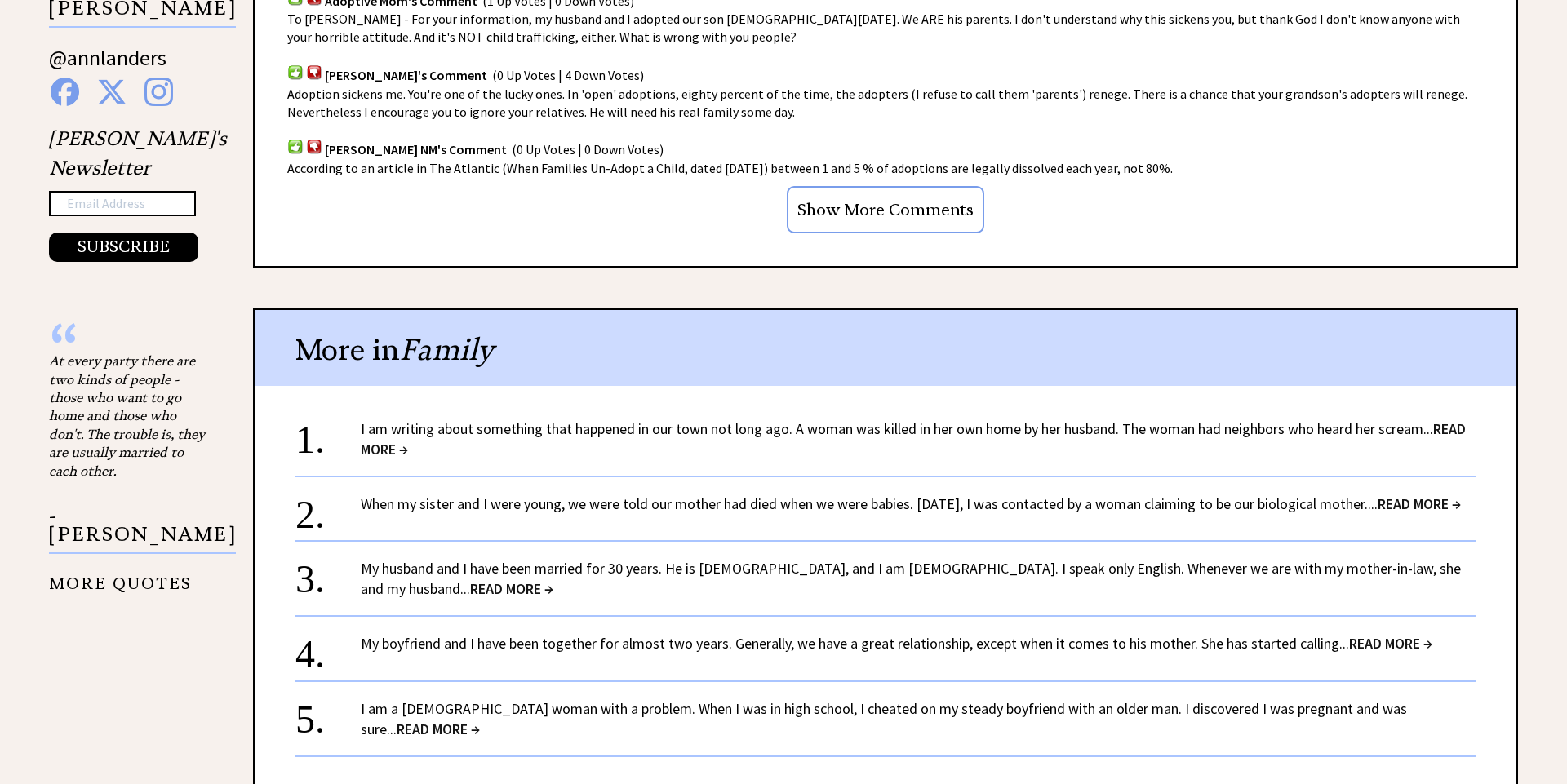
scroll to position [1225, 0]
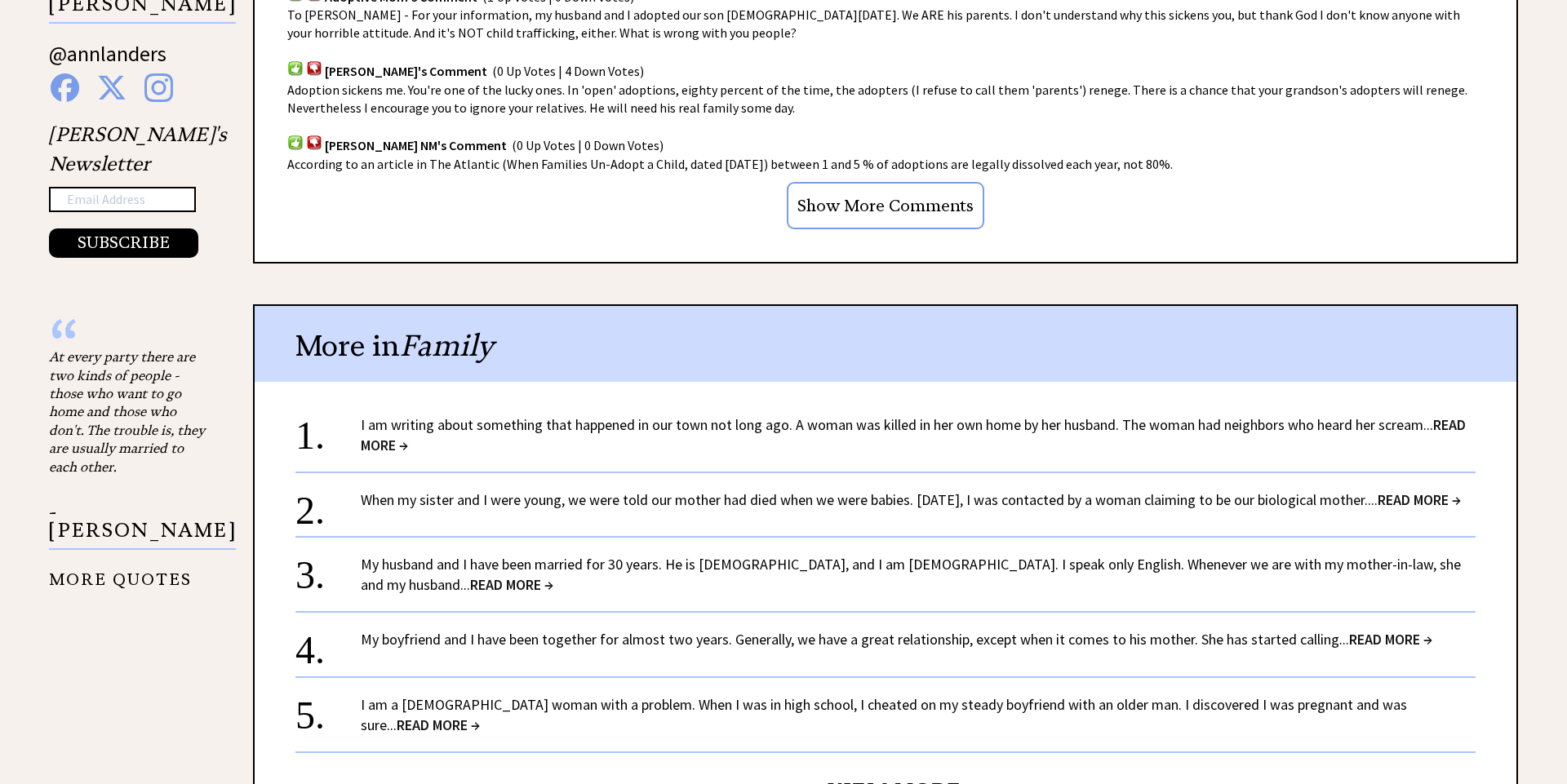
click at [1442, 506] on span "READ MORE →" at bounding box center [1419, 499] width 83 height 19
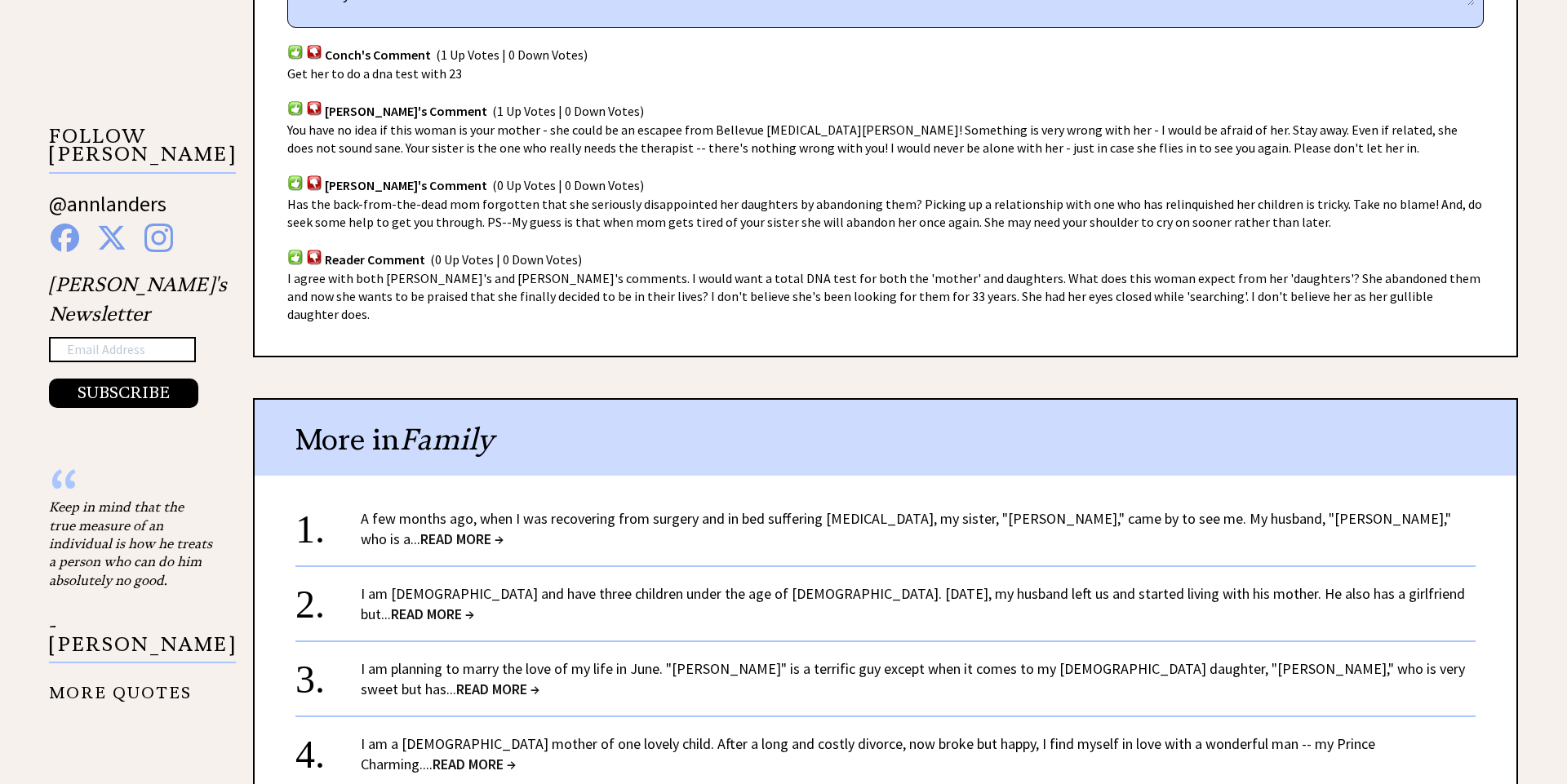
scroll to position [1097, 0]
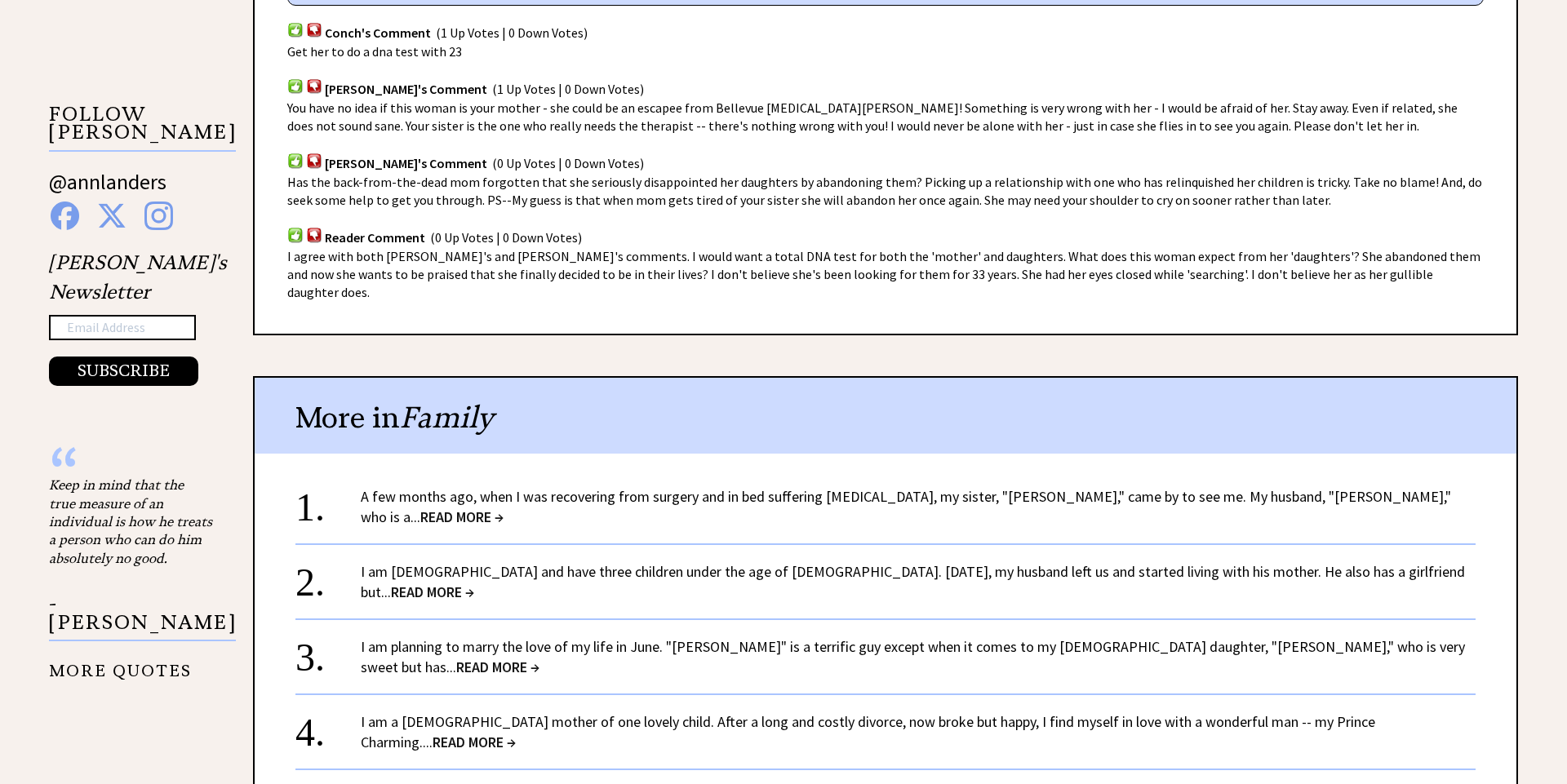
click at [474, 582] on span "READ MORE →" at bounding box center [433, 591] width 83 height 19
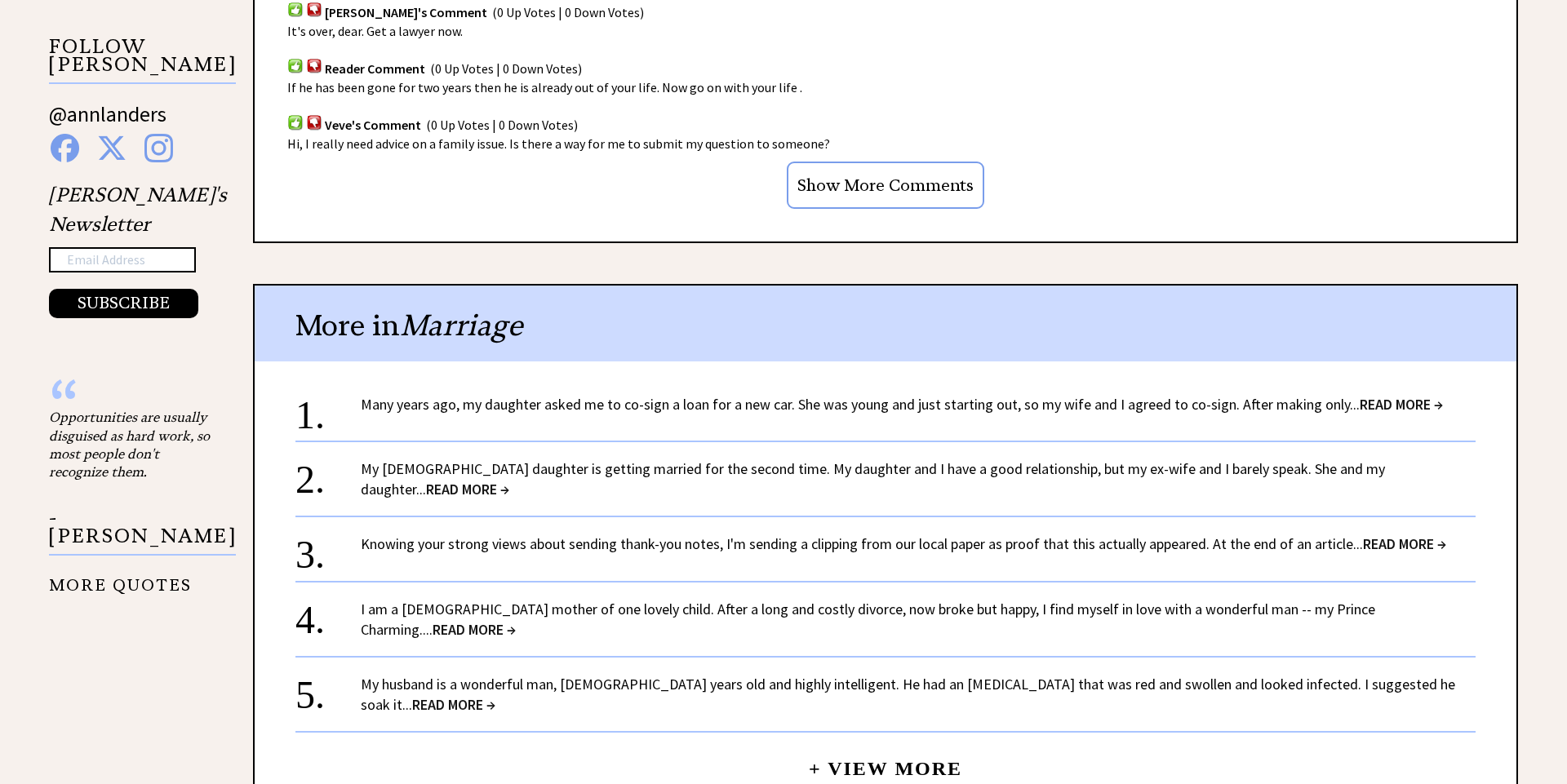
scroll to position [1066, 0]
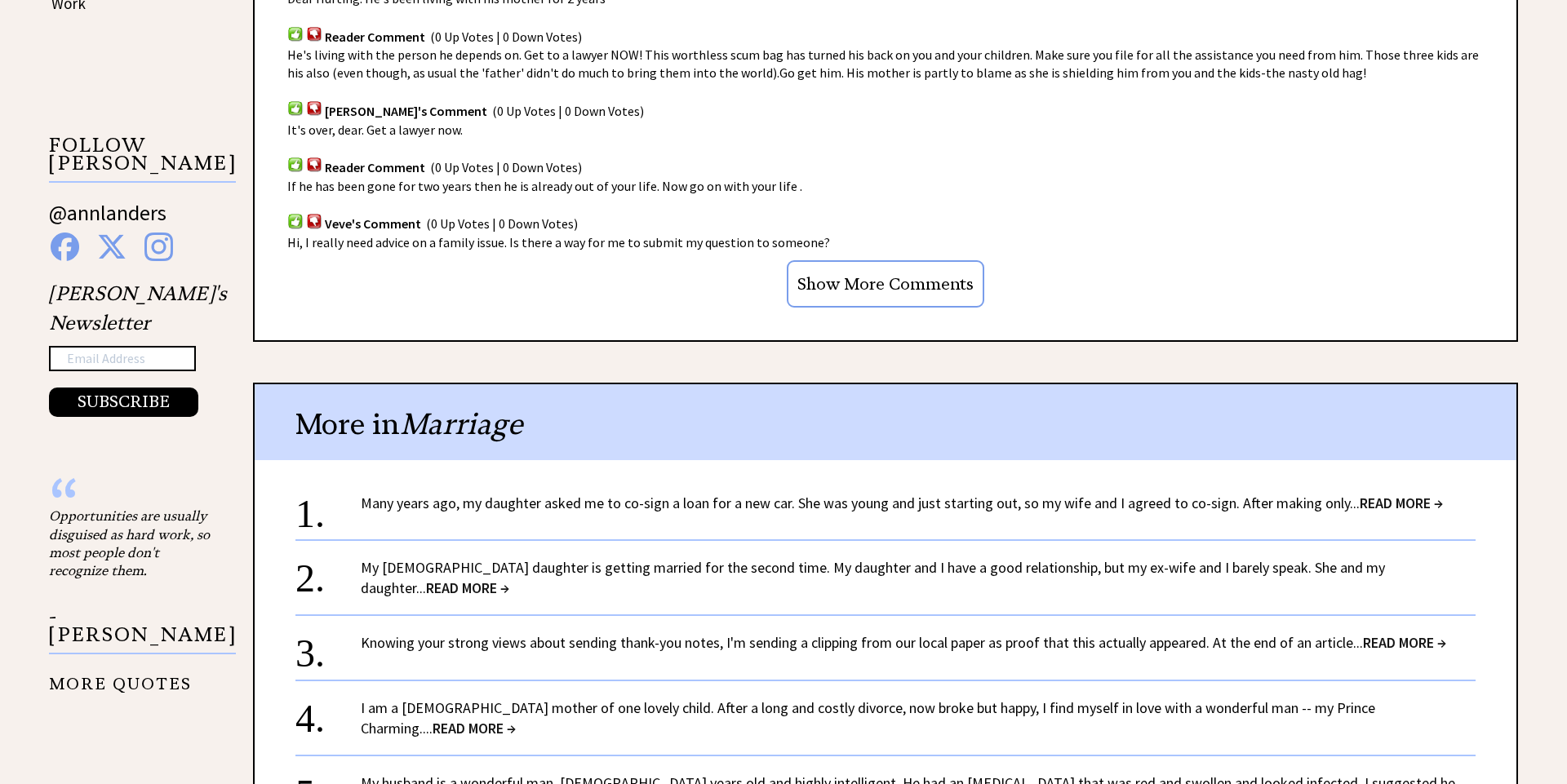
click at [1407, 504] on span "READ MORE →" at bounding box center [1401, 503] width 83 height 19
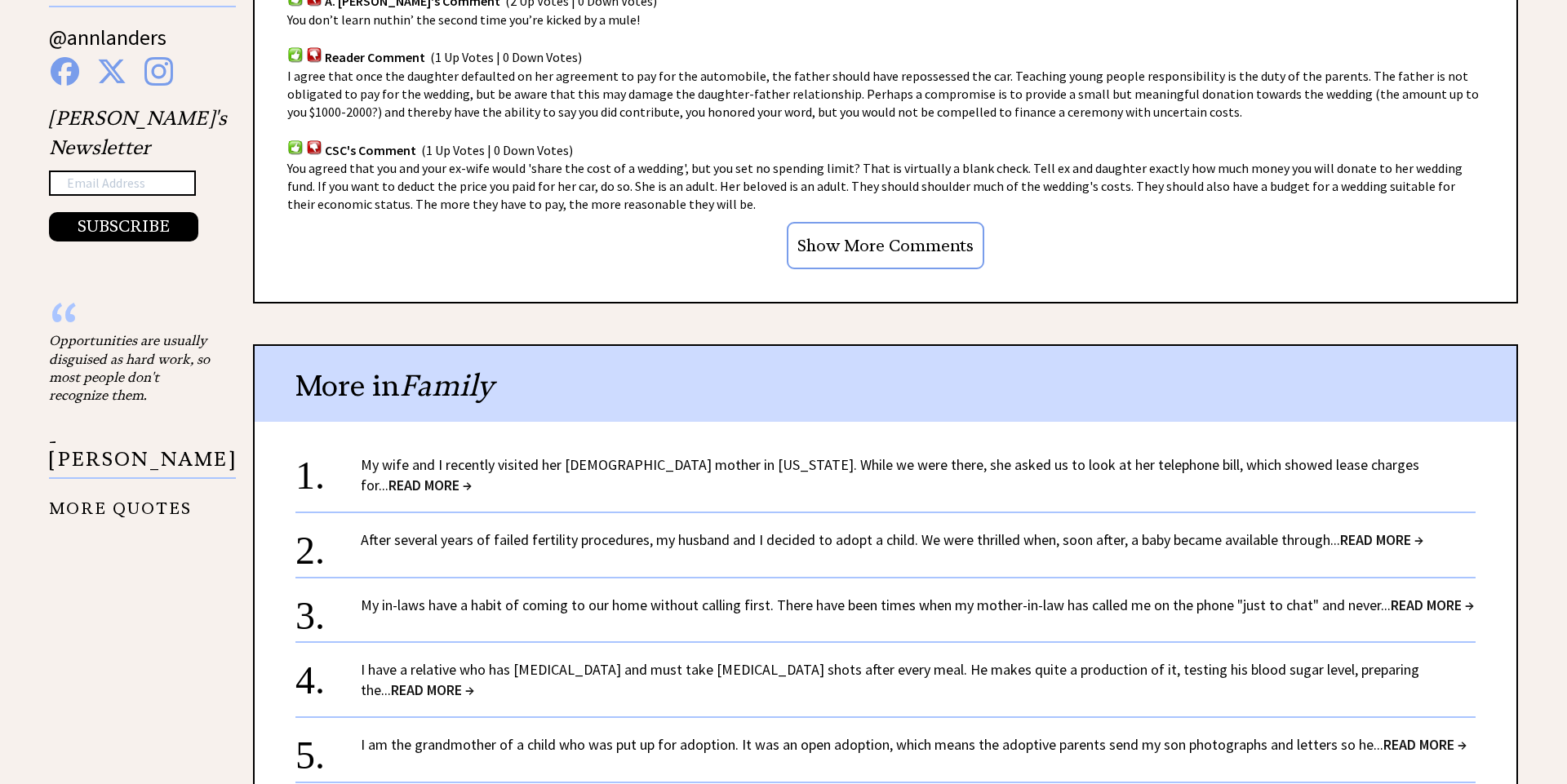
scroll to position [1244, 0]
click at [1446, 593] on span "READ MORE →" at bounding box center [1432, 602] width 83 height 19
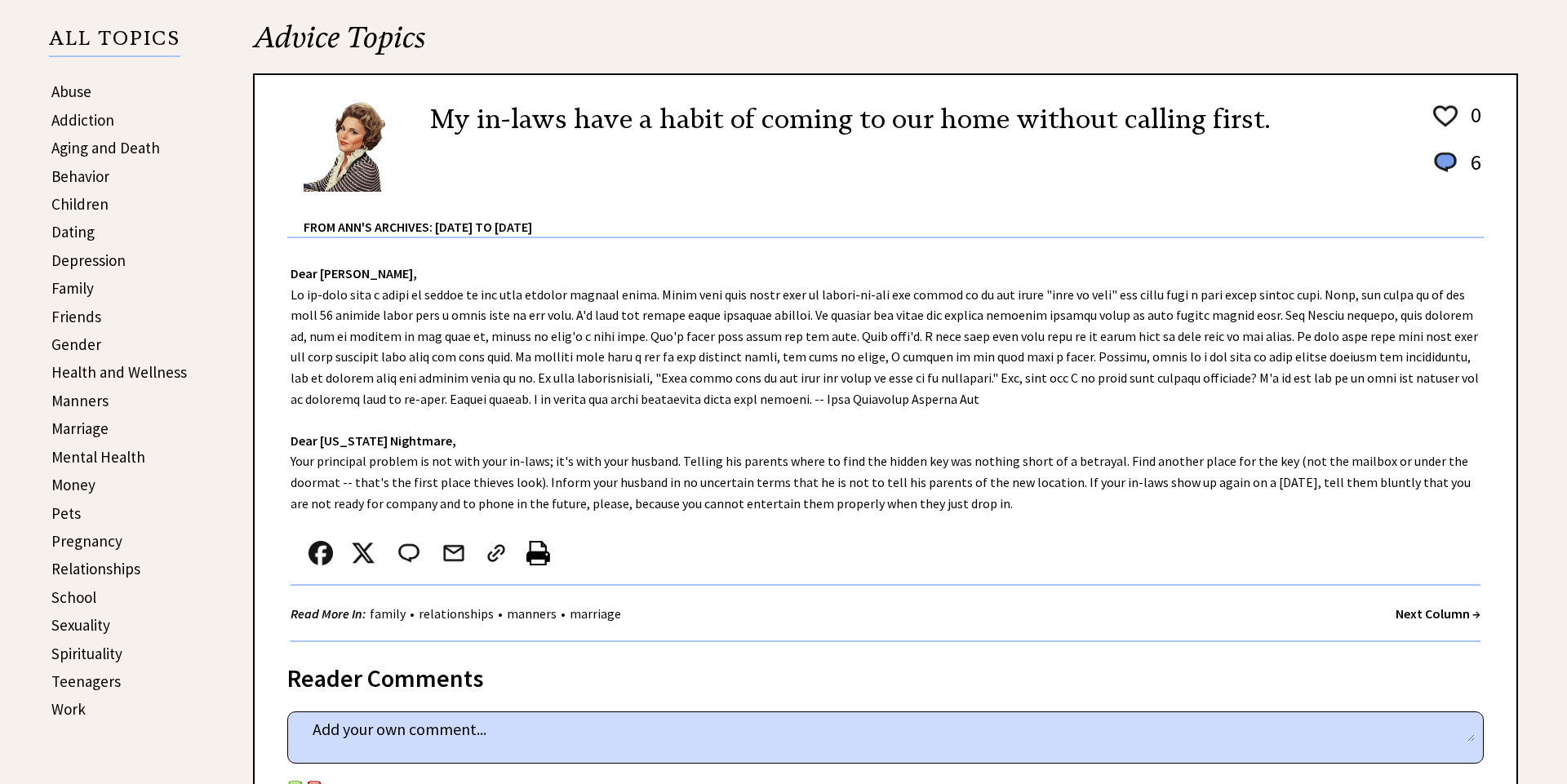
scroll to position [368, 0]
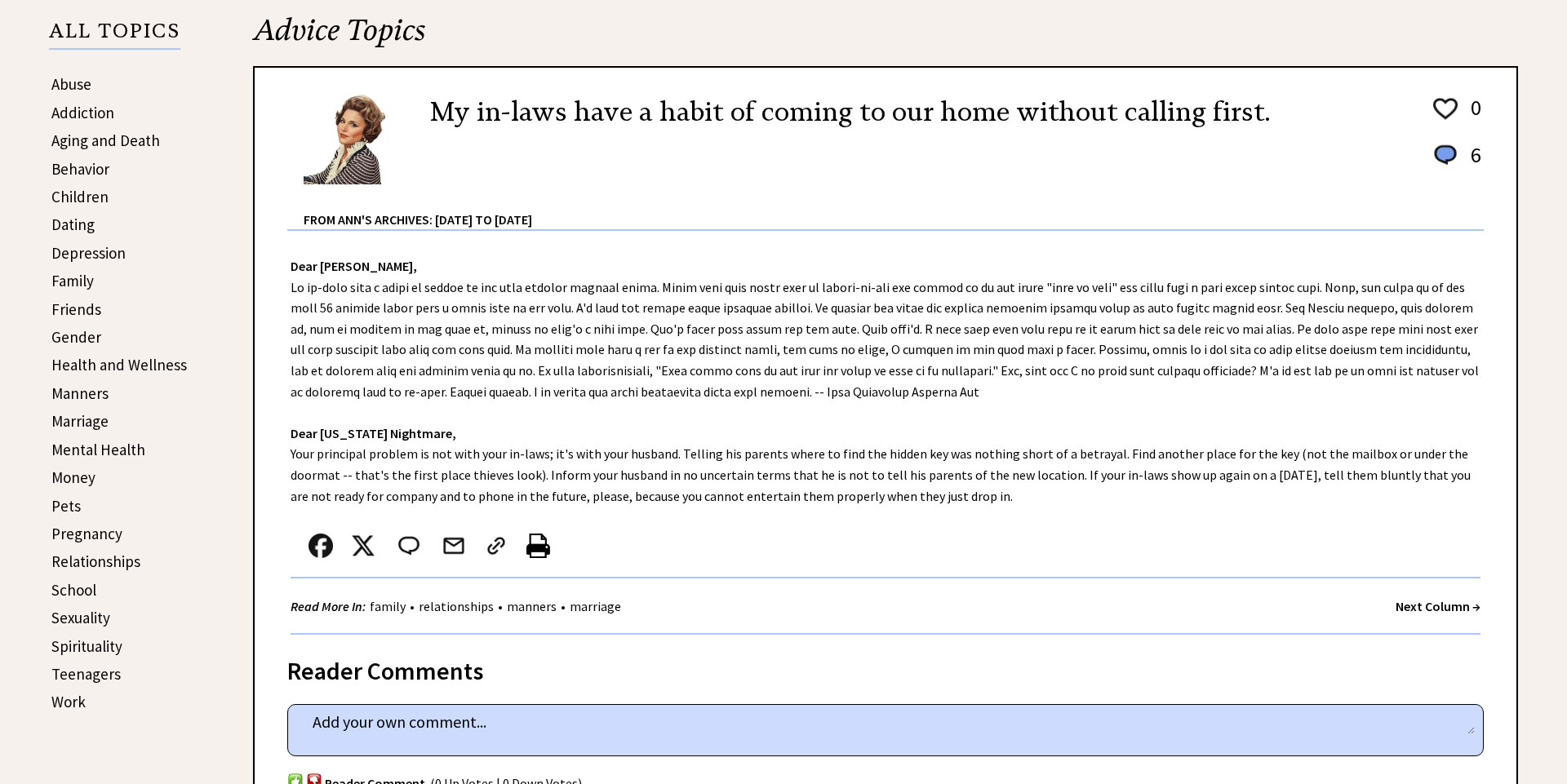
click at [91, 616] on link "Sexuality" at bounding box center [81, 618] width 59 height 20
